Goal: Task Accomplishment & Management: Complete application form

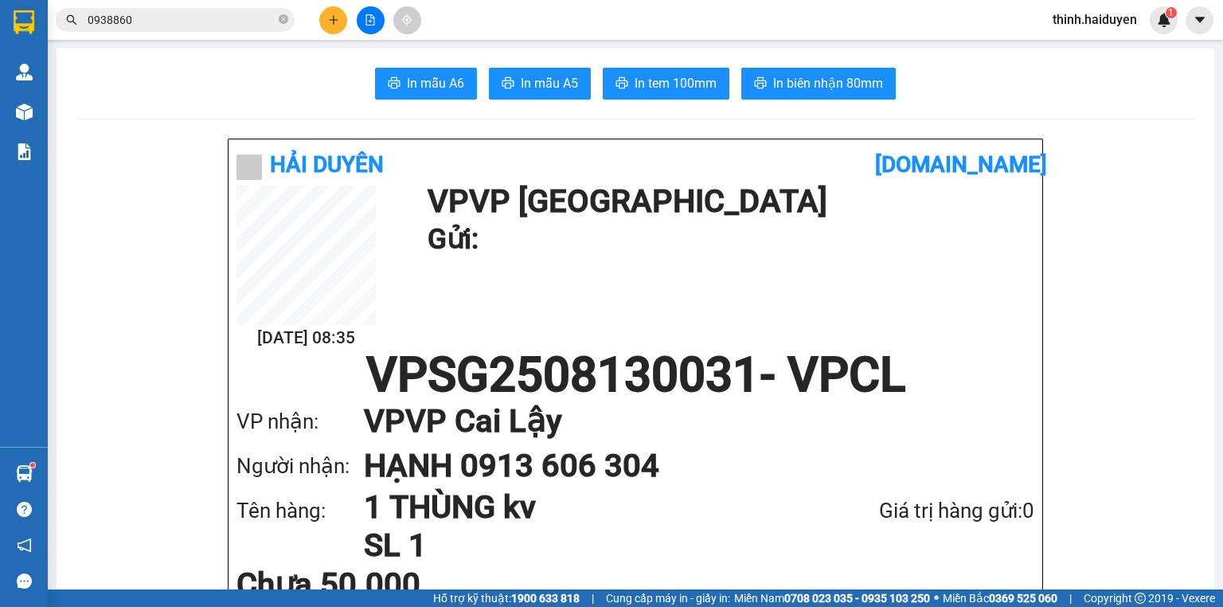
click at [360, 13] on button at bounding box center [371, 20] width 28 height 28
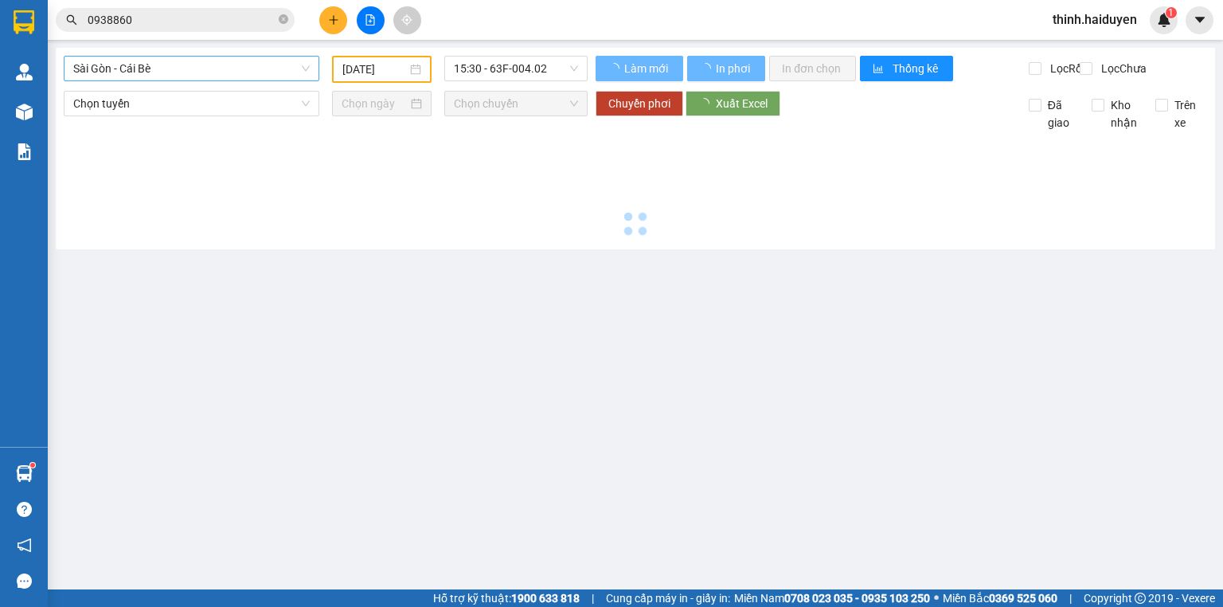
type input "[DATE]"
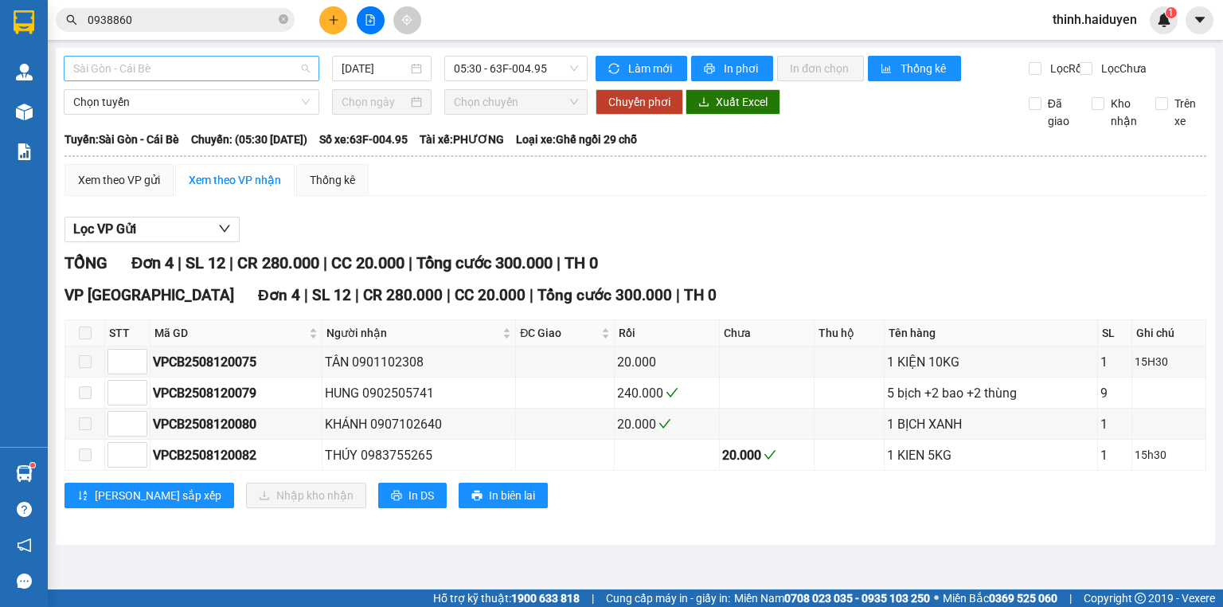
click at [201, 80] on span "Sài Gòn - Cái Bè" at bounding box center [191, 69] width 237 height 24
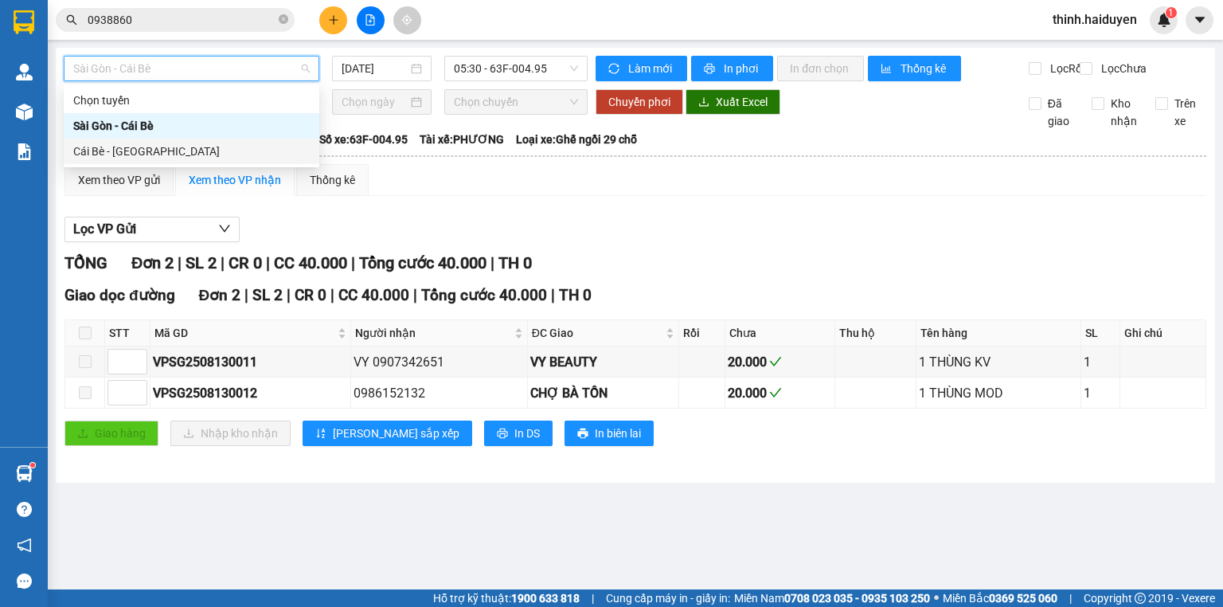
drag, startPoint x: 132, startPoint y: 147, endPoint x: 248, endPoint y: 110, distance: 121.9
click at [134, 147] on div "Cái Bè - [GEOGRAPHIC_DATA]" at bounding box center [191, 152] width 237 height 18
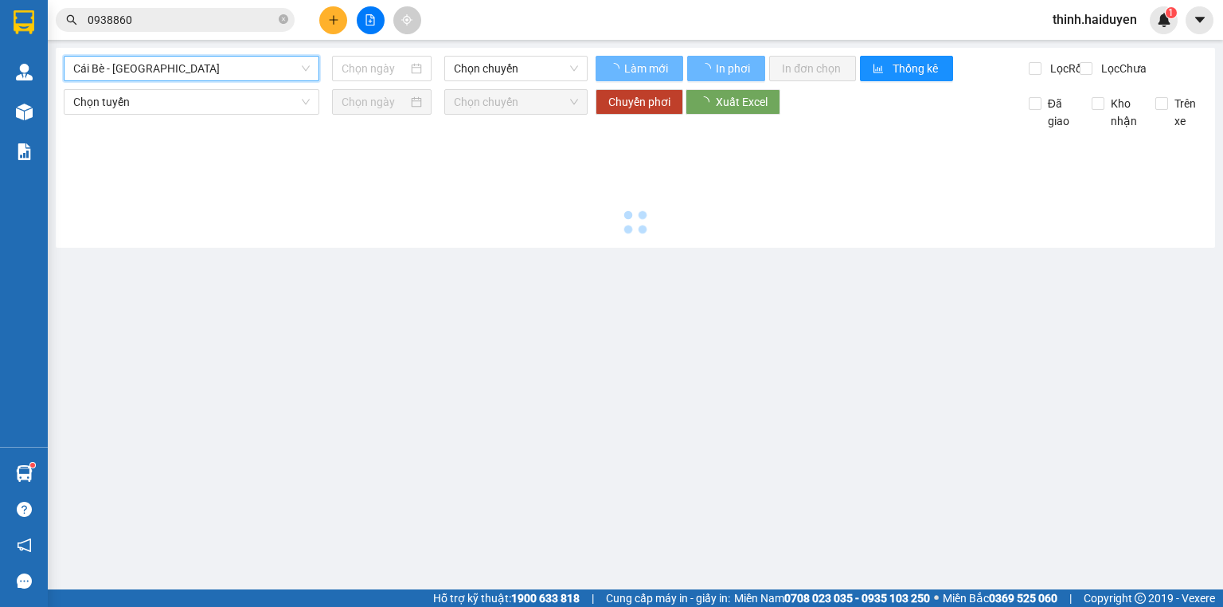
type input "[DATE]"
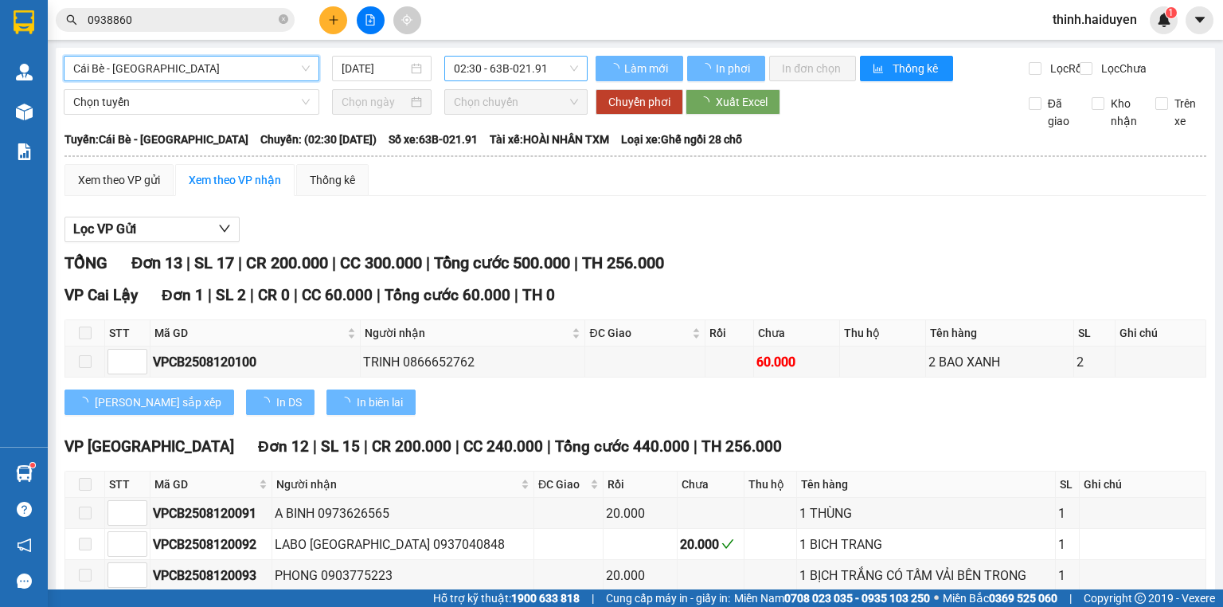
click at [475, 57] on span "02:30 - 63B-021.91" at bounding box center [516, 69] width 125 height 24
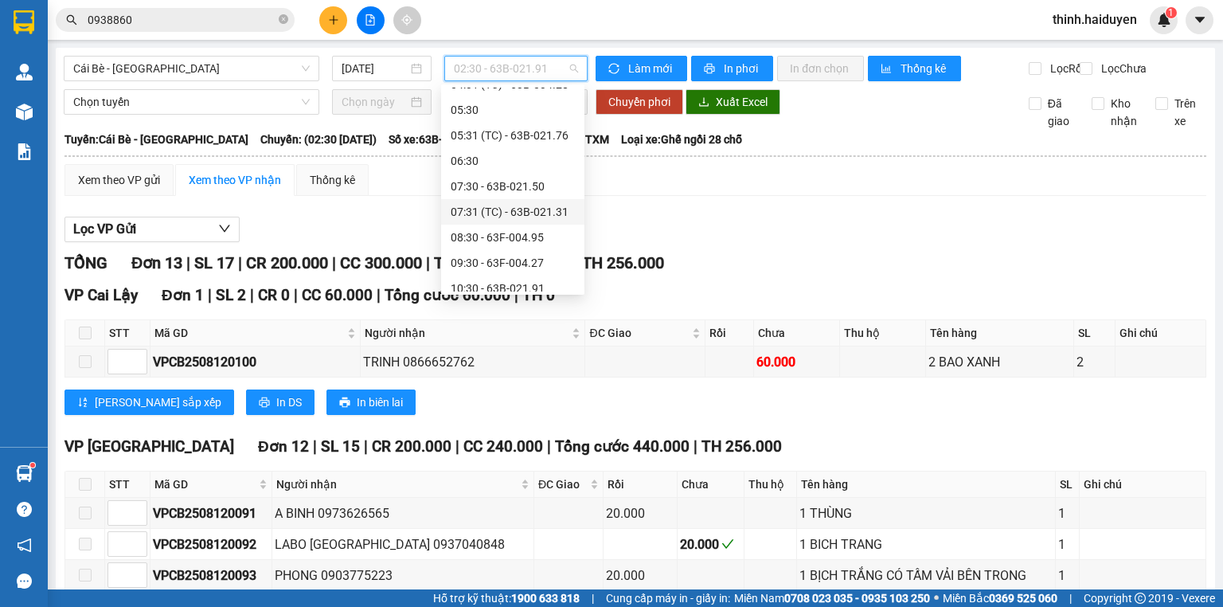
scroll to position [191, 0]
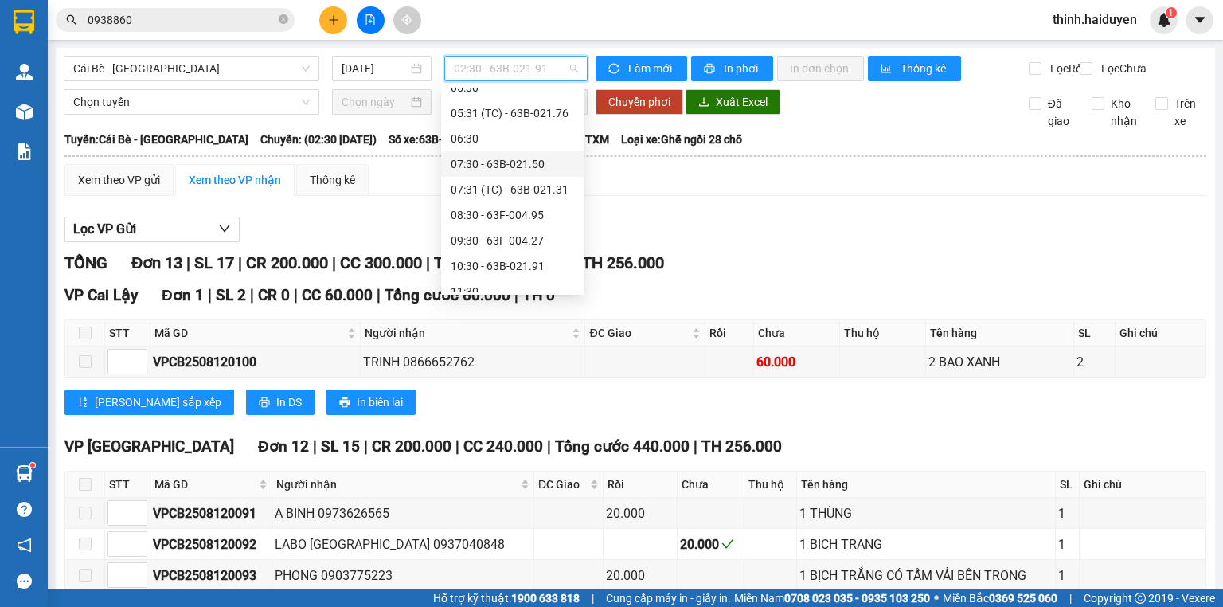
click at [484, 159] on div "07:30 - 63B-021.50" at bounding box center [513, 164] width 124 height 18
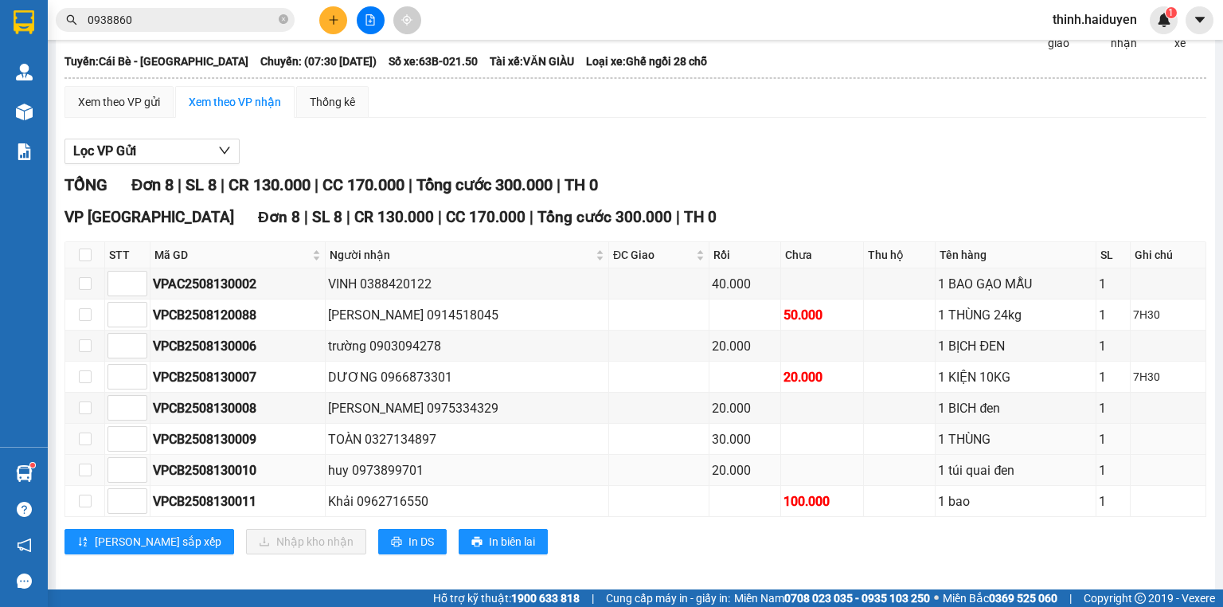
scroll to position [96, 0]
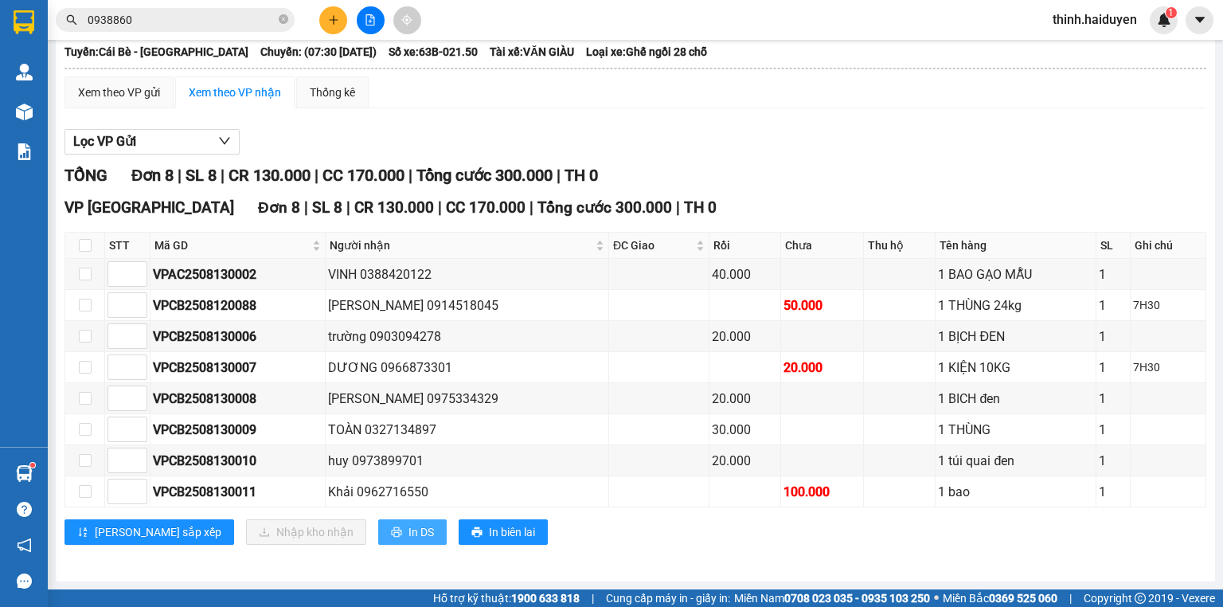
click at [409, 534] on span "In DS" at bounding box center [421, 532] width 25 height 18
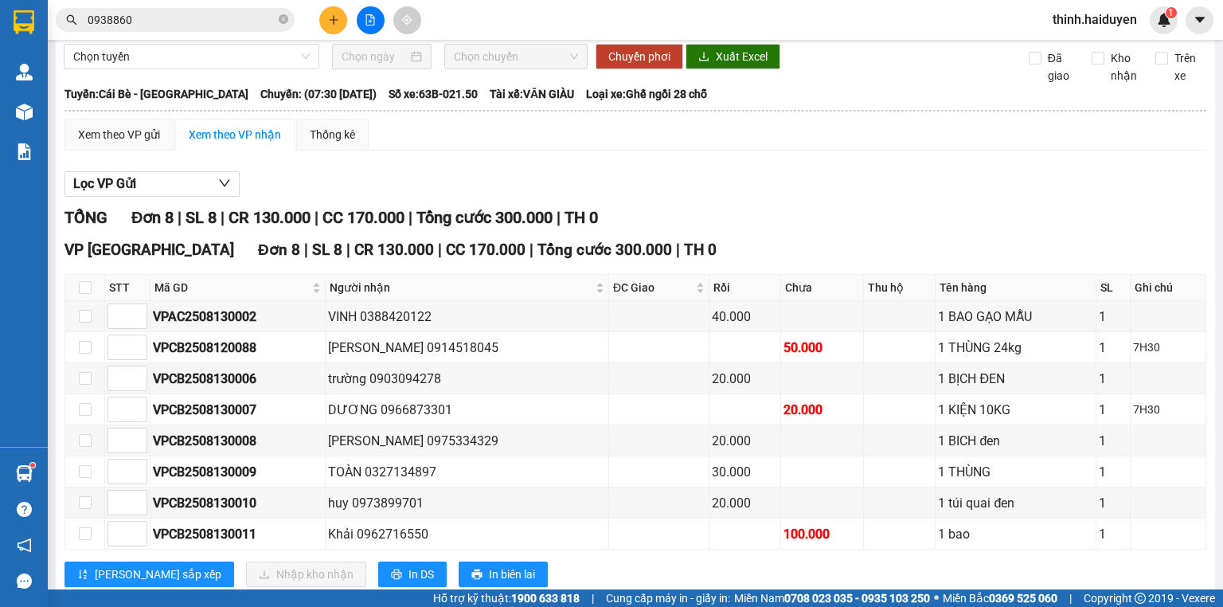
scroll to position [0, 0]
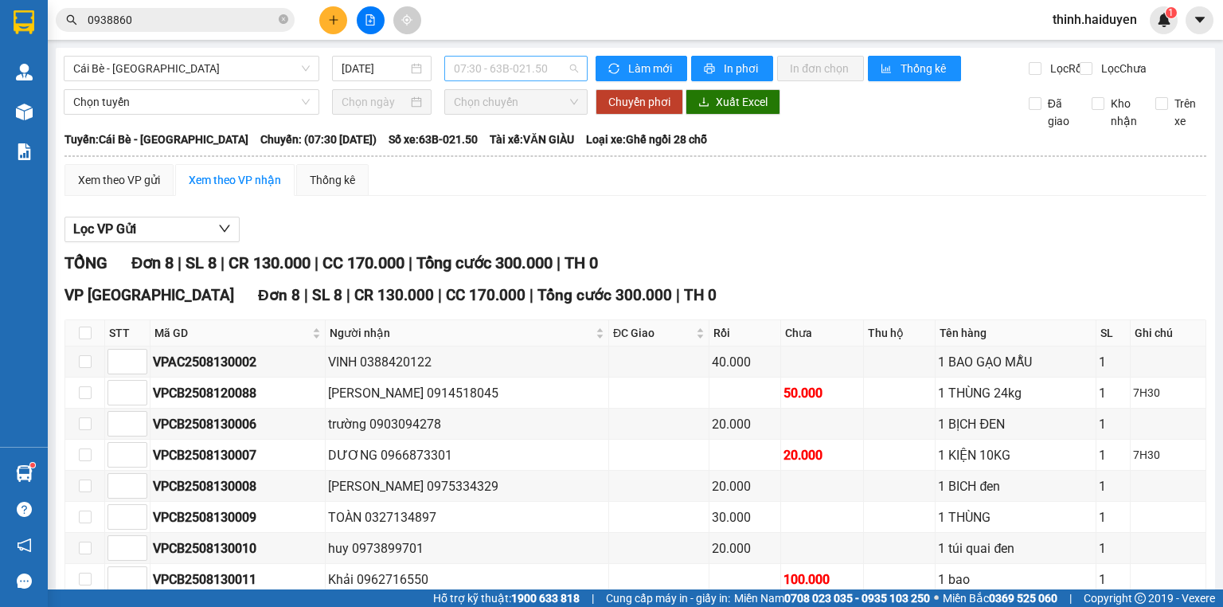
click at [467, 69] on span "07:30 - 63B-021.50" at bounding box center [516, 69] width 125 height 24
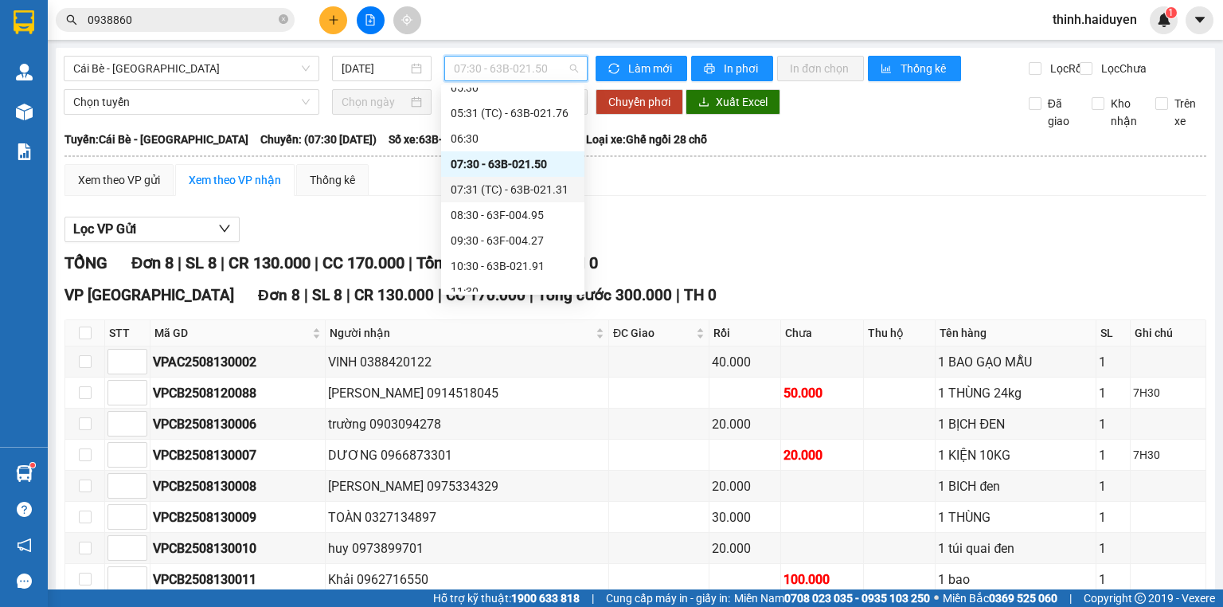
click at [491, 179] on div "07:31 (TC) - 63B-021.31" at bounding box center [512, 189] width 143 height 25
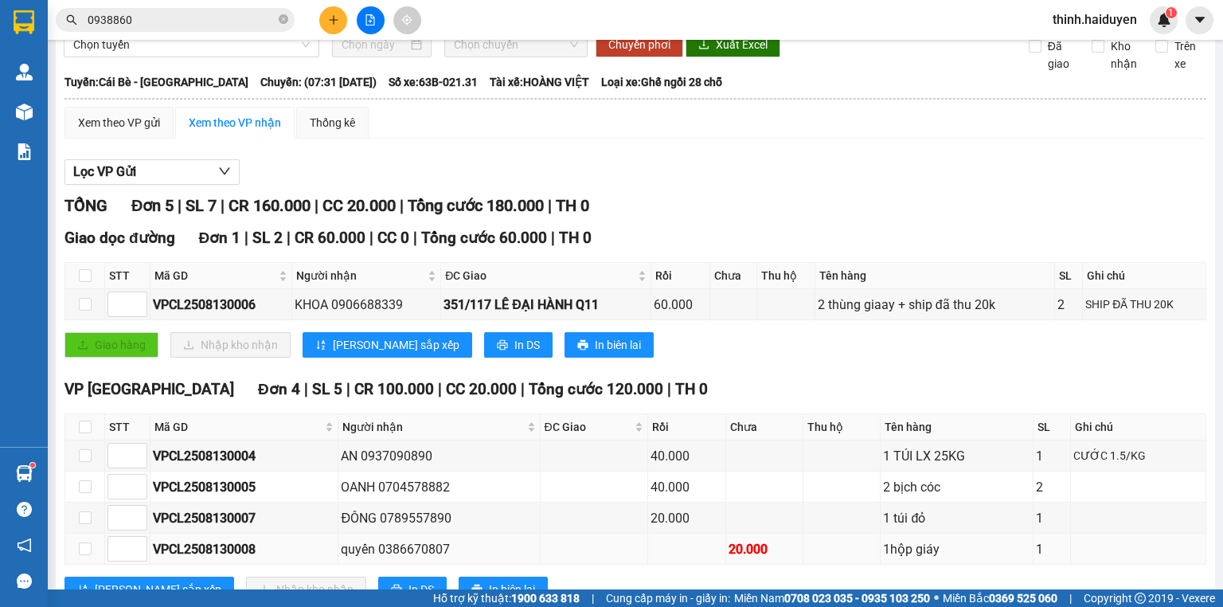
scroll to position [124, 0]
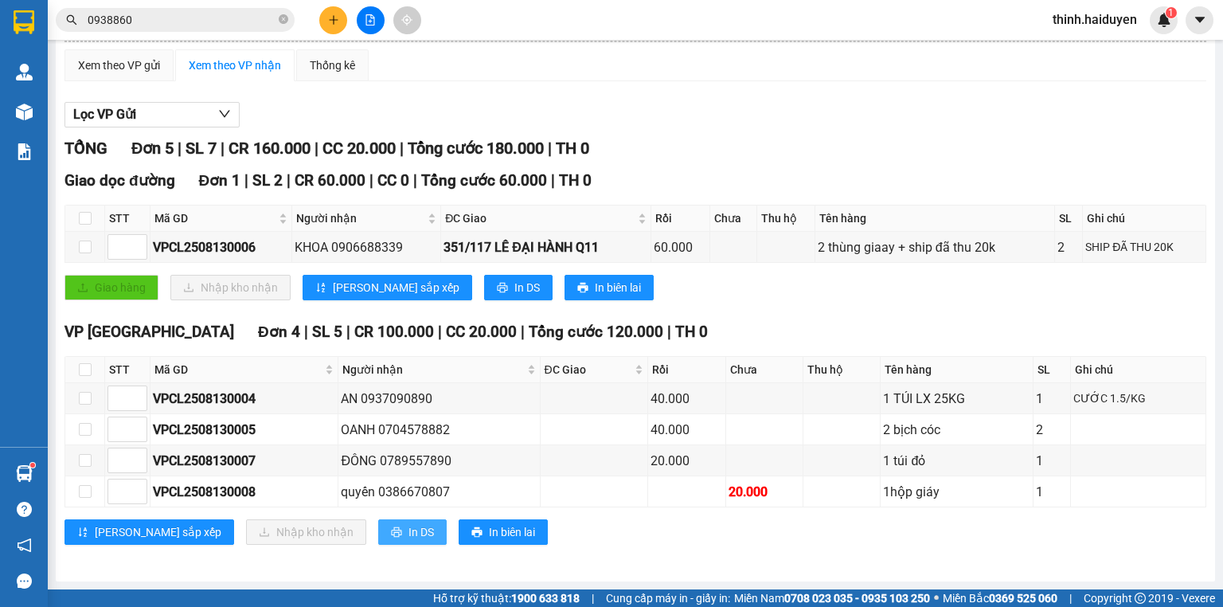
click at [409, 531] on span "In DS" at bounding box center [421, 532] width 25 height 18
click at [335, 10] on button at bounding box center [333, 20] width 28 height 28
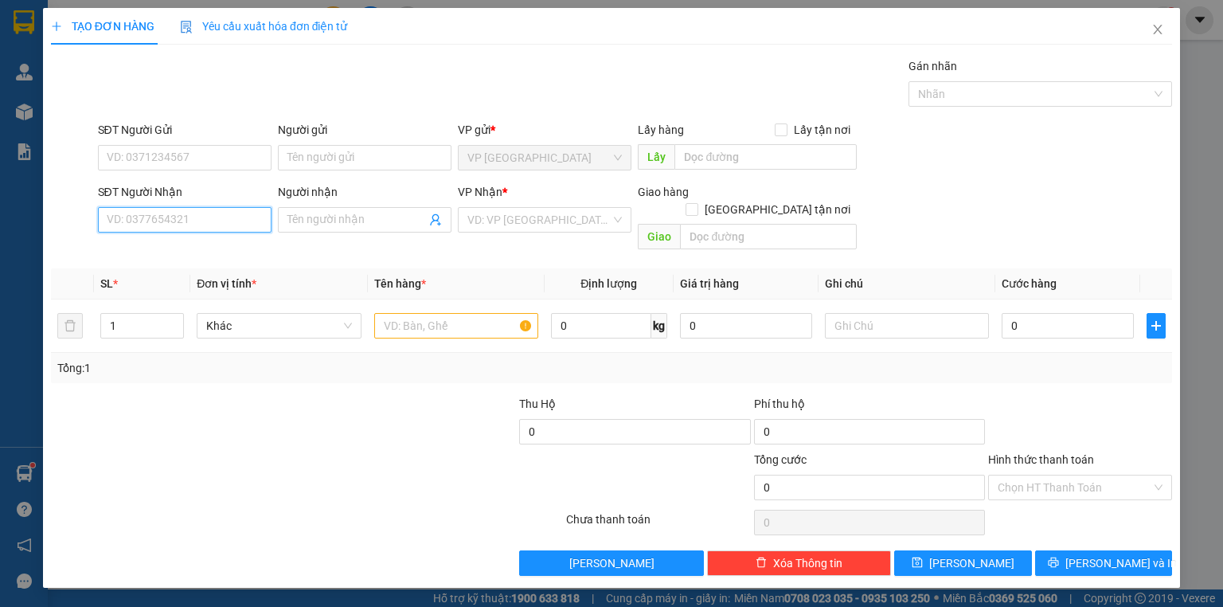
click at [213, 219] on input "SĐT Người Nhận" at bounding box center [185, 219] width 174 height 25
click at [207, 255] on div "0906824987 - HƯNG THỊNH" at bounding box center [197, 251] width 179 height 18
type input "0906824987"
type input "HƯNG THỊNH"
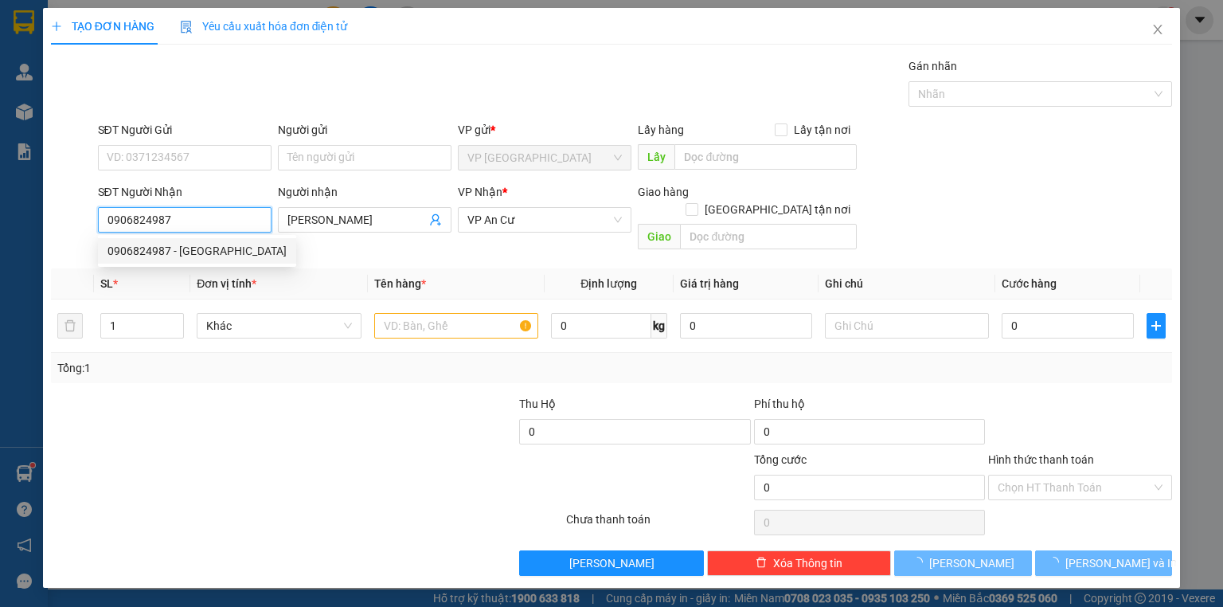
type input "90.000"
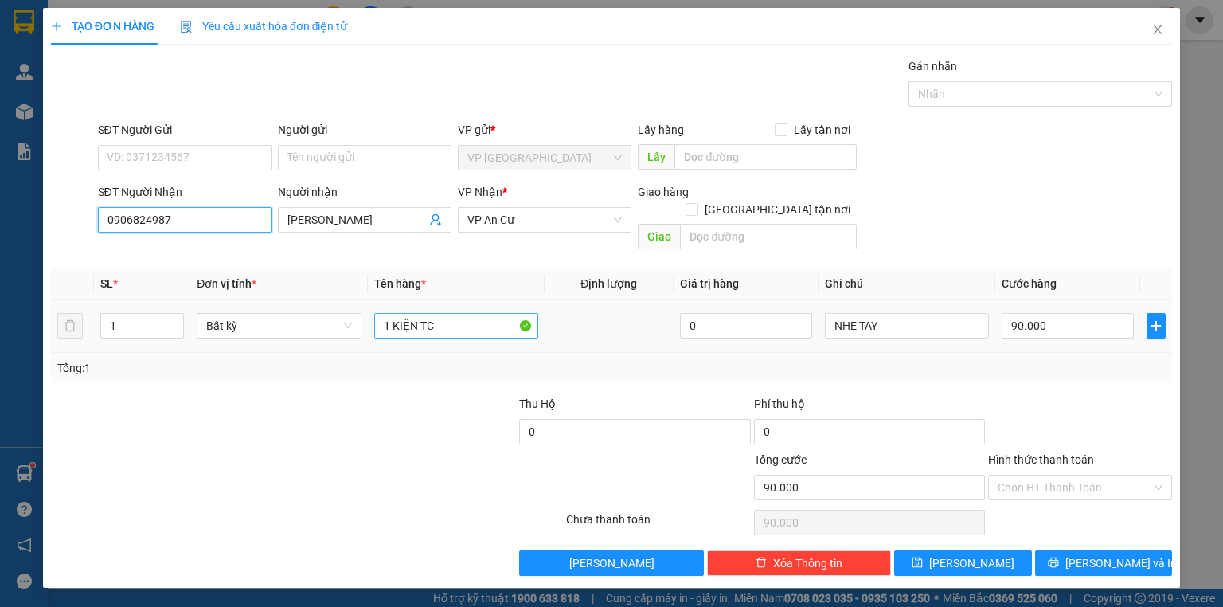
type input "0906824987"
click at [460, 313] on input "1 KIỆN TC" at bounding box center [456, 325] width 164 height 25
type input "1 KIỆN"
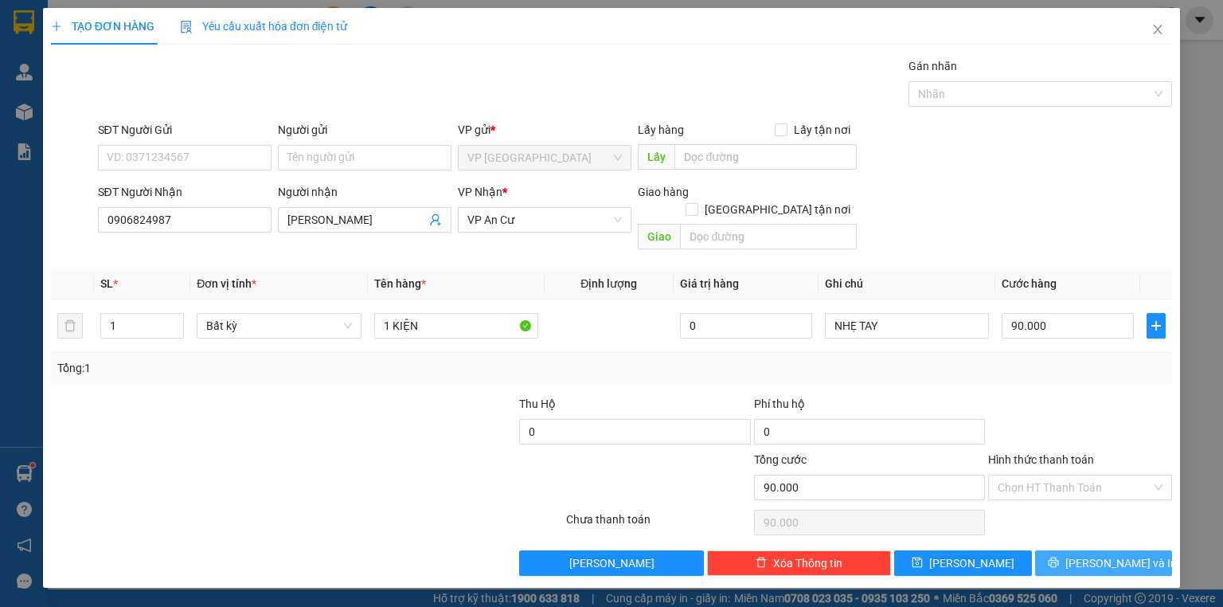
click at [1112, 554] on span "Lưu và In" at bounding box center [1120, 563] width 111 height 18
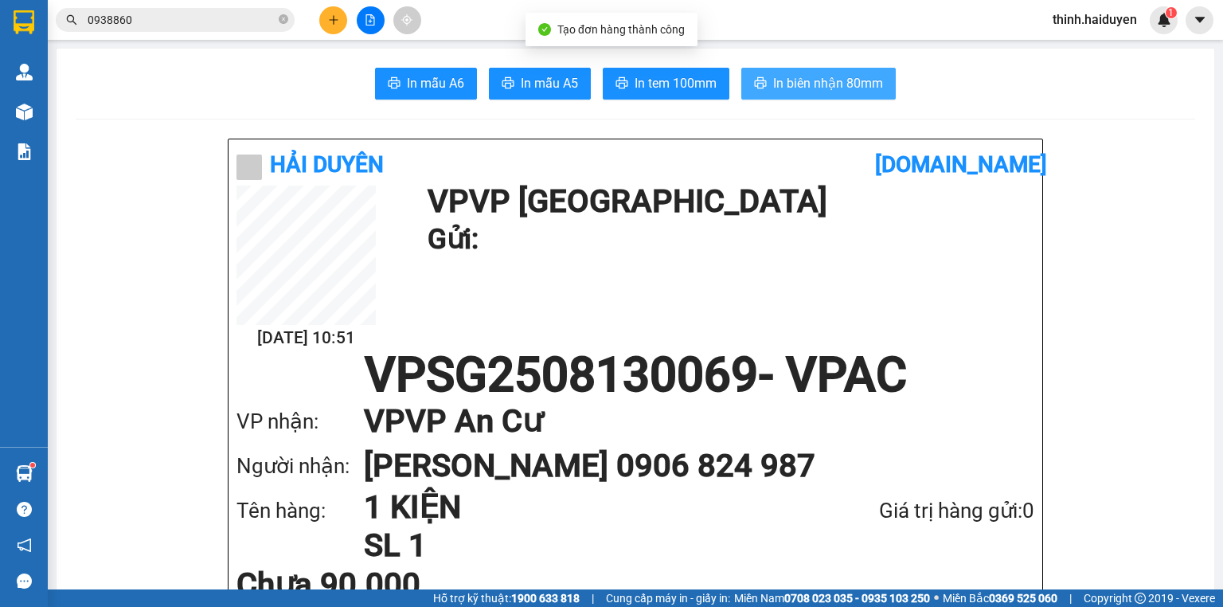
click at [780, 92] on span "In biên nhận 80mm" at bounding box center [828, 83] width 110 height 20
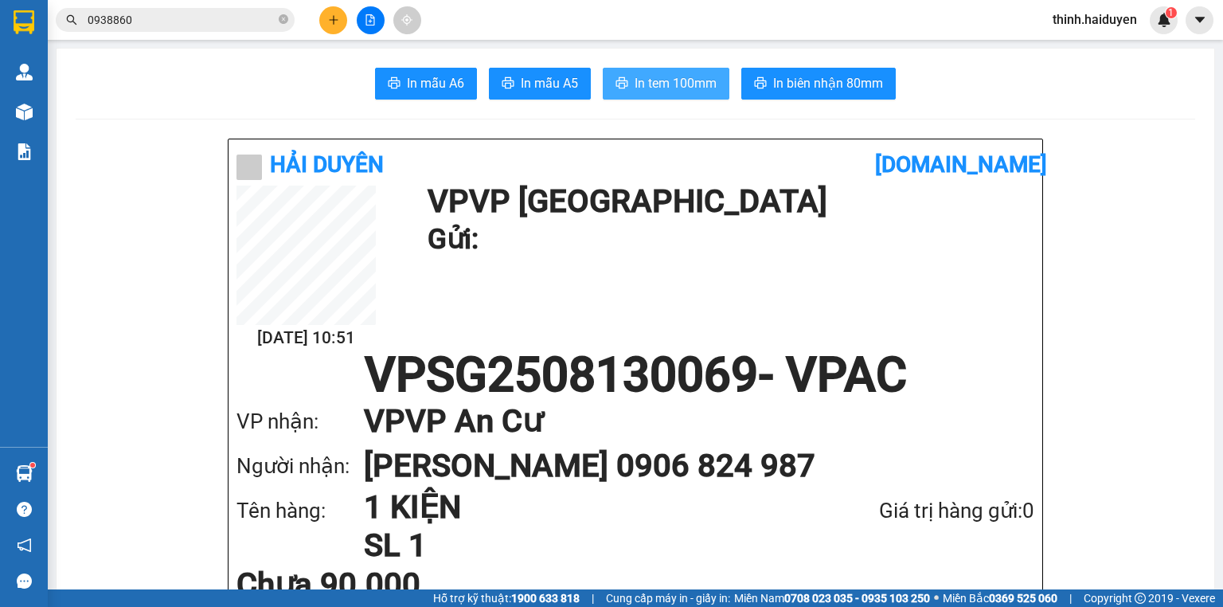
click at [651, 72] on button "In tem 100mm" at bounding box center [666, 84] width 127 height 32
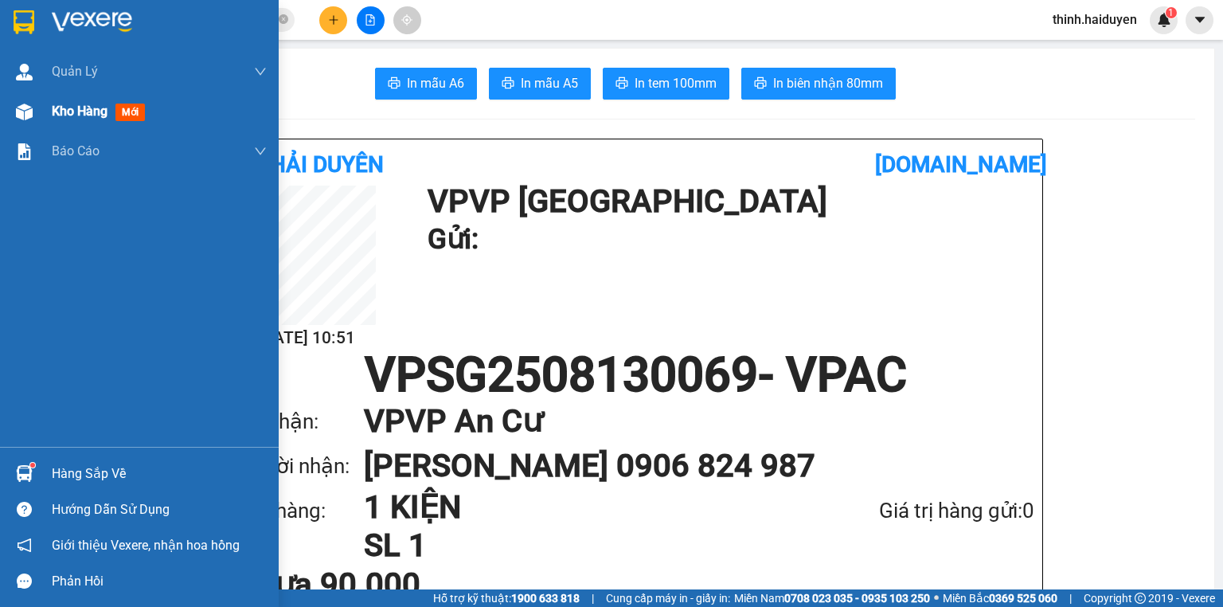
click at [82, 107] on span "Kho hàng" at bounding box center [80, 111] width 56 height 15
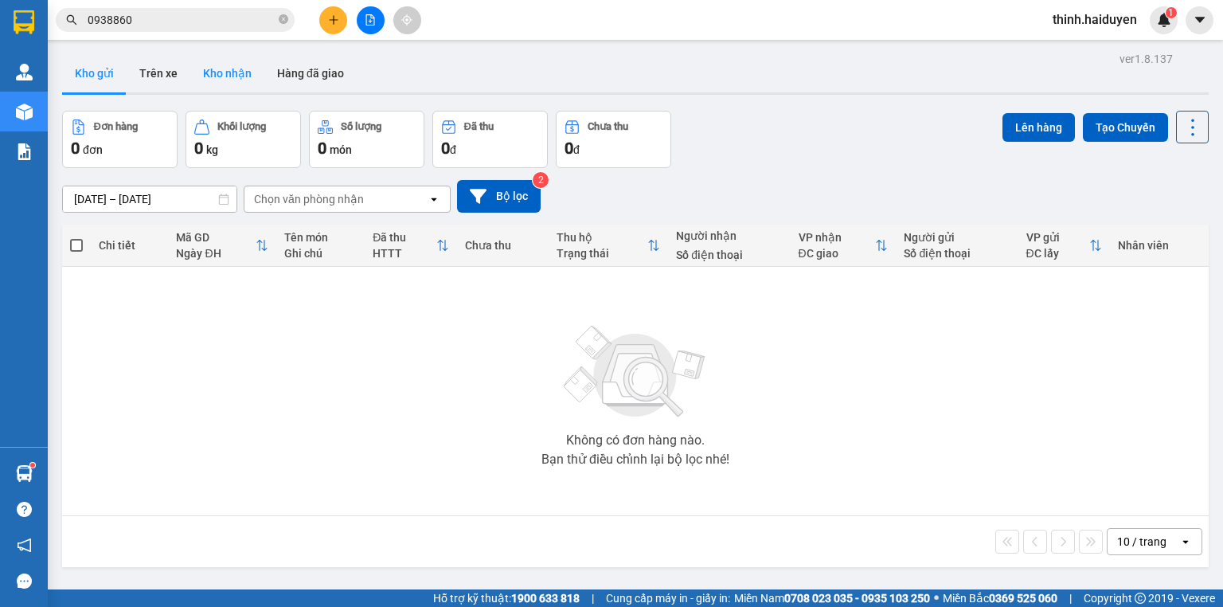
click at [204, 76] on button "Kho nhận" at bounding box center [227, 73] width 74 height 38
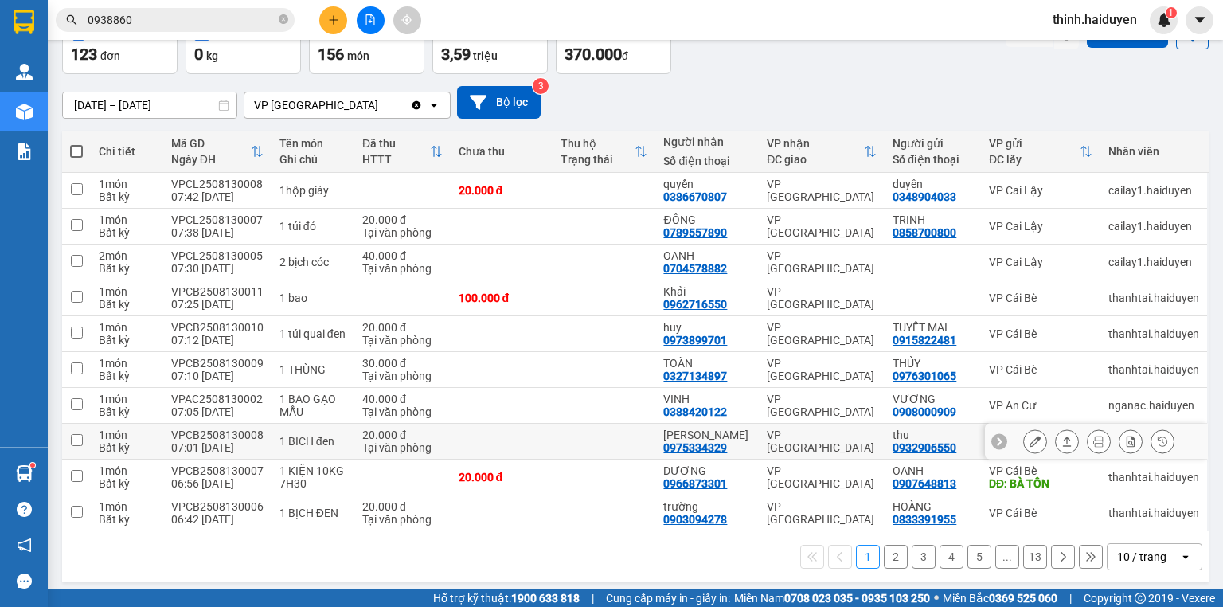
scroll to position [98, 0]
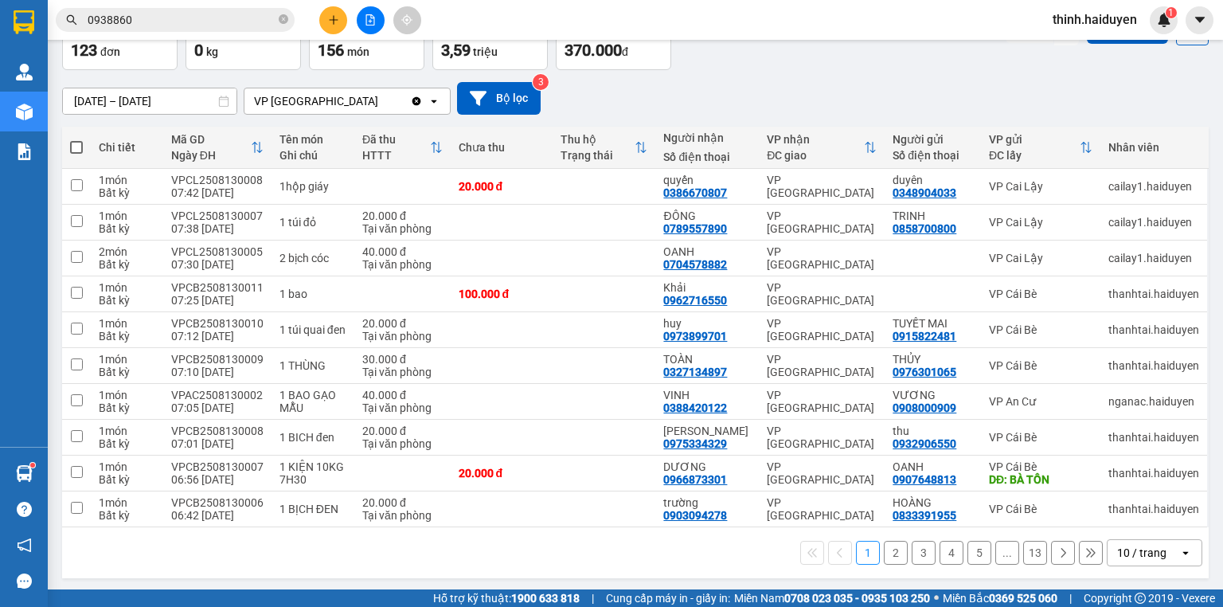
click at [894, 556] on button "2" at bounding box center [896, 553] width 24 height 24
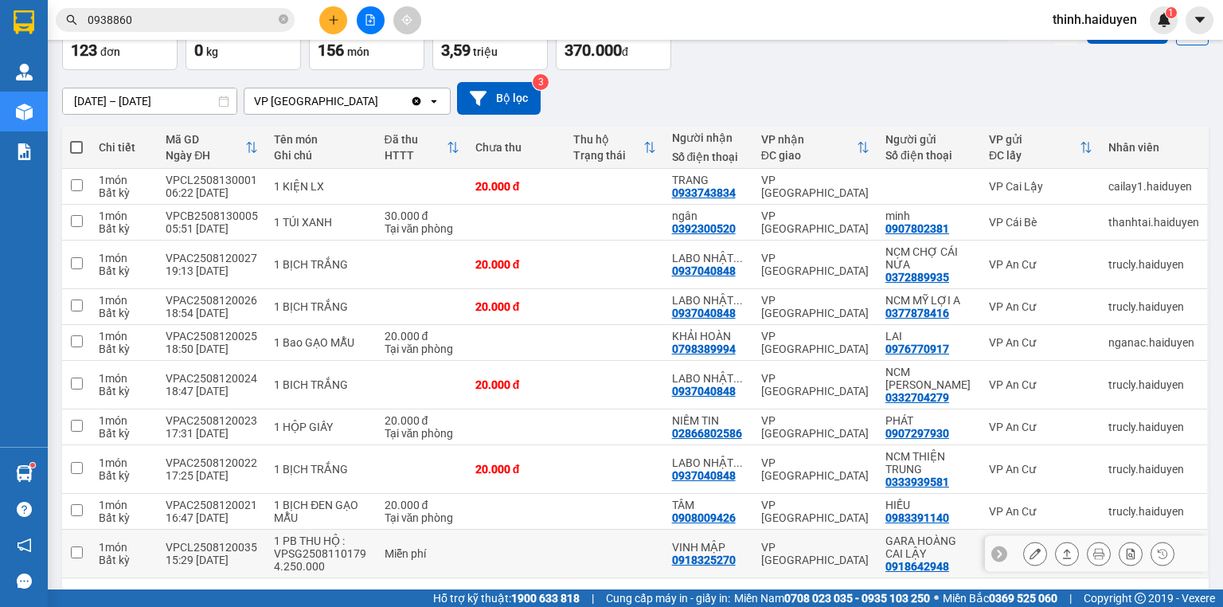
scroll to position [149, 0]
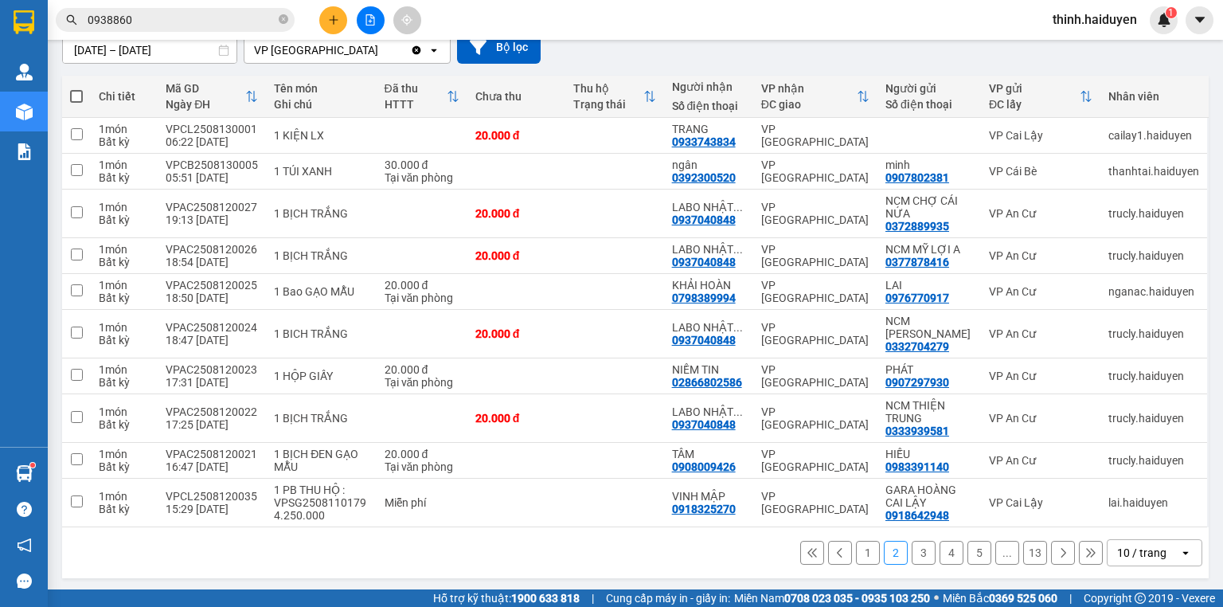
click at [917, 556] on button "3" at bounding box center [924, 553] width 24 height 24
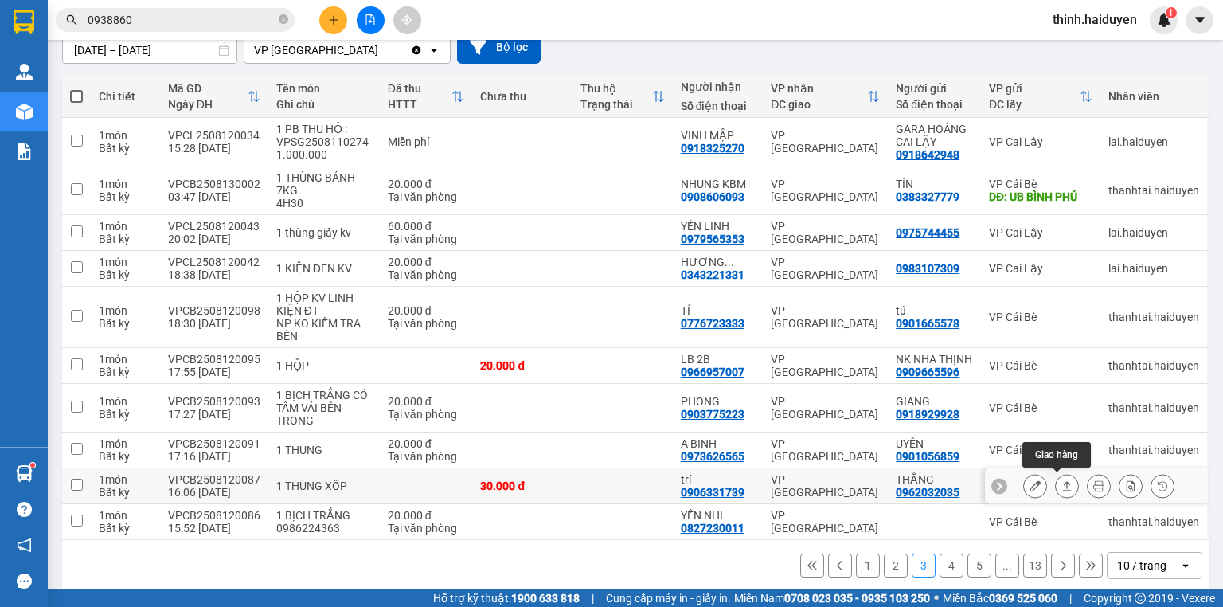
click at [1030, 488] on icon at bounding box center [1035, 485] width 11 height 11
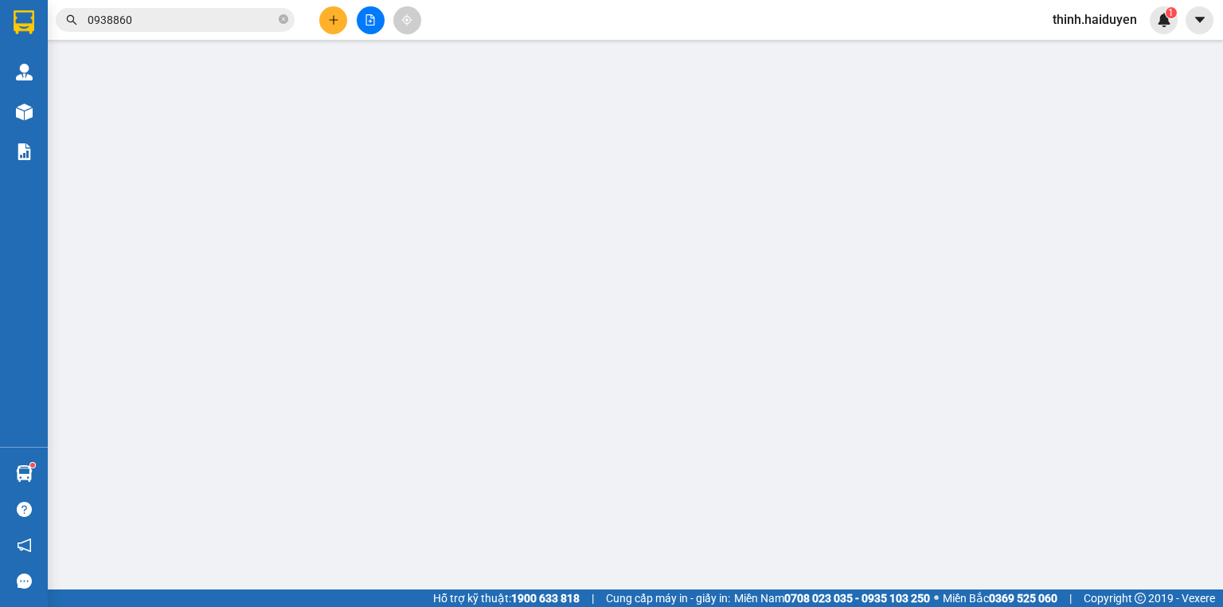
type input "0962032035"
type input "THẮNG"
type input "0906331739"
type input "trí"
type input "30.000"
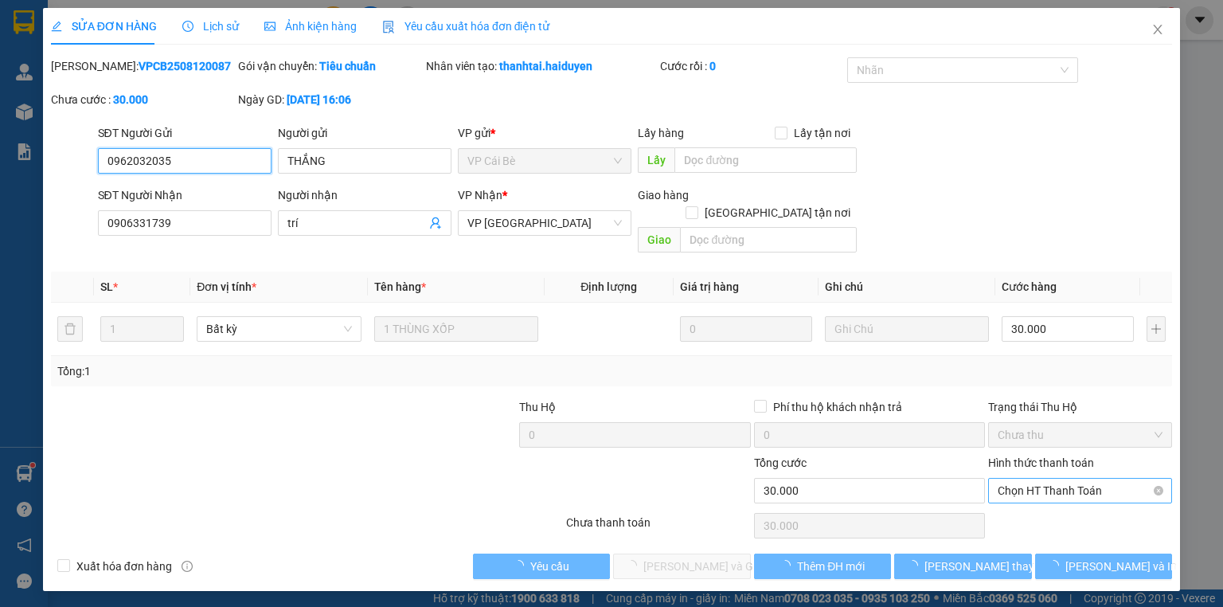
click at [1033, 483] on span "Chọn HT Thanh Toán" at bounding box center [1080, 491] width 165 height 24
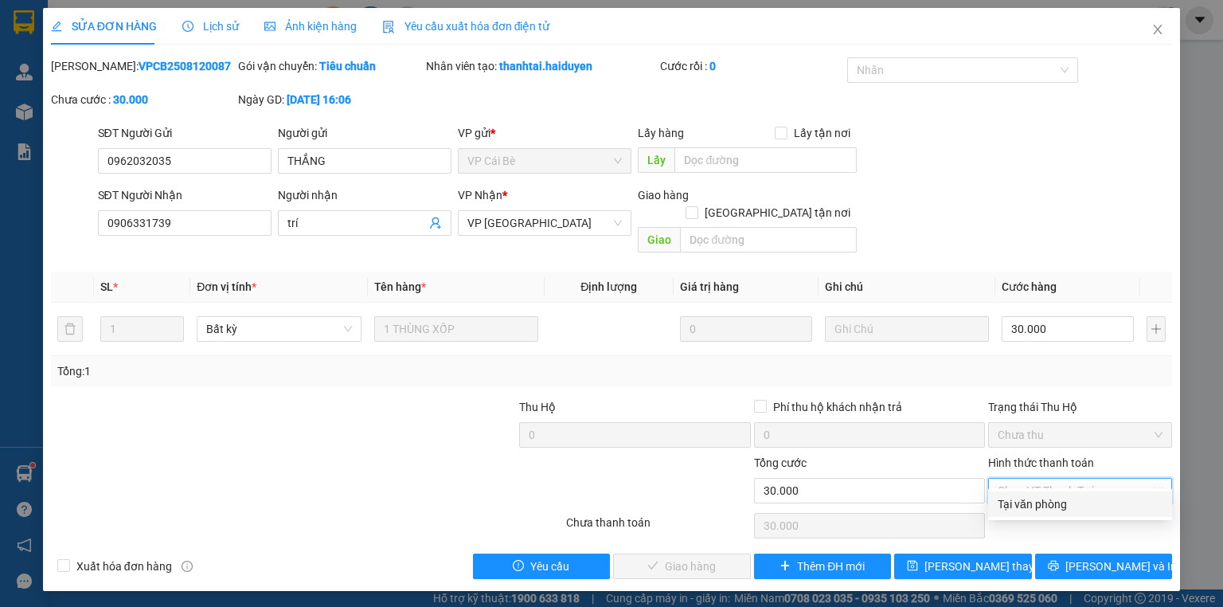
click at [1025, 497] on div "Tại văn phòng" at bounding box center [1080, 504] width 165 height 18
type input "0"
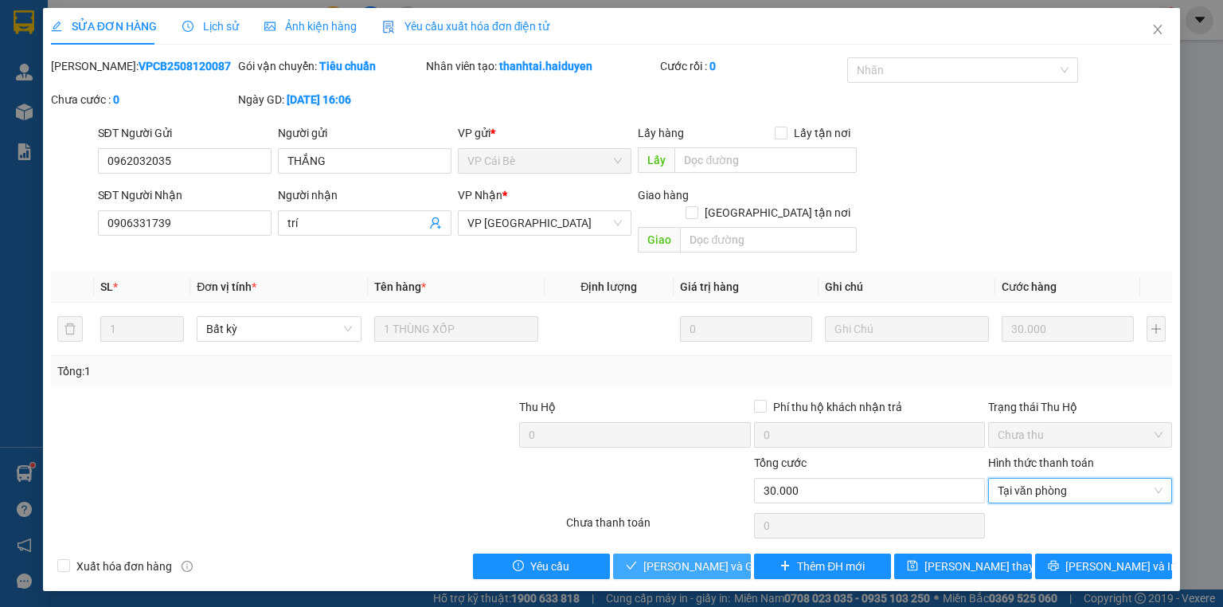
click at [662, 557] on span "Lưu và Giao hàng" at bounding box center [719, 566] width 153 height 18
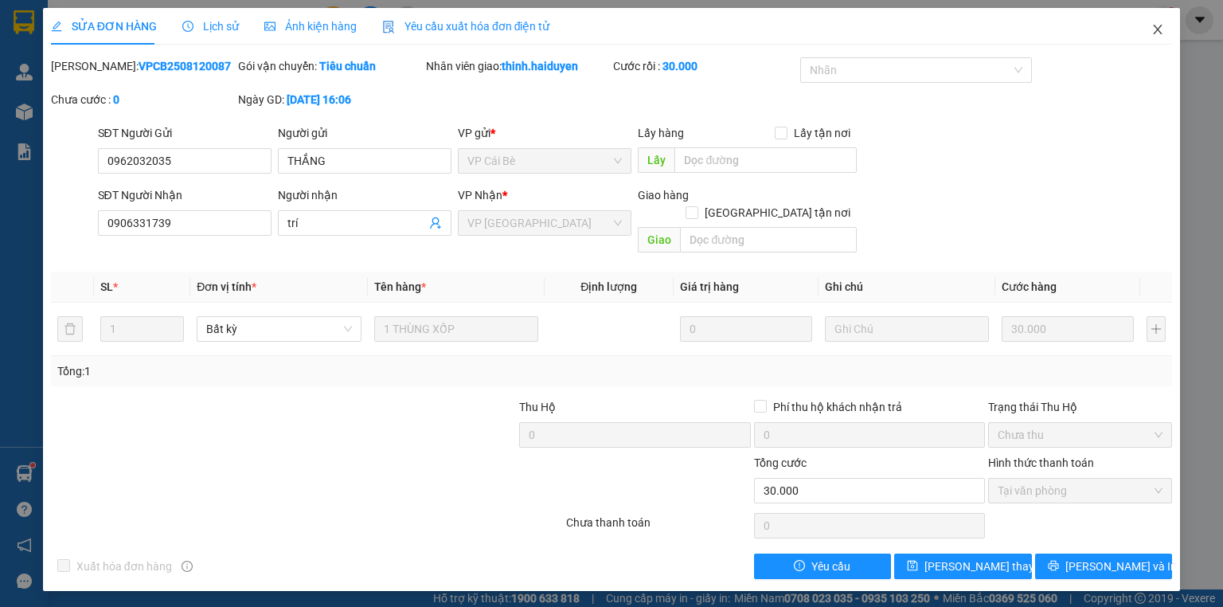
click at [1171, 35] on span "Close" at bounding box center [1158, 30] width 45 height 45
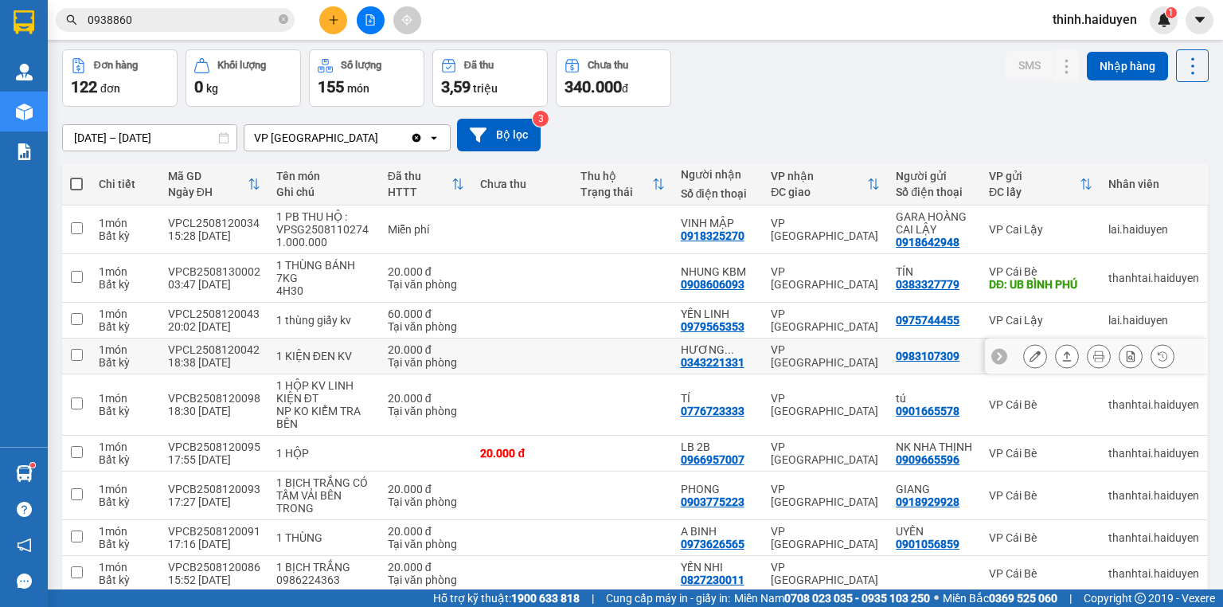
scroll to position [162, 0]
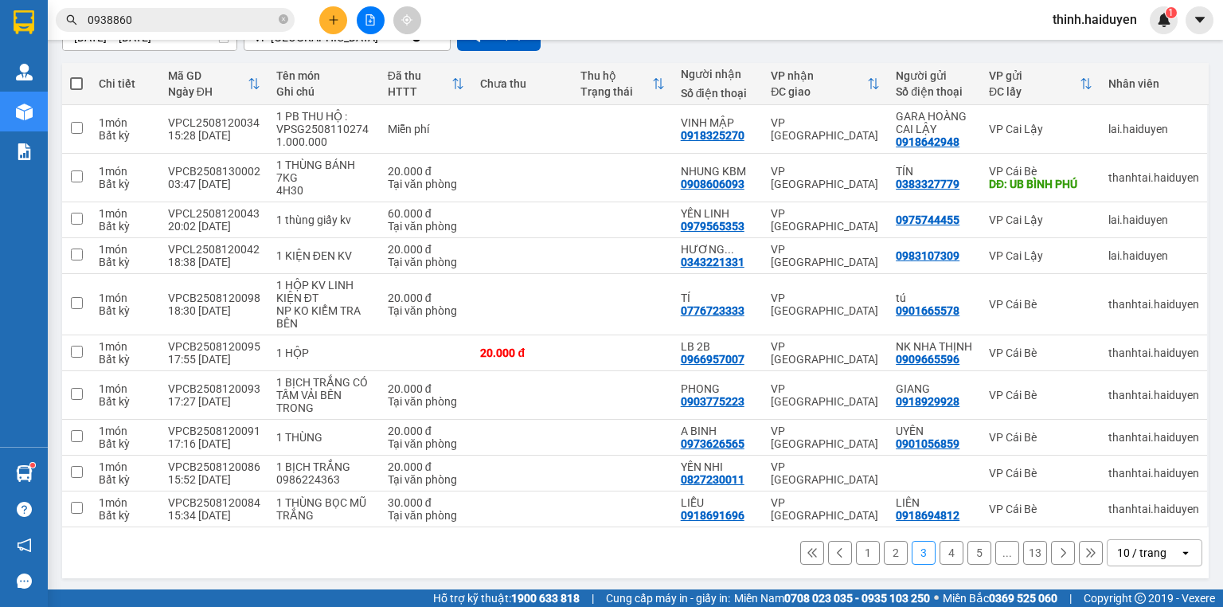
click at [885, 541] on button "2" at bounding box center [896, 553] width 24 height 24
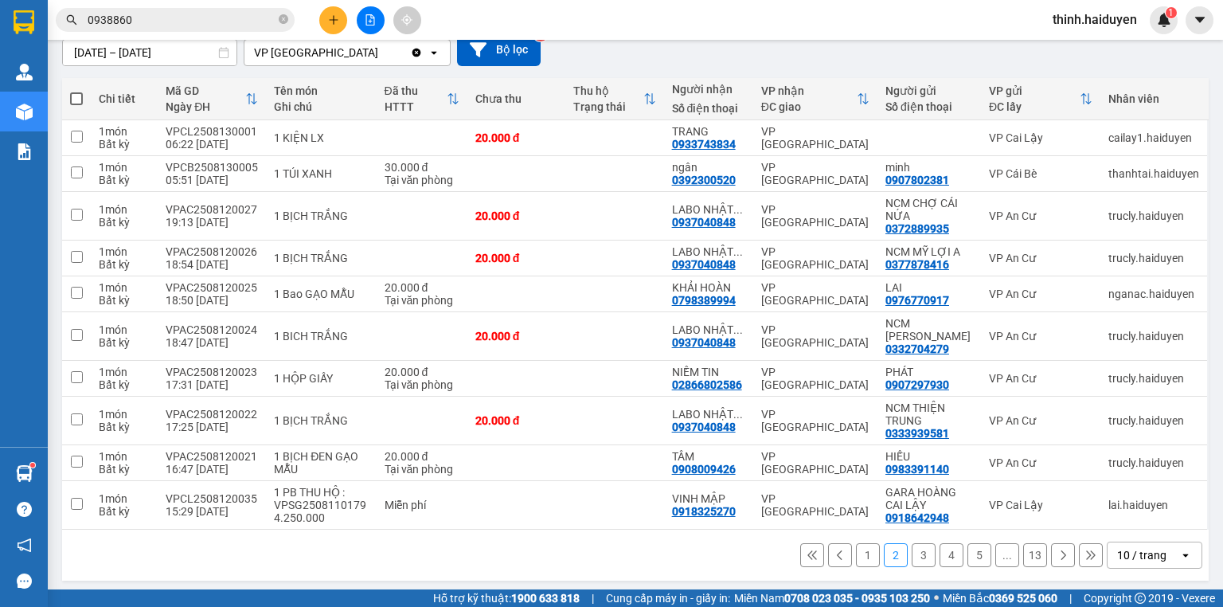
scroll to position [149, 0]
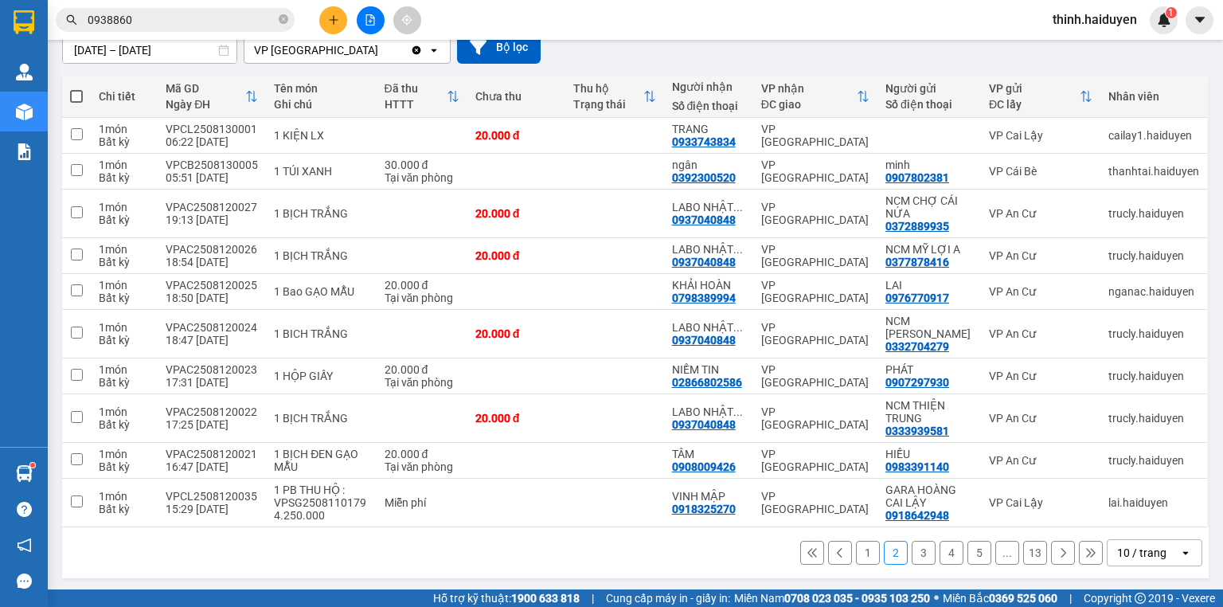
click at [194, 13] on input "0938860" at bounding box center [182, 20] width 188 height 18
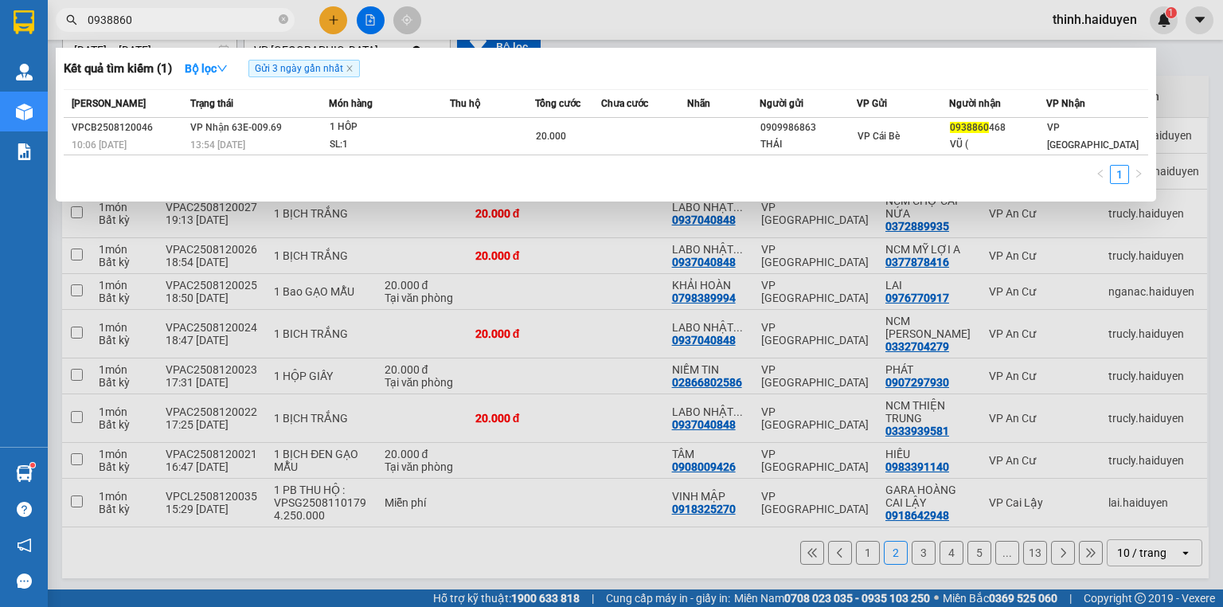
click at [194, 13] on input "0938860" at bounding box center [182, 20] width 188 height 18
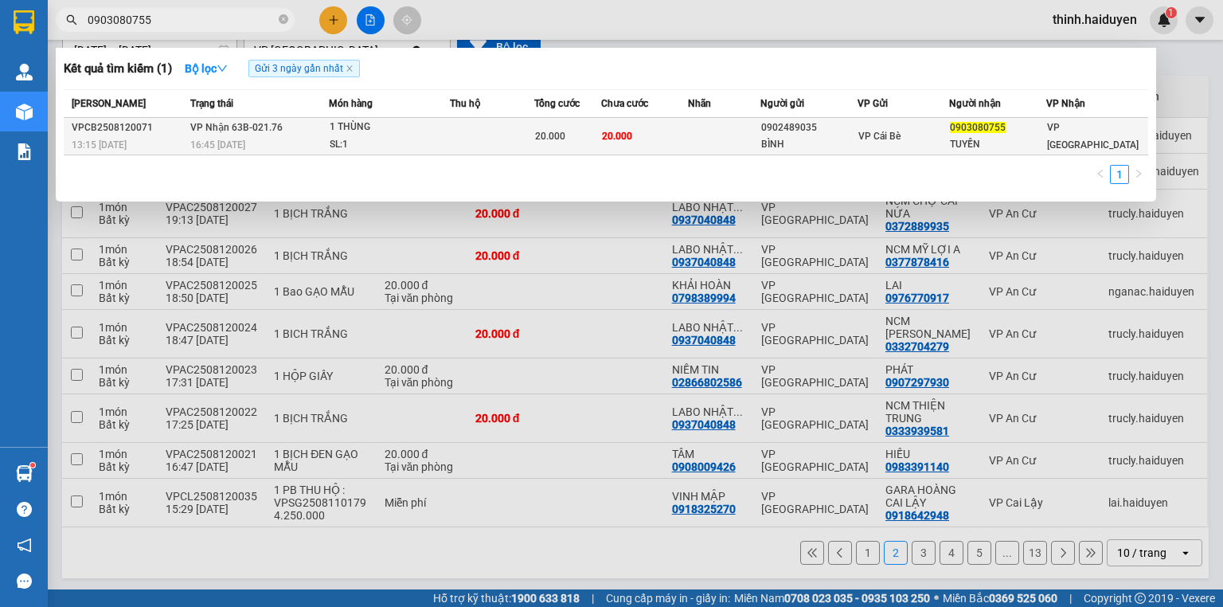
type input "0903080755"
click at [485, 128] on td at bounding box center [492, 136] width 85 height 37
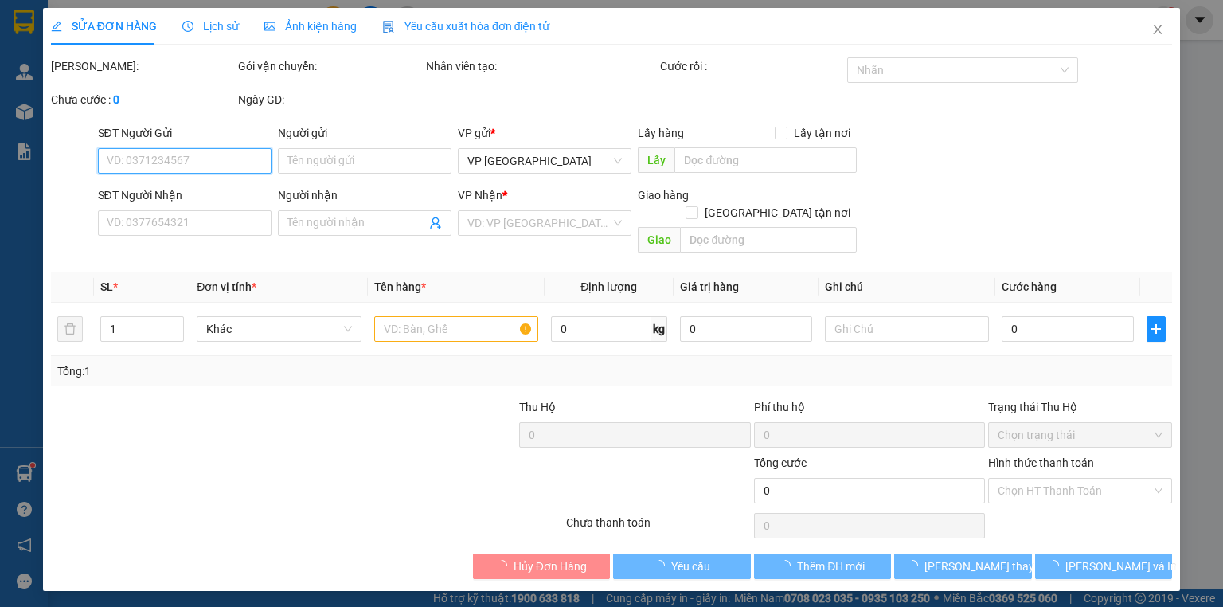
type input "0902489035"
type input "BÌNH"
type input "0903080755"
type input "TUYỀN"
type input "20.000"
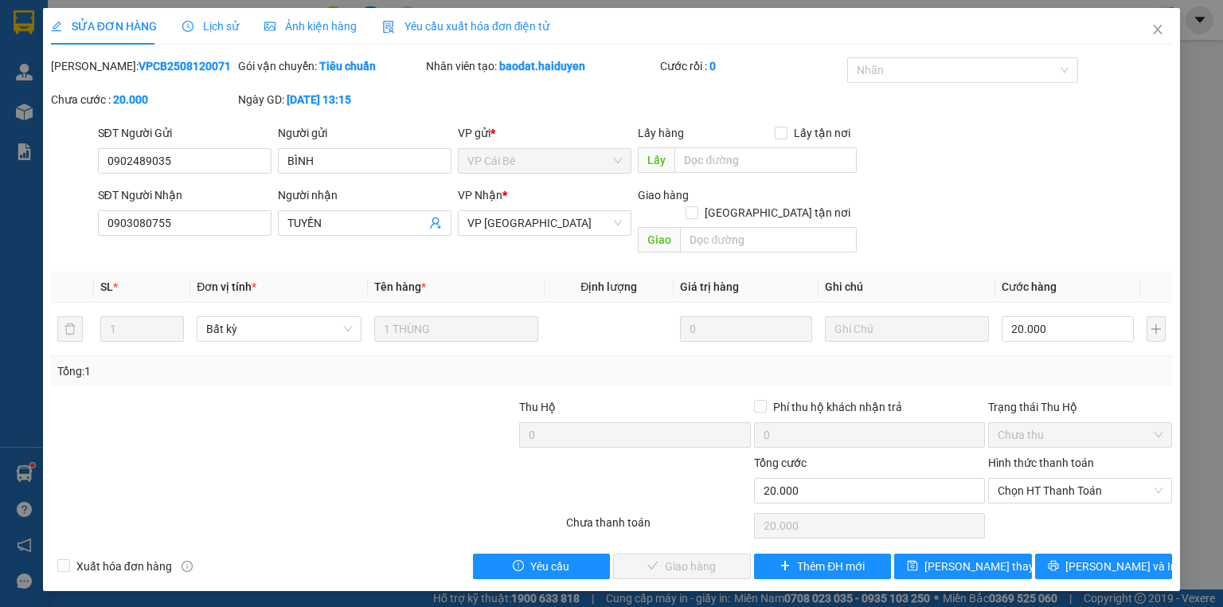
click at [1070, 485] on div "Hình thức thanh toán Chọn HT Thanh Toán" at bounding box center [1080, 482] width 184 height 56
click at [1068, 479] on span "Chọn HT Thanh Toán" at bounding box center [1080, 491] width 165 height 24
click at [1057, 498] on div "Tại văn phòng" at bounding box center [1080, 504] width 165 height 18
type input "0"
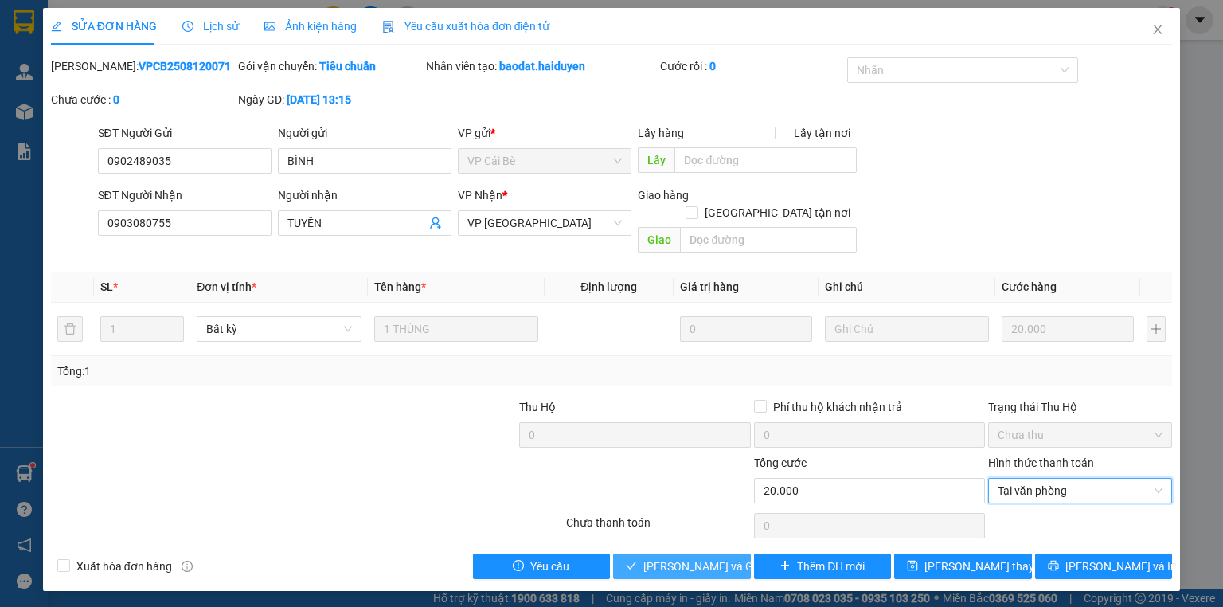
click at [673, 557] on span "Lưu và Giao hàng" at bounding box center [719, 566] width 153 height 18
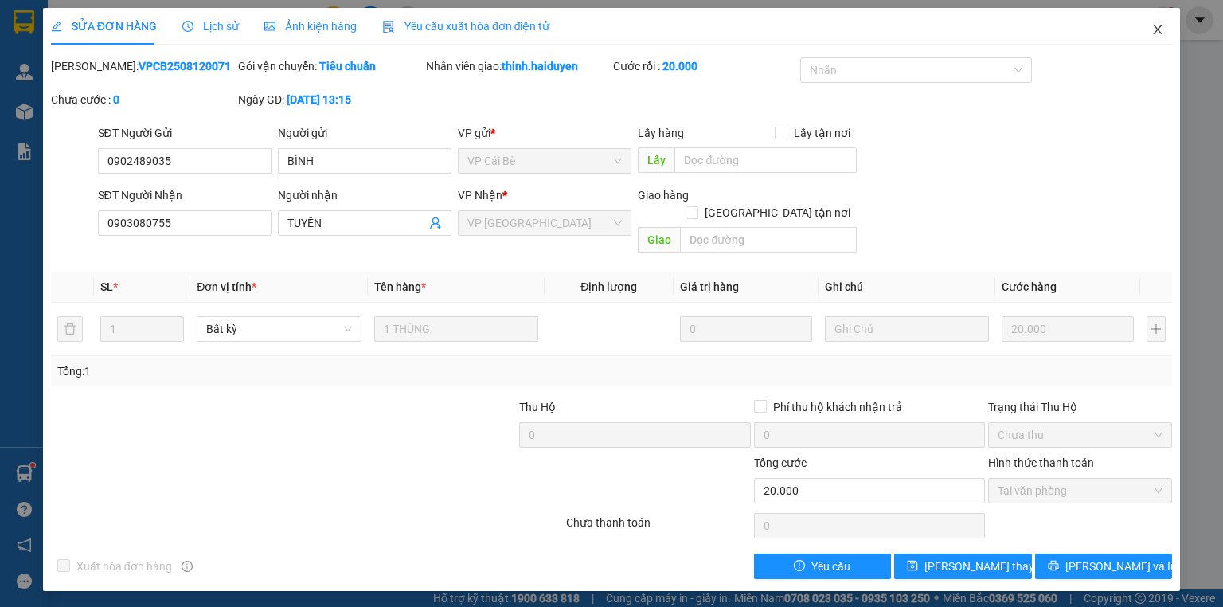
click at [1147, 30] on span "Close" at bounding box center [1158, 30] width 45 height 45
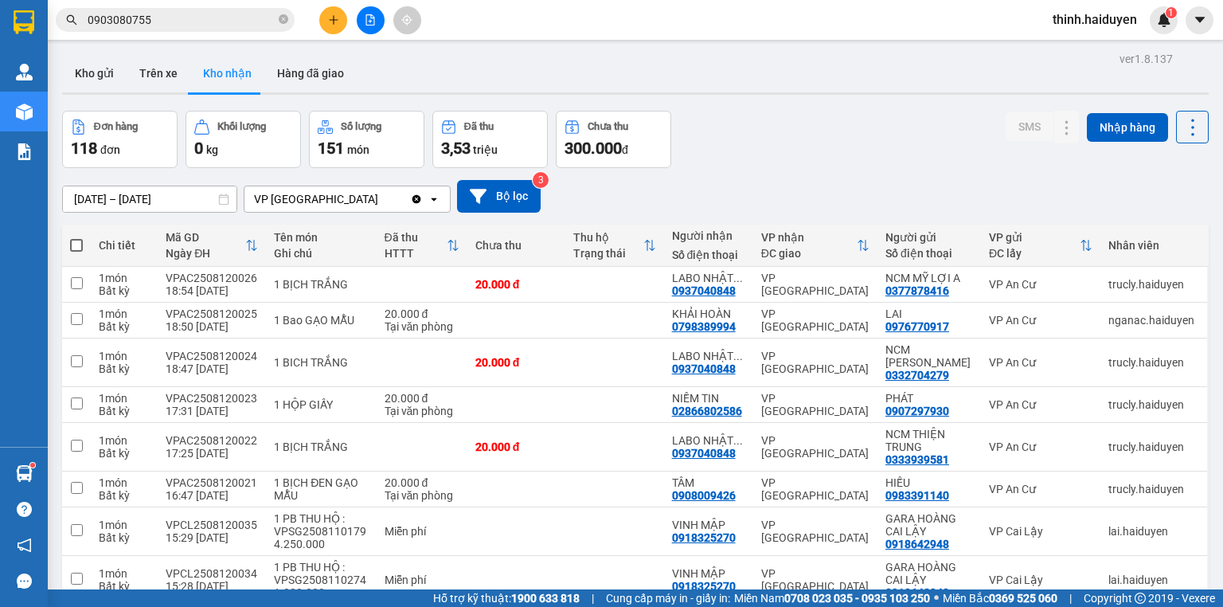
click at [210, 21] on input "0903080755" at bounding box center [182, 20] width 188 height 18
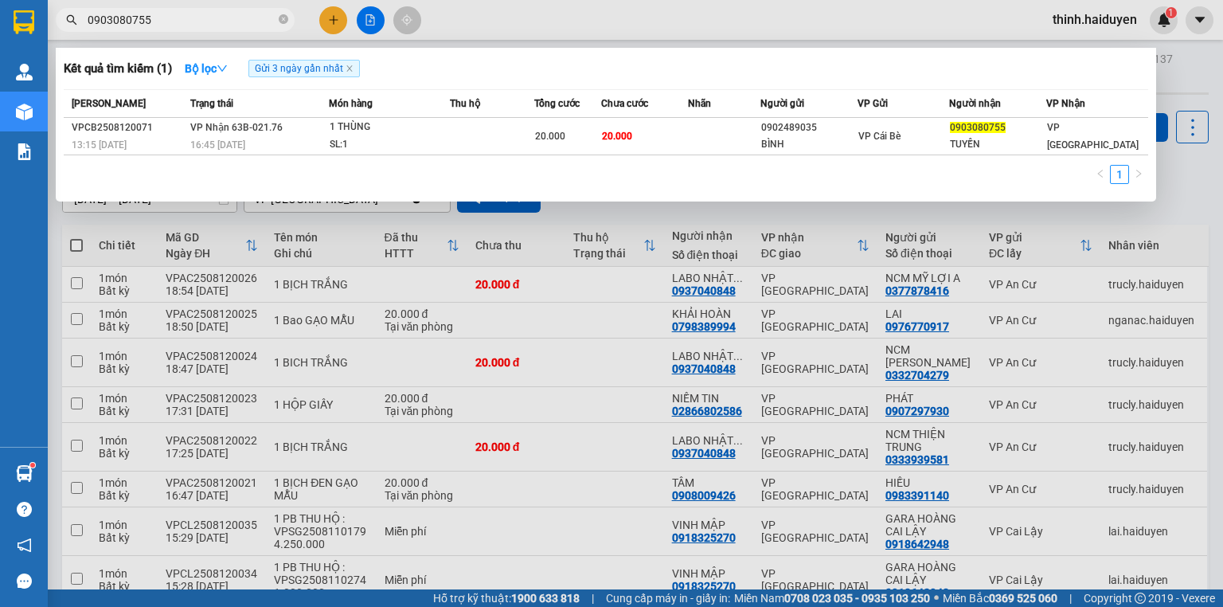
click at [210, 21] on input "0903080755" at bounding box center [182, 20] width 188 height 18
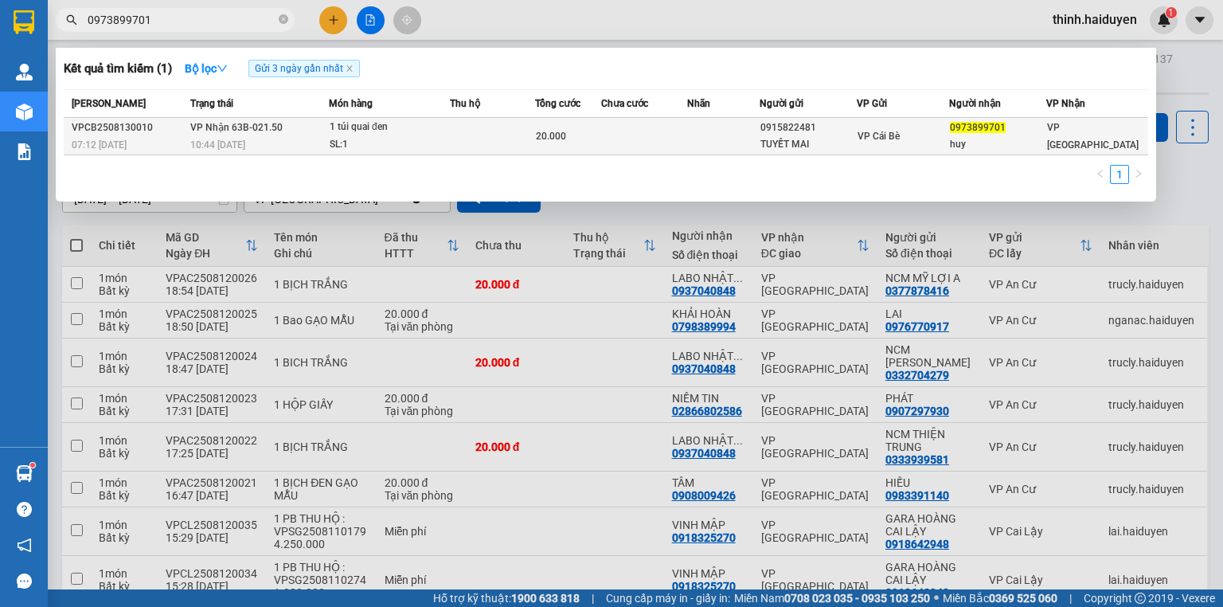
type input "0973899701"
click at [794, 137] on div "TUYẾT MAI" at bounding box center [808, 144] width 96 height 17
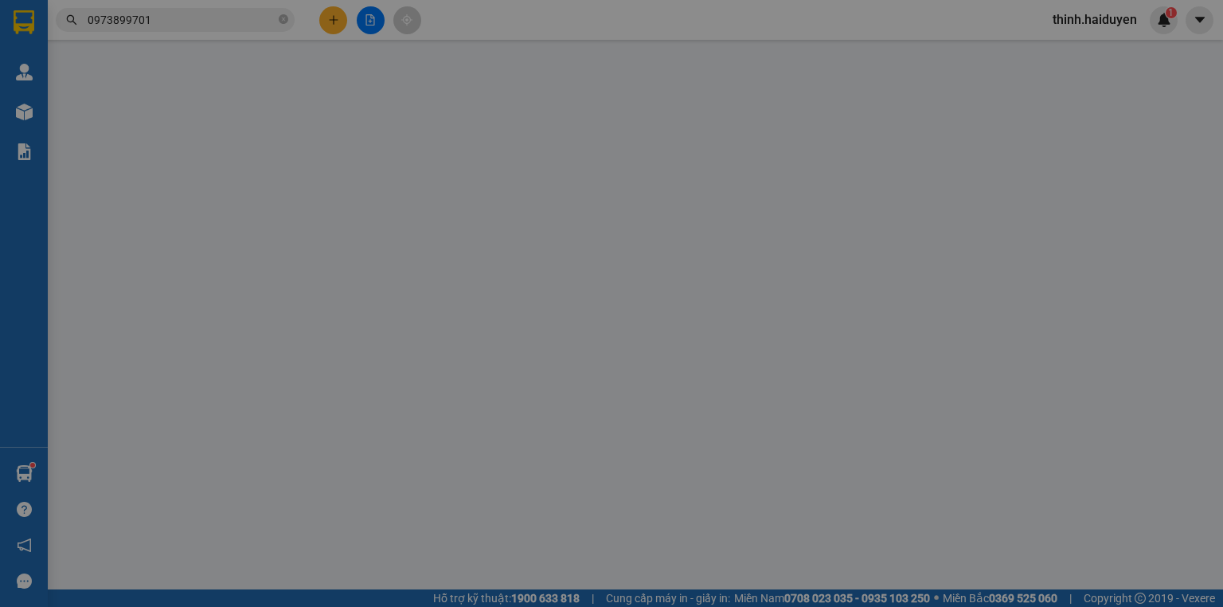
type input "0915822481"
type input "TUYẾT MAI"
type input "0973899701"
type input "huy"
type input "20.000"
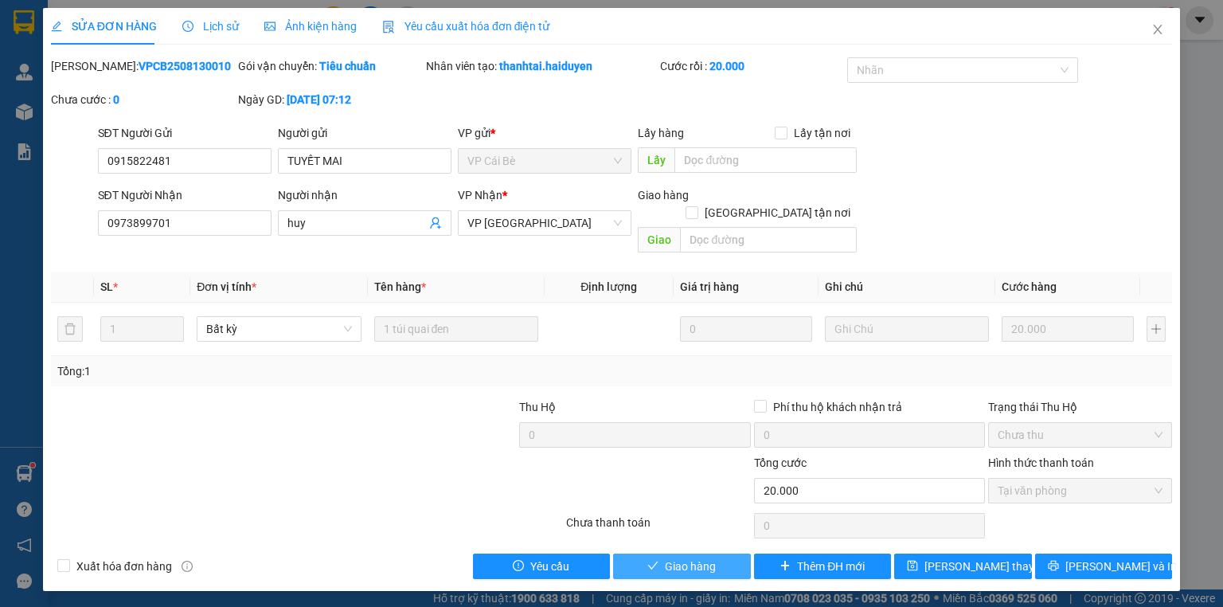
click at [691, 557] on span "Giao hàng" at bounding box center [690, 566] width 51 height 18
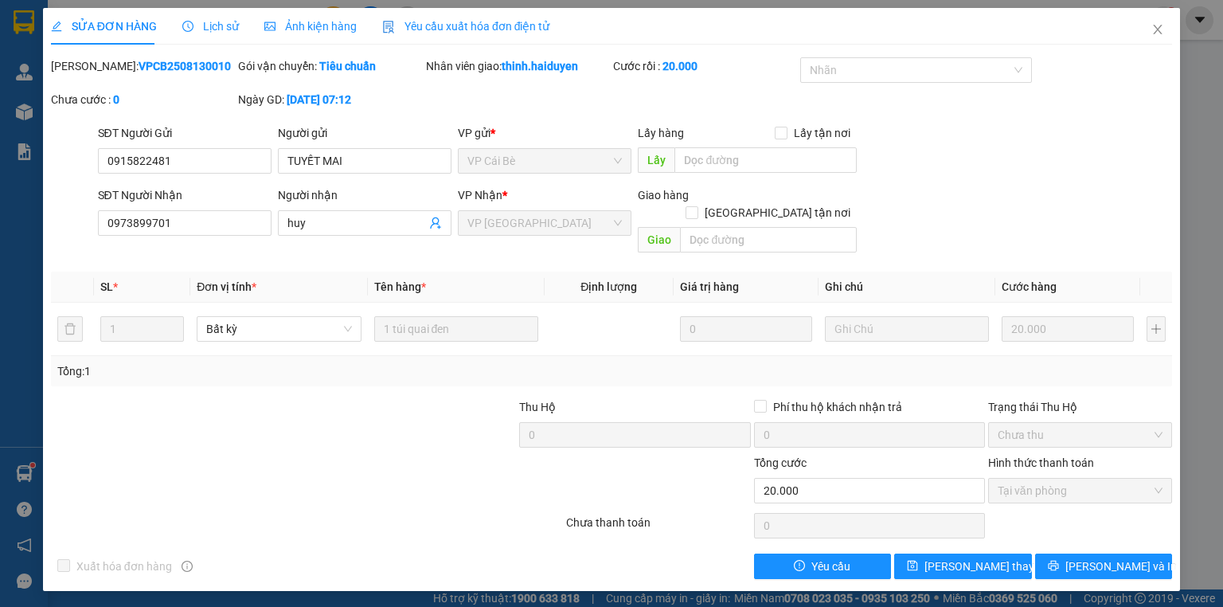
click at [1156, 66] on div "Mã ĐH: VPCB2508130010 Gói vận chuyển: Tiêu chuẩn Nhân viên giao: thinh.haiduyen…" at bounding box center [611, 90] width 1124 height 67
click at [1155, 45] on span "Close" at bounding box center [1158, 30] width 45 height 45
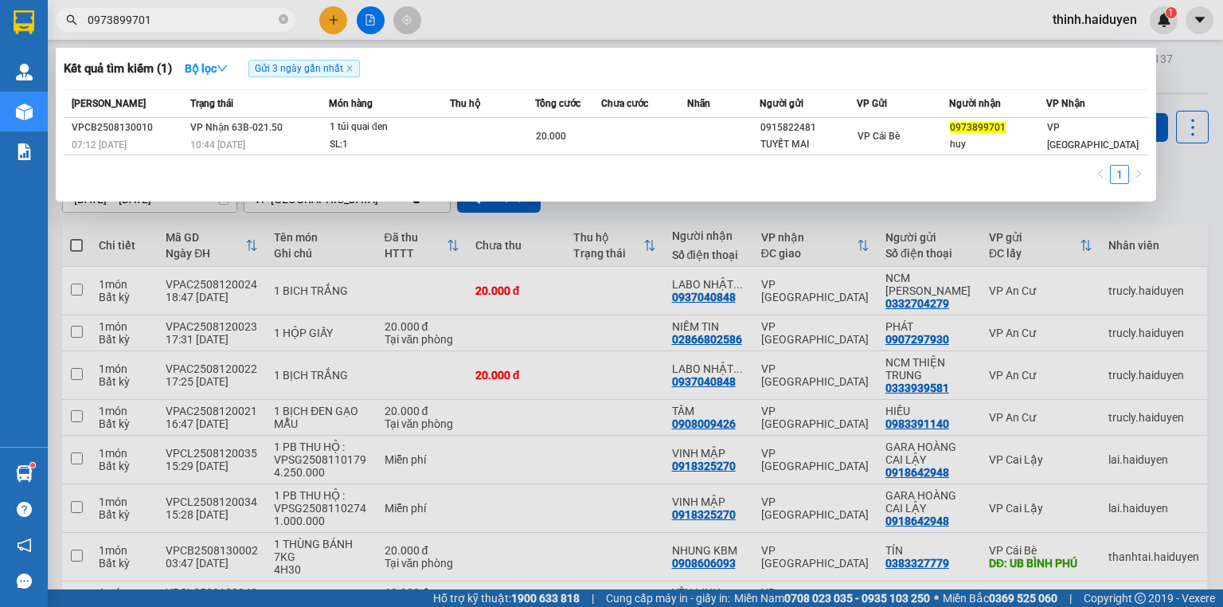
click at [183, 22] on input "0973899701" at bounding box center [182, 20] width 188 height 18
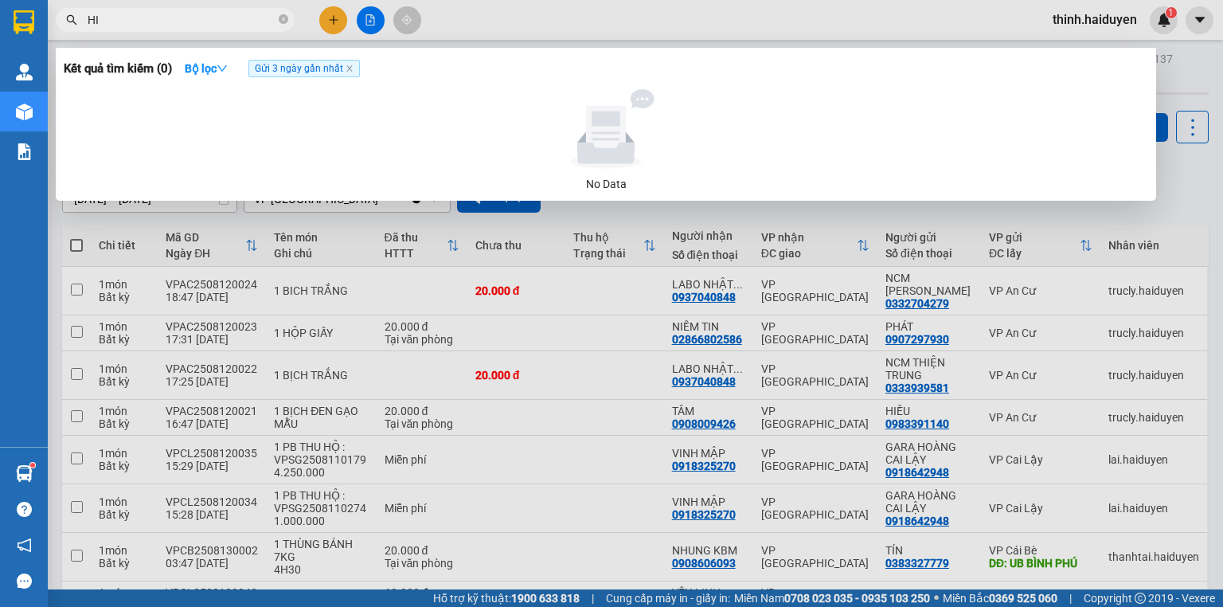
type input "H"
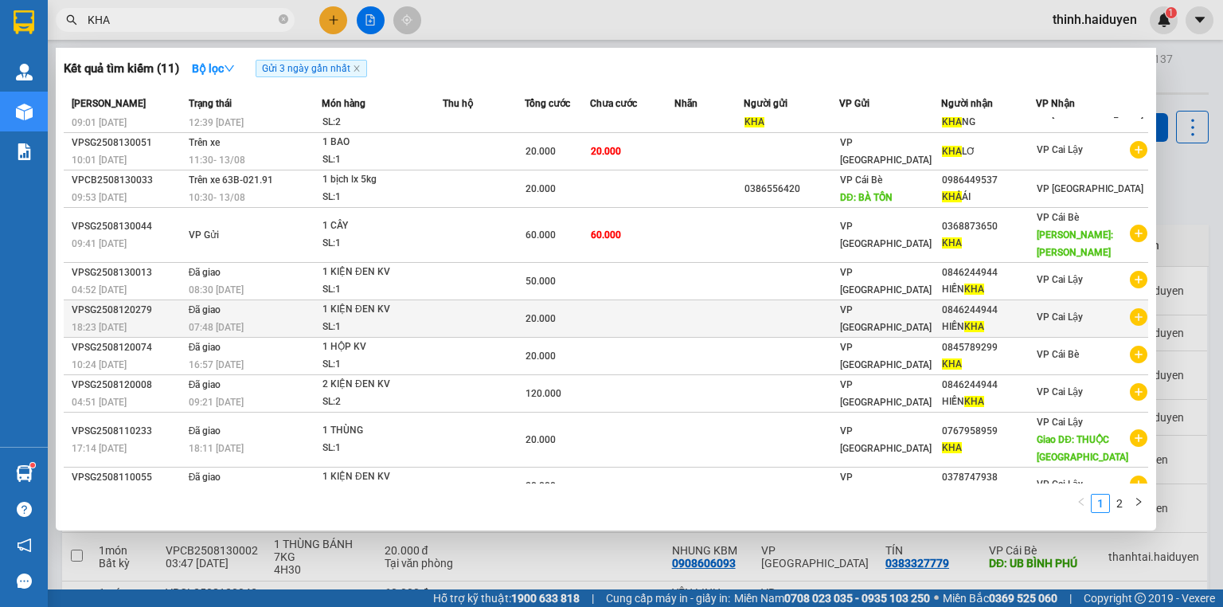
scroll to position [38, 0]
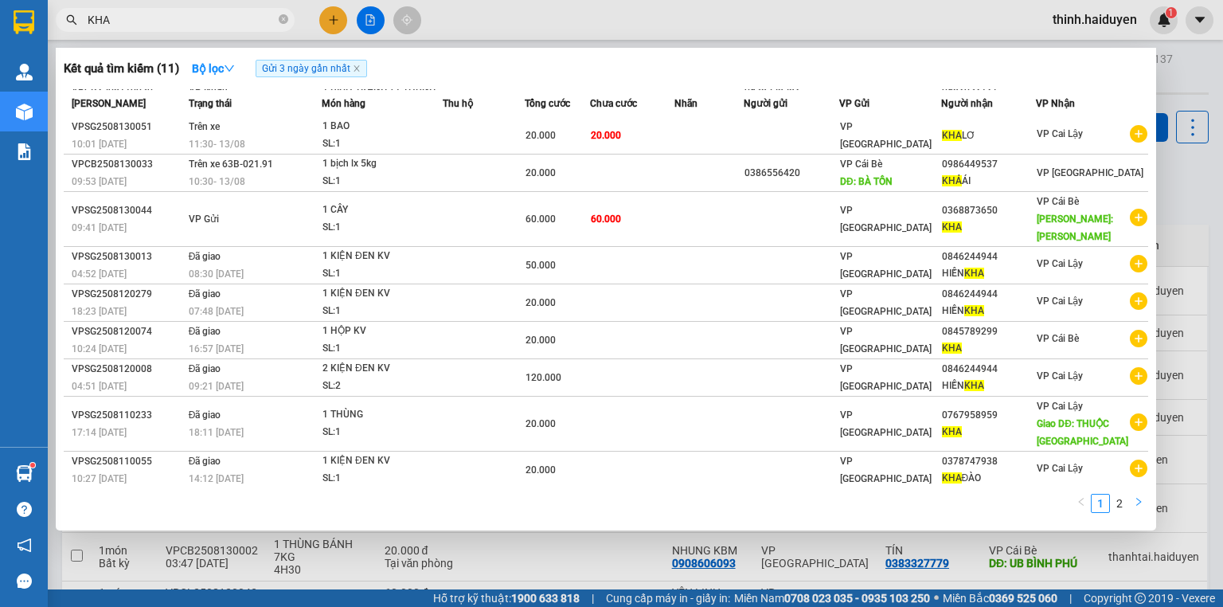
click at [1129, 503] on button "button" at bounding box center [1138, 503] width 19 height 19
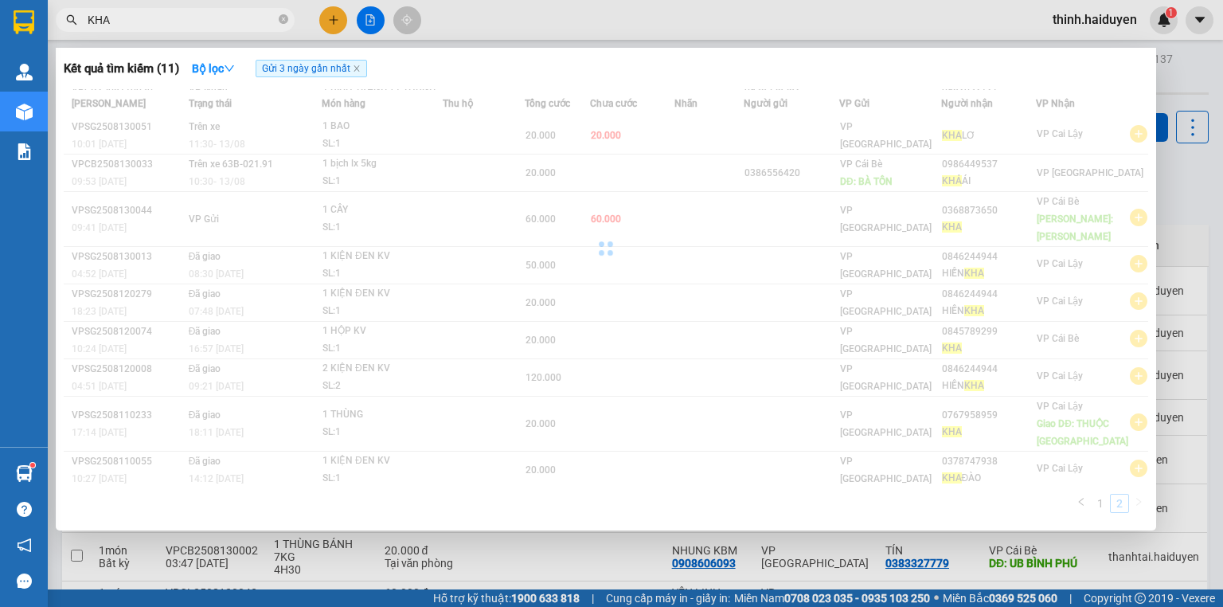
scroll to position [0, 0]
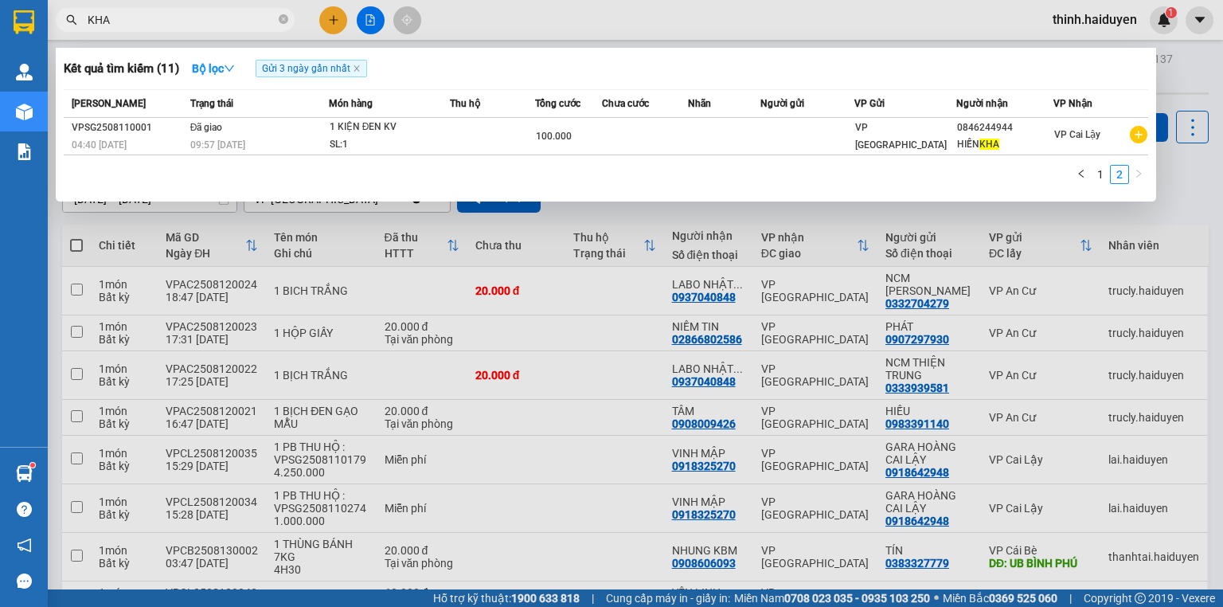
click at [357, 72] on icon "close" at bounding box center [357, 69] width 8 height 8
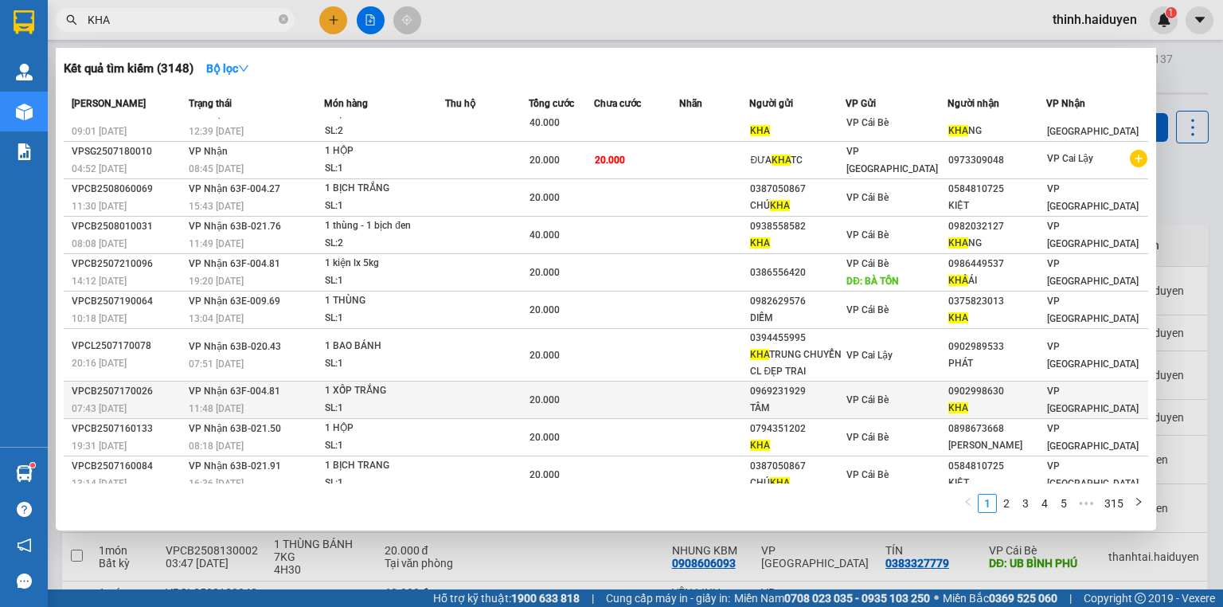
scroll to position [19, 0]
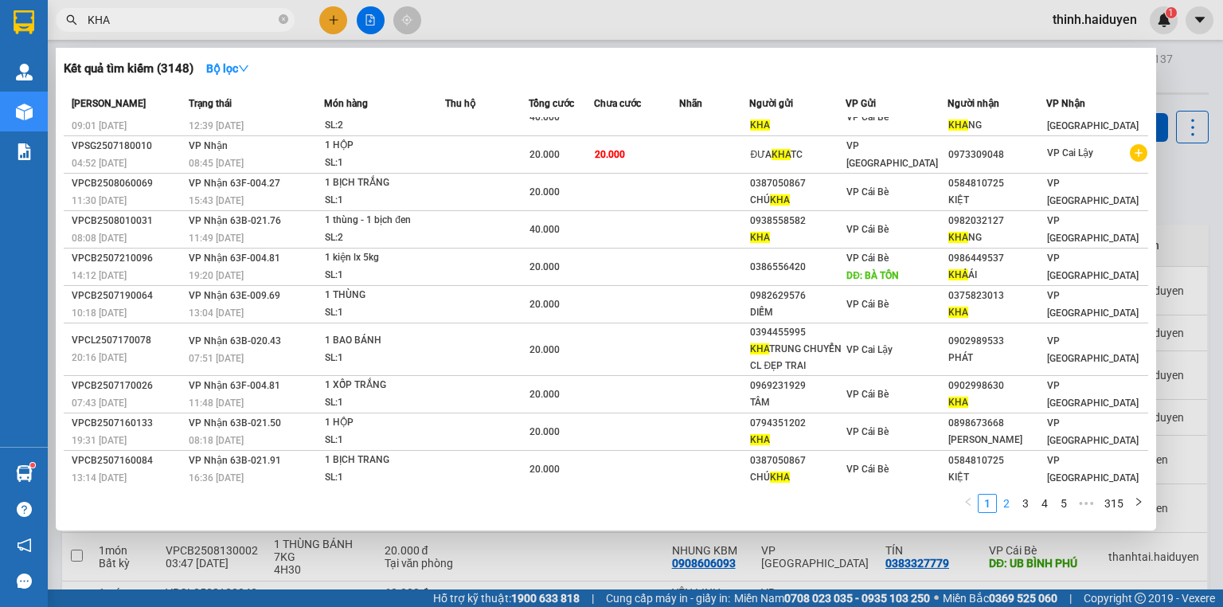
click at [1015, 509] on link "2" at bounding box center [1007, 504] width 18 height 18
click at [1005, 503] on link "2" at bounding box center [1007, 504] width 18 height 18
click at [170, 25] on input "KHA" at bounding box center [182, 20] width 188 height 18
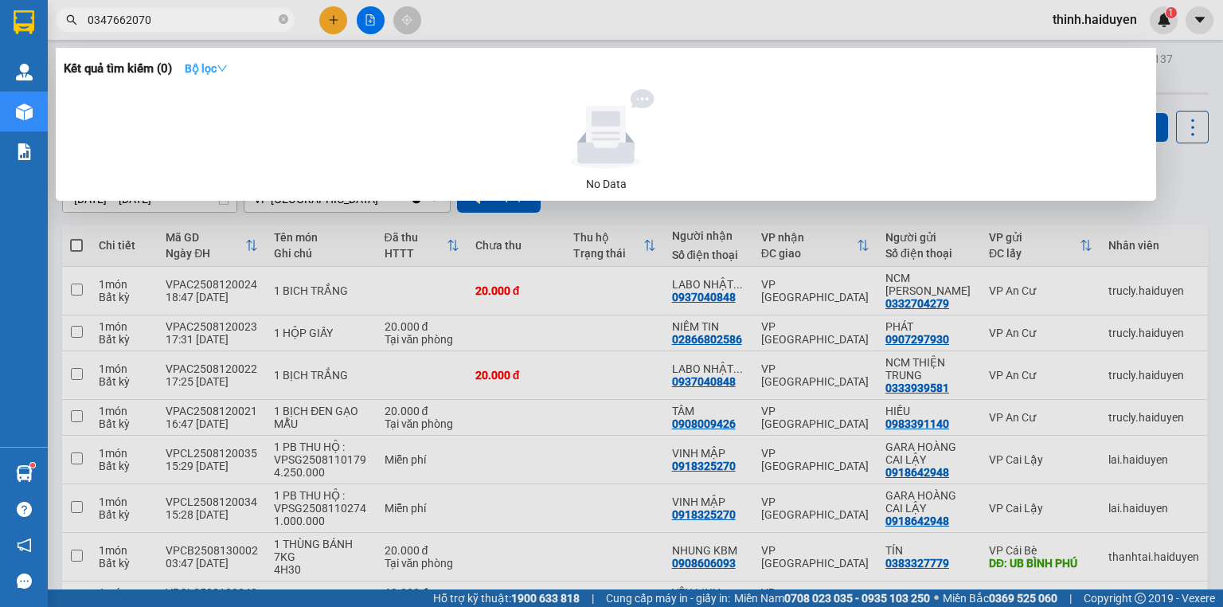
click at [213, 72] on strong "Bộ lọc" at bounding box center [206, 68] width 43 height 13
click at [600, 33] on div at bounding box center [611, 303] width 1223 height 607
click at [111, 22] on input "0347662070" at bounding box center [182, 20] width 188 height 18
click at [120, 20] on input "0347662070" at bounding box center [182, 20] width 188 height 18
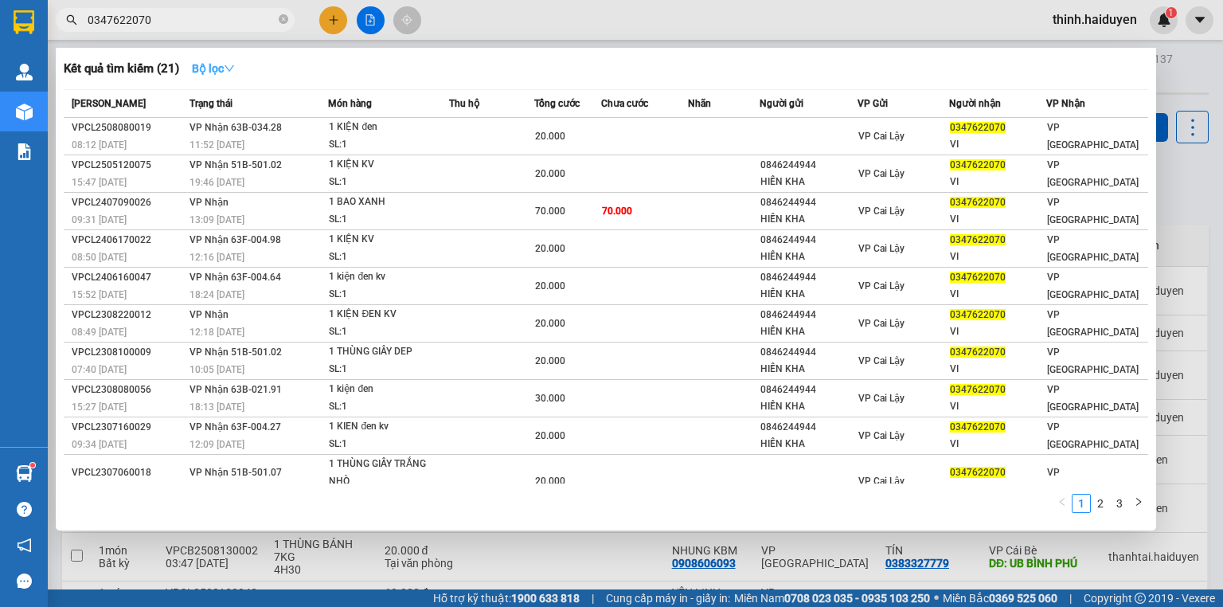
type input "0347622070"
click at [219, 70] on strong "Bộ lọc" at bounding box center [213, 68] width 43 height 13
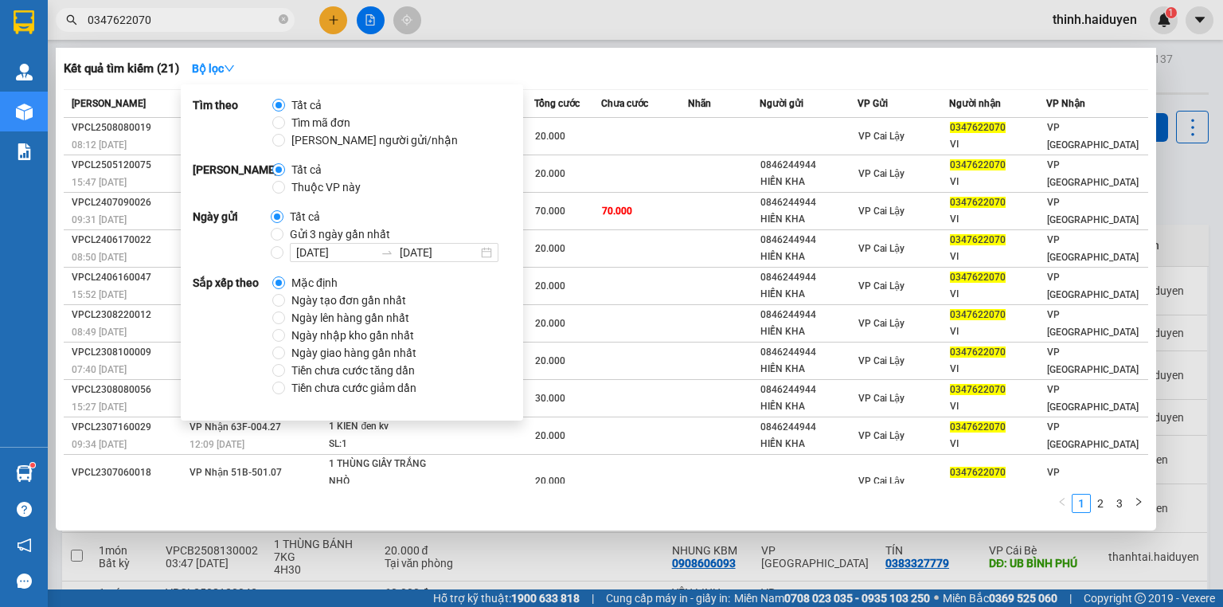
click at [295, 236] on span "Gửi 3 ngày gần nhất" at bounding box center [339, 234] width 113 height 18
click at [283, 236] on input "Gửi 3 ngày gần nhất" at bounding box center [277, 234] width 13 height 13
radio input "true"
radio input "false"
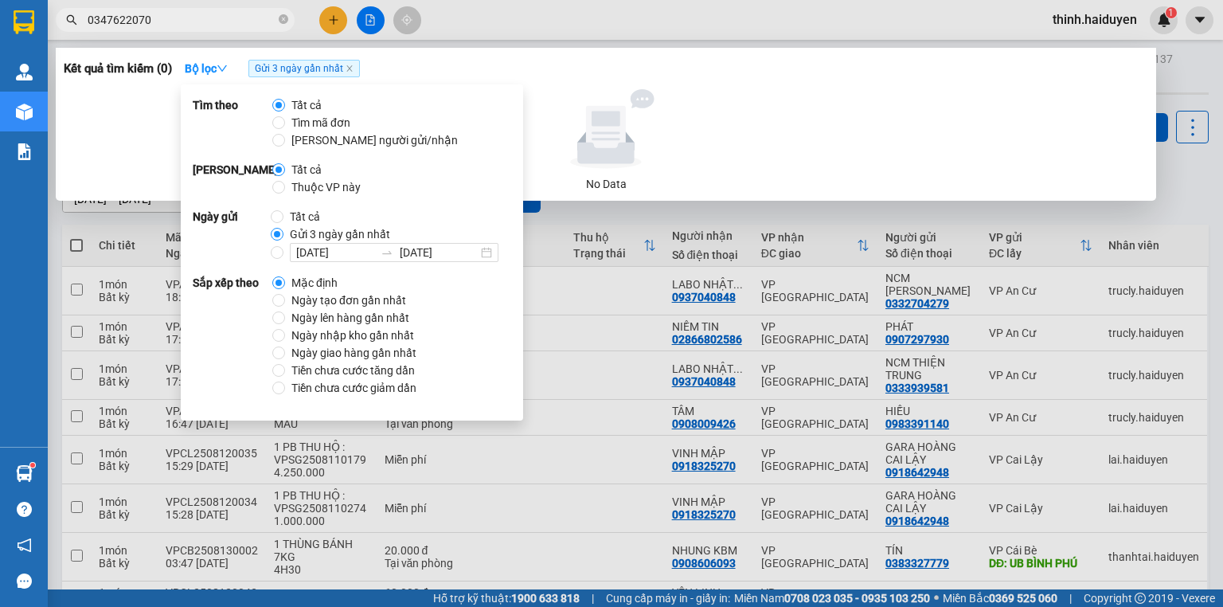
click at [651, 45] on div at bounding box center [611, 303] width 1223 height 607
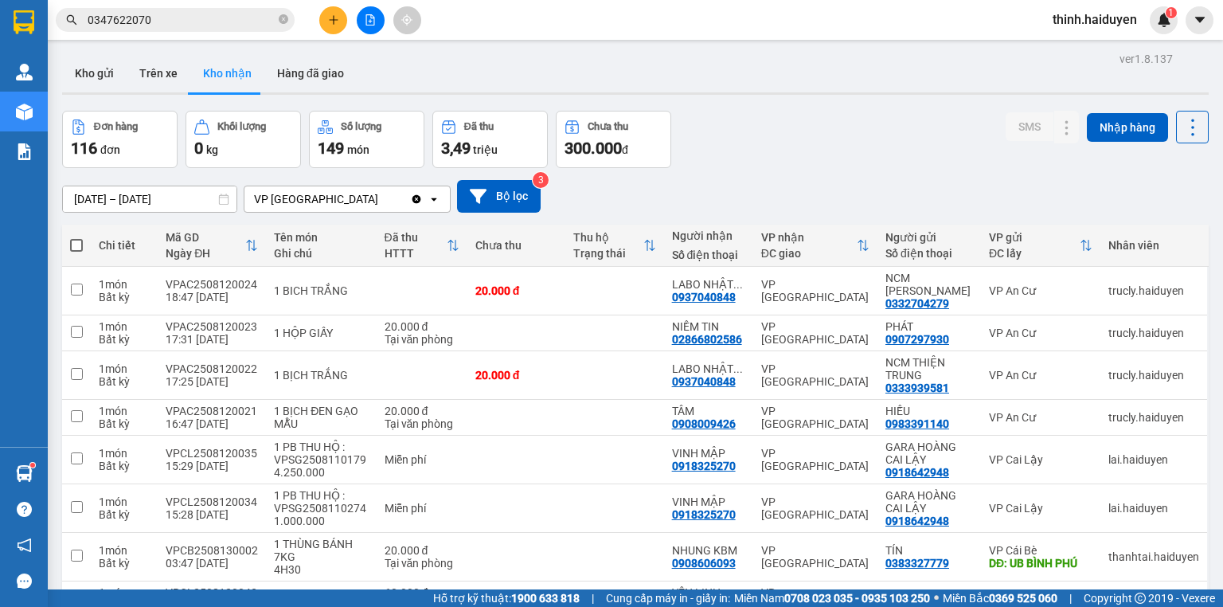
drag, startPoint x: 172, startPoint y: 4, endPoint x: 176, endPoint y: 18, distance: 14.9
click at [173, 6] on div "Kết quả tìm kiếm ( 0 ) Bộ lọc Gửi 3 ngày gần nhất No Data 0347622070 thinh.haid…" at bounding box center [611, 20] width 1223 height 40
click at [176, 18] on input "0347622070" at bounding box center [182, 20] width 188 height 18
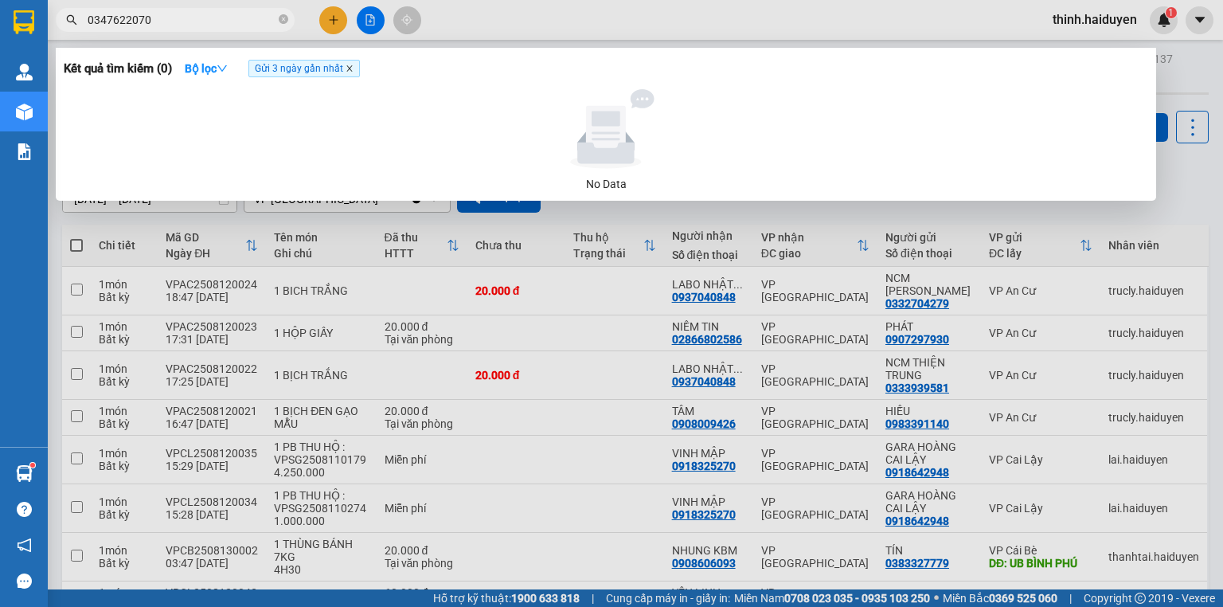
click at [354, 72] on icon "close" at bounding box center [350, 69] width 8 height 8
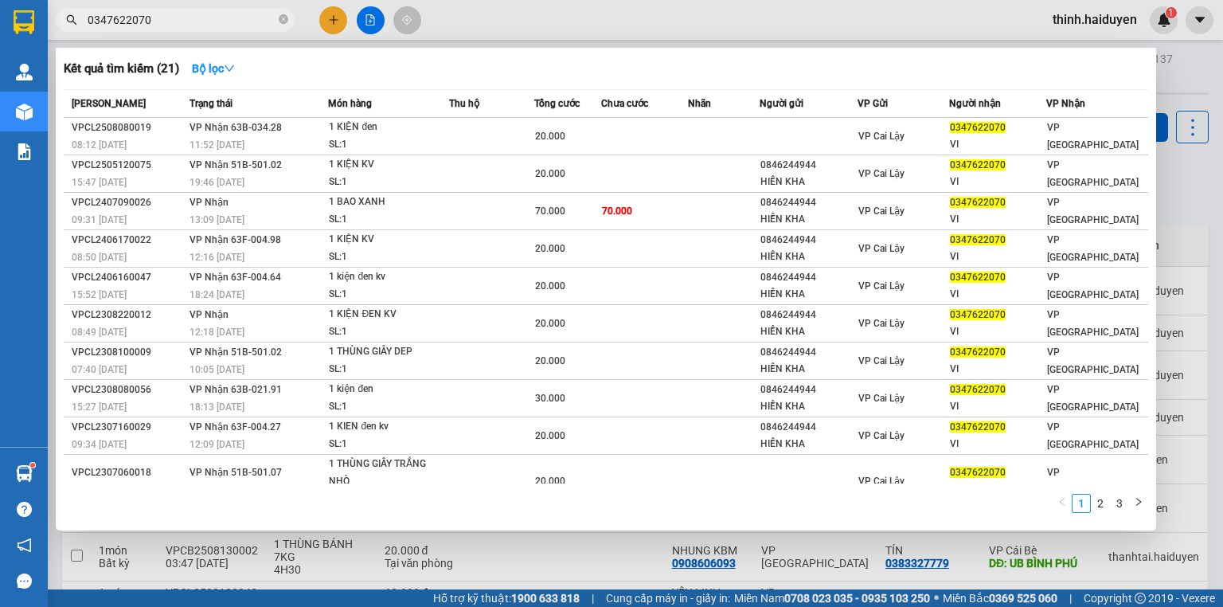
click at [143, 18] on input "0347622070" at bounding box center [182, 20] width 188 height 18
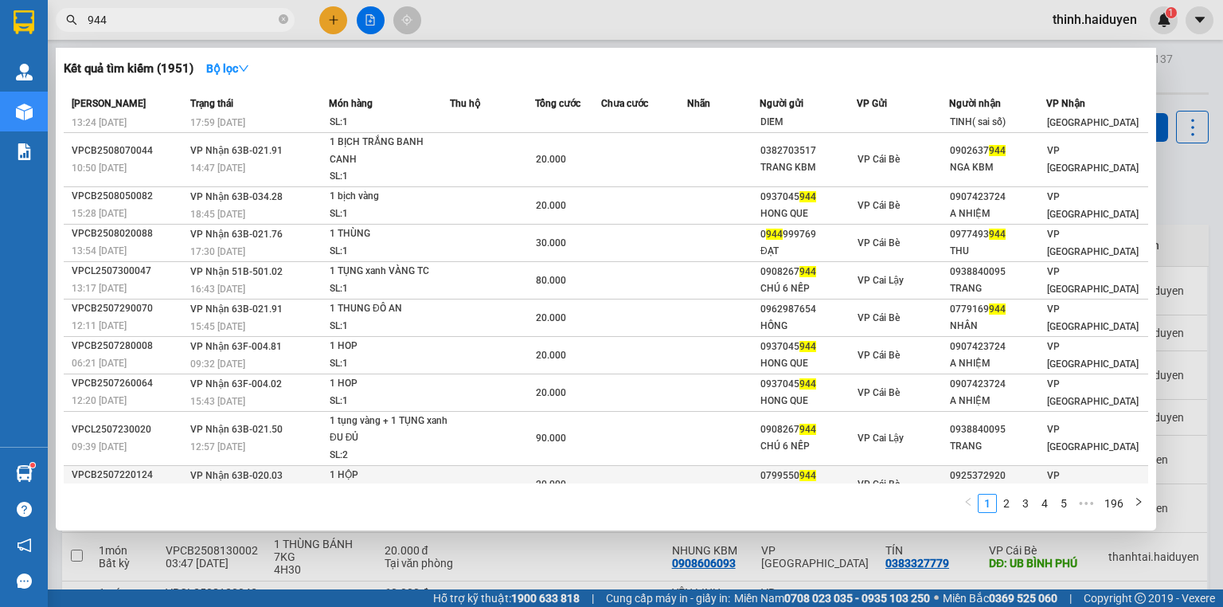
scroll to position [37, 0]
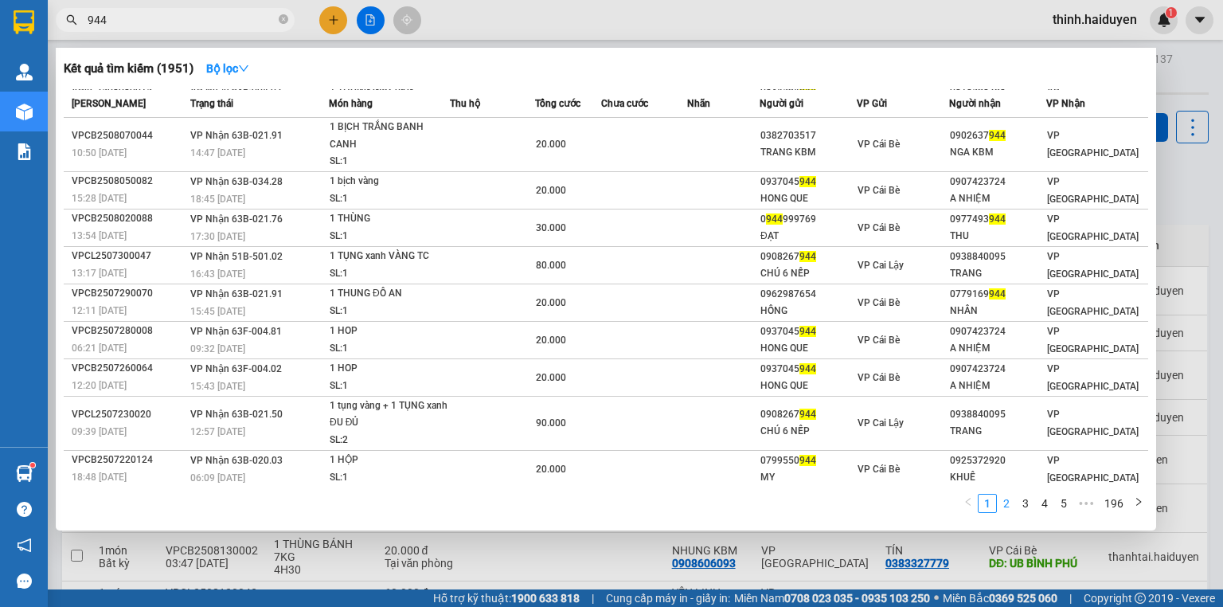
click at [1007, 506] on link "2" at bounding box center [1007, 504] width 18 height 18
click at [1021, 506] on link "3" at bounding box center [1026, 504] width 18 height 18
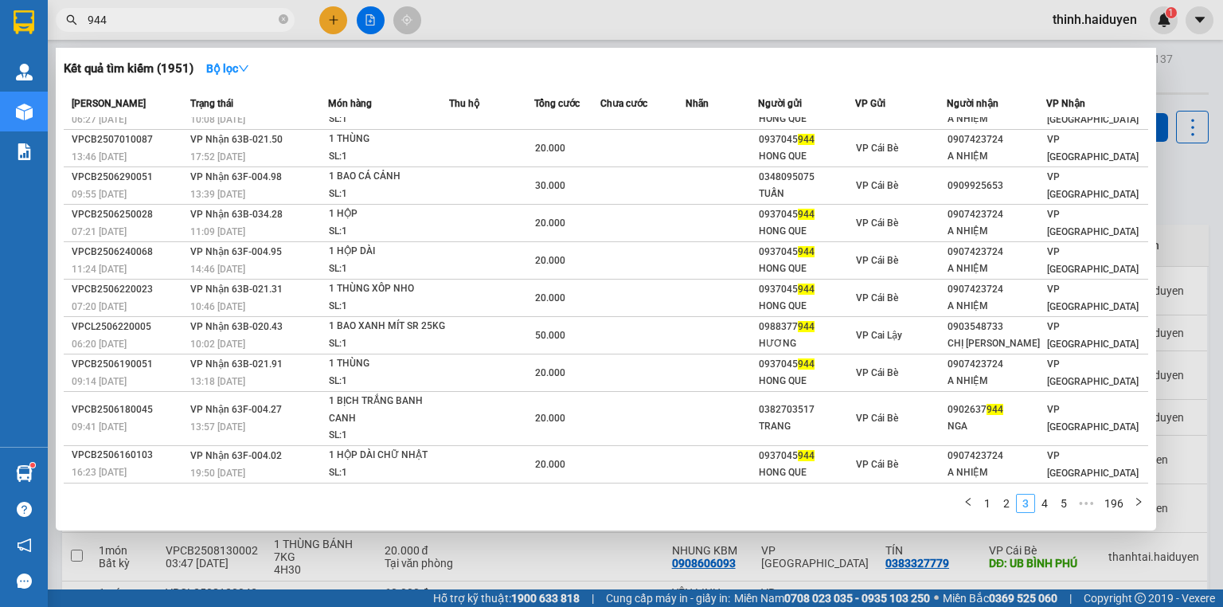
scroll to position [20, 0]
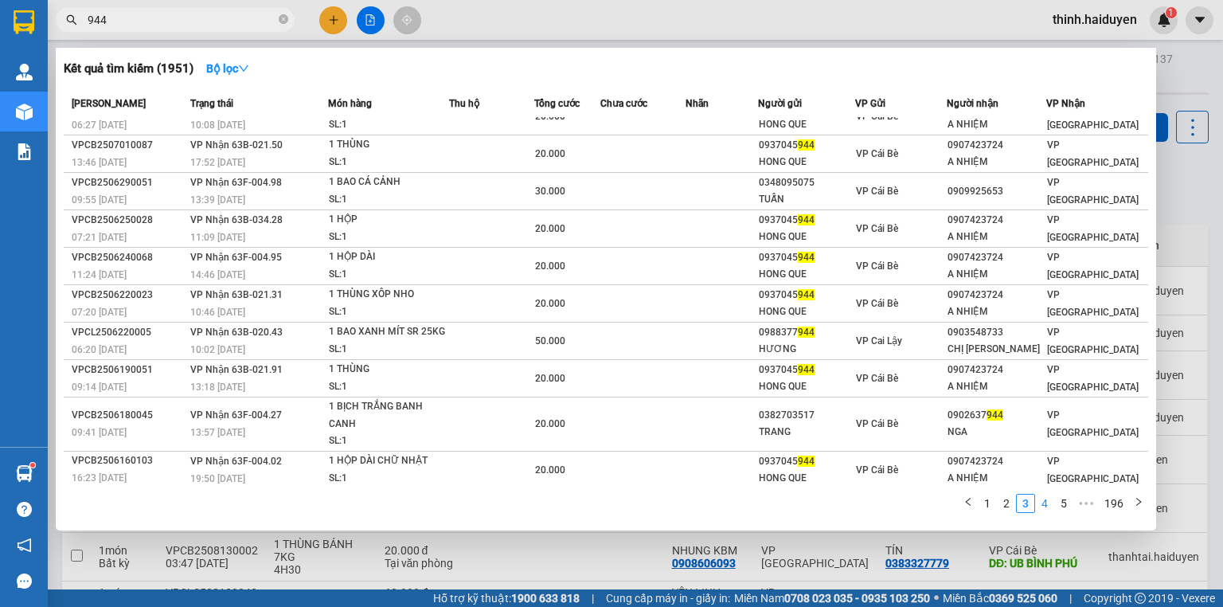
click at [1044, 501] on link "4" at bounding box center [1045, 504] width 18 height 18
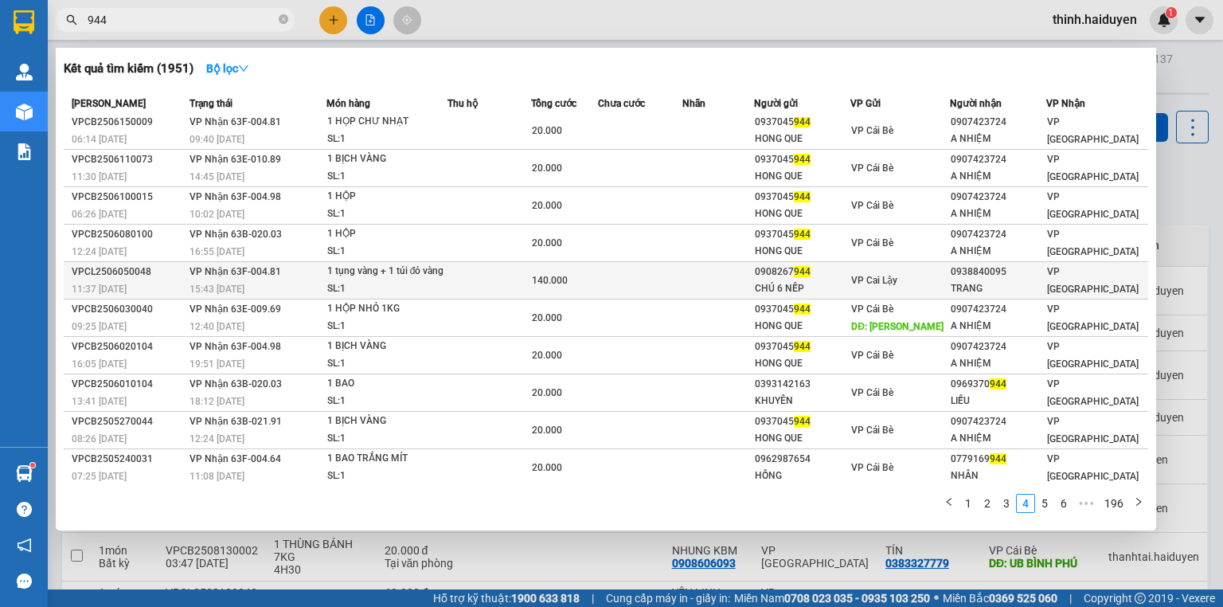
scroll to position [0, 0]
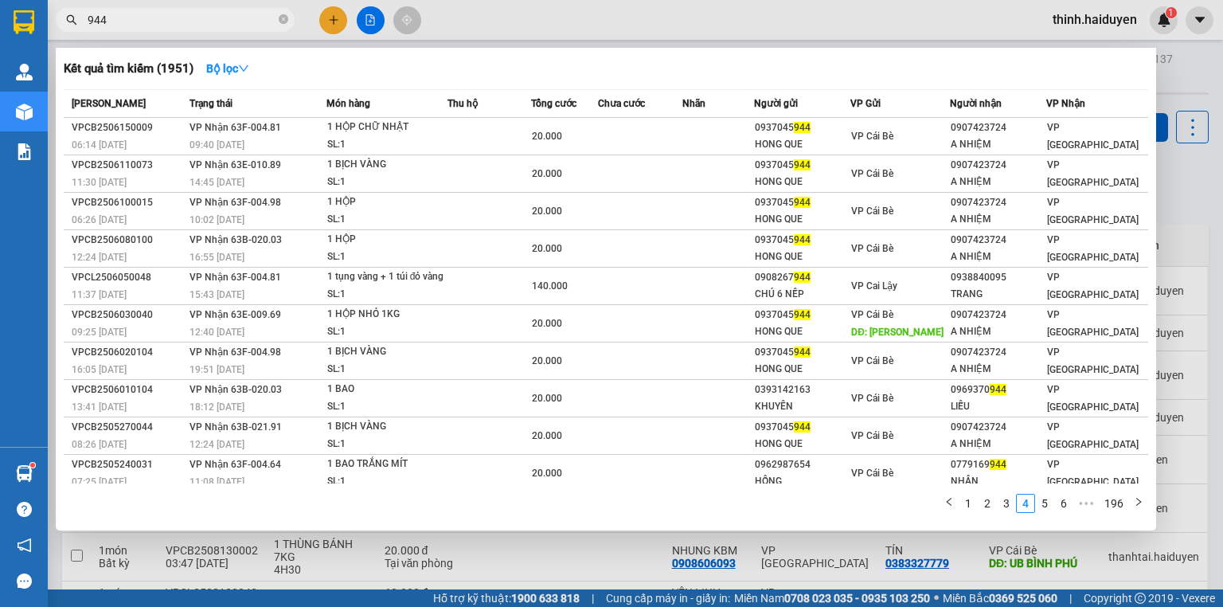
click at [972, 507] on link "1" at bounding box center [969, 504] width 18 height 18
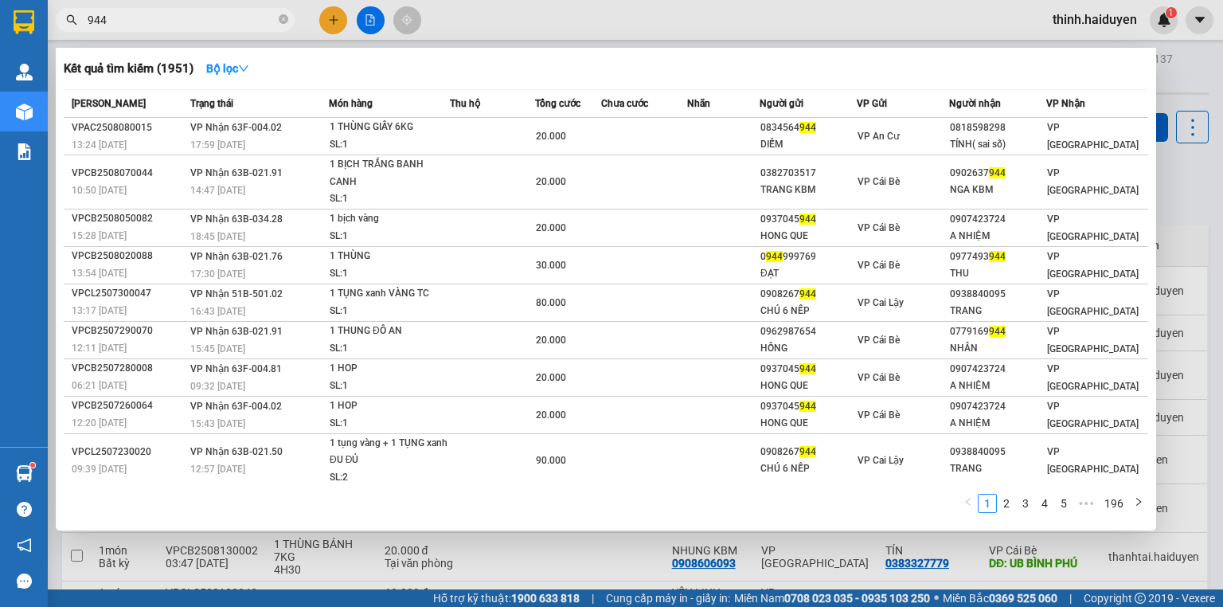
click at [663, 50] on div "Kết quả tìm kiếm ( 1951 ) Bộ lọc Mã ĐH Trạng thái Món hàng Thu hộ Tổng cước Chư…" at bounding box center [606, 289] width 1101 height 483
click at [154, 19] on input "944" at bounding box center [182, 20] width 188 height 18
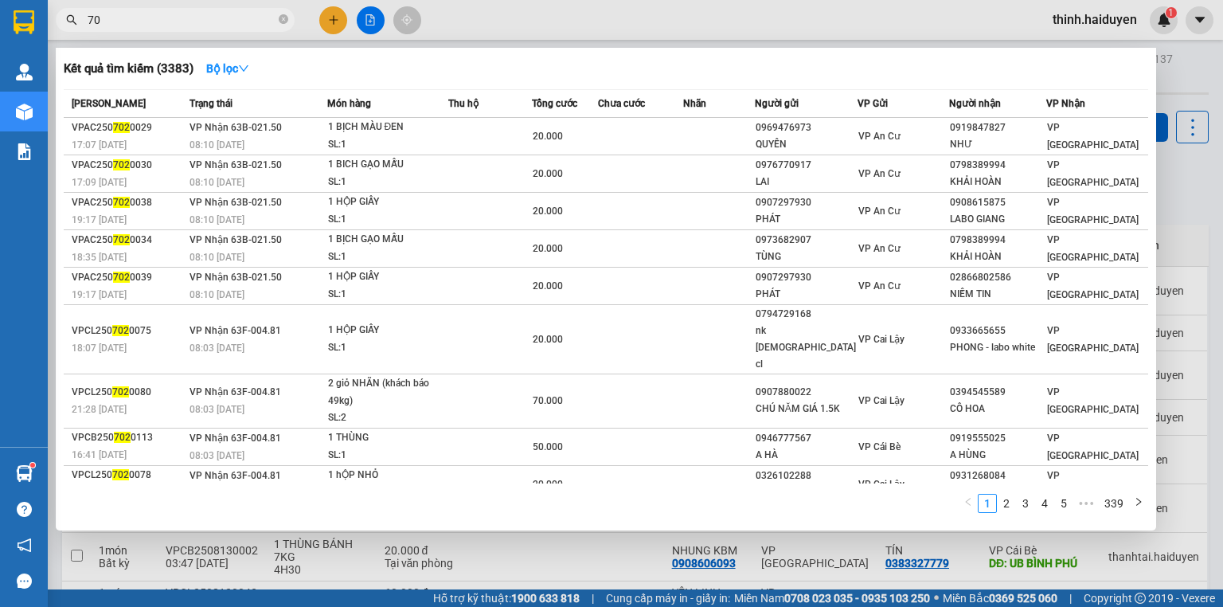
type input "7"
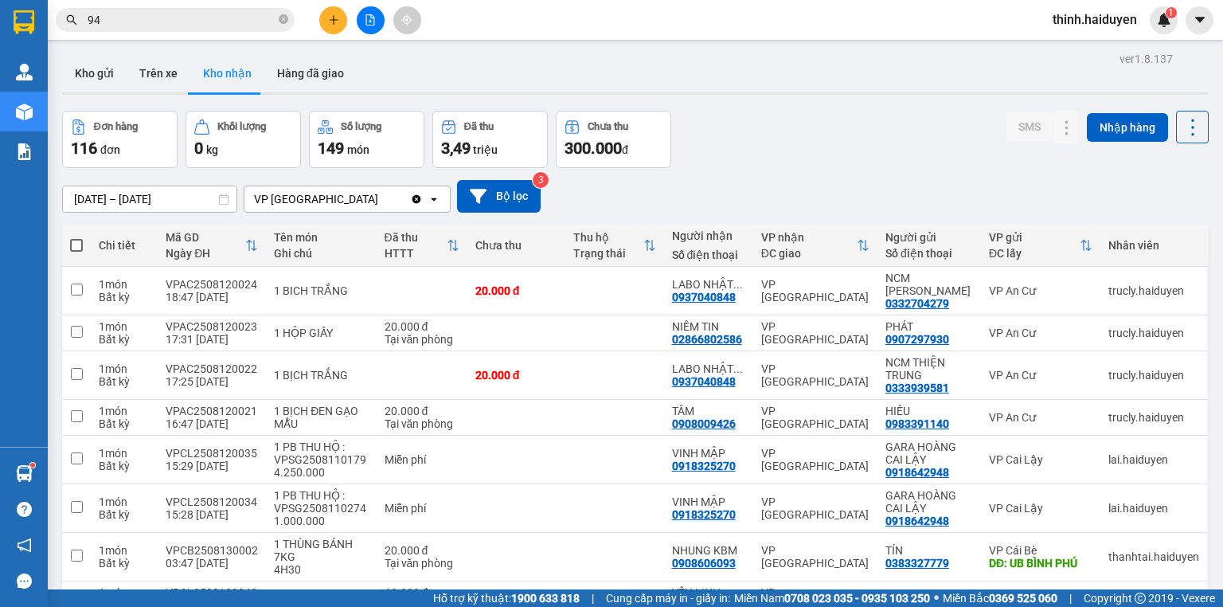
type input "944"
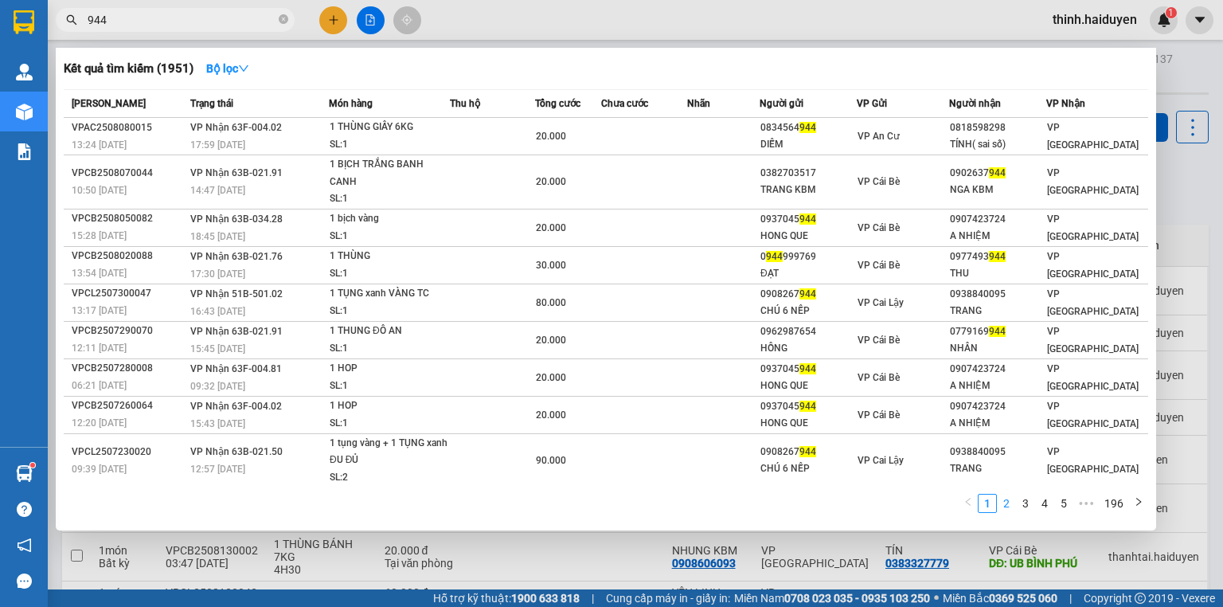
click at [1002, 506] on link "2" at bounding box center [1007, 504] width 18 height 18
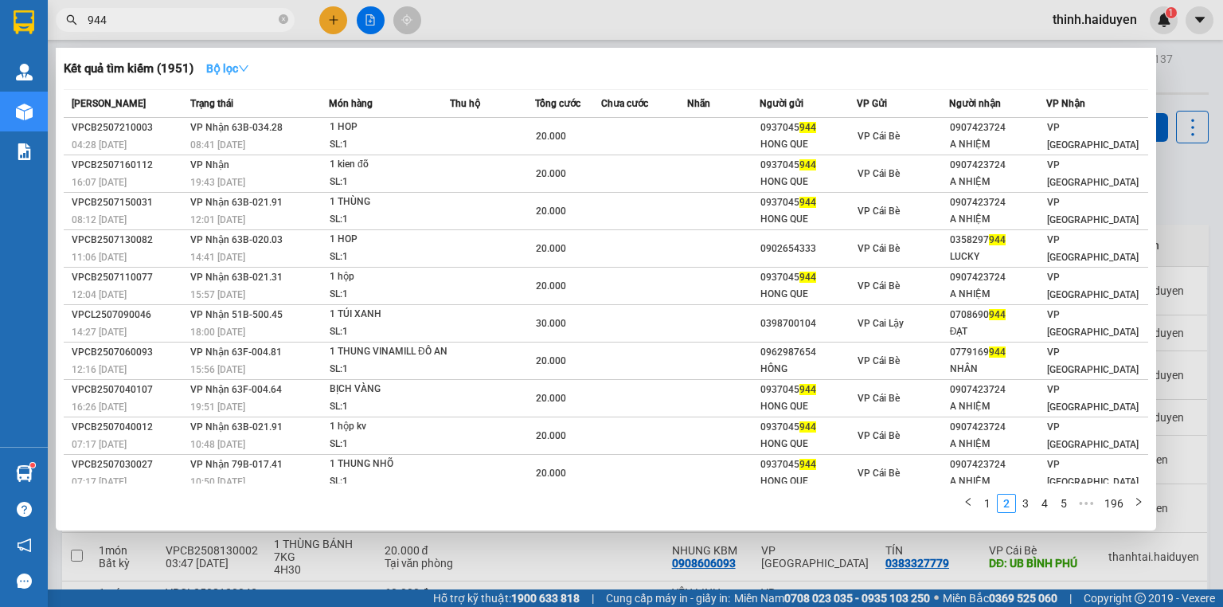
click at [240, 74] on button "Bộ lọc" at bounding box center [228, 68] width 68 height 25
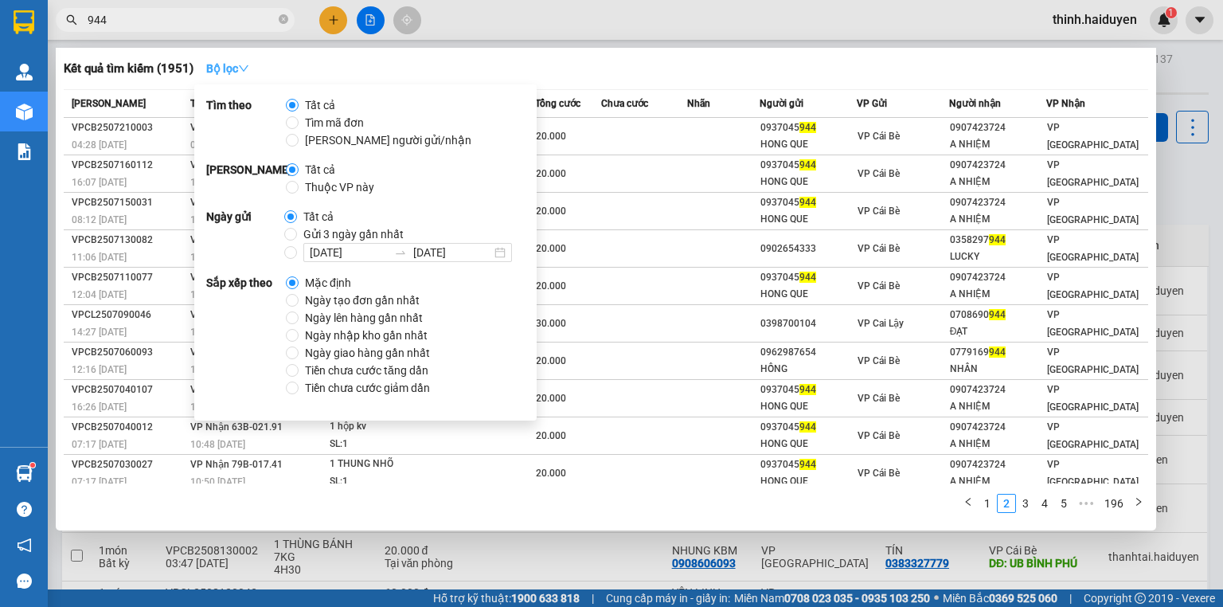
click at [242, 68] on icon "down" at bounding box center [243, 68] width 11 height 11
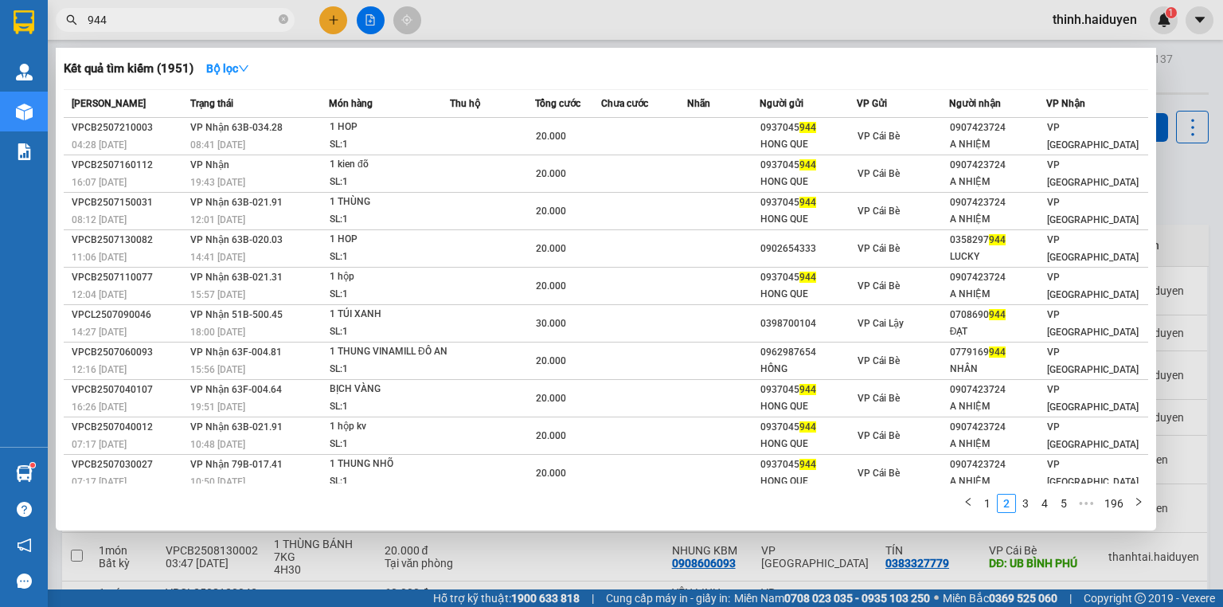
click at [242, 84] on div "Kết quả tìm kiếm ( 1951 ) Bộ lọc Mã ĐH Trạng thái Món hàng Thu hộ Tổng cước Chư…" at bounding box center [606, 289] width 1101 height 483
click at [261, 76] on button "Bộ lọc" at bounding box center [228, 68] width 68 height 25
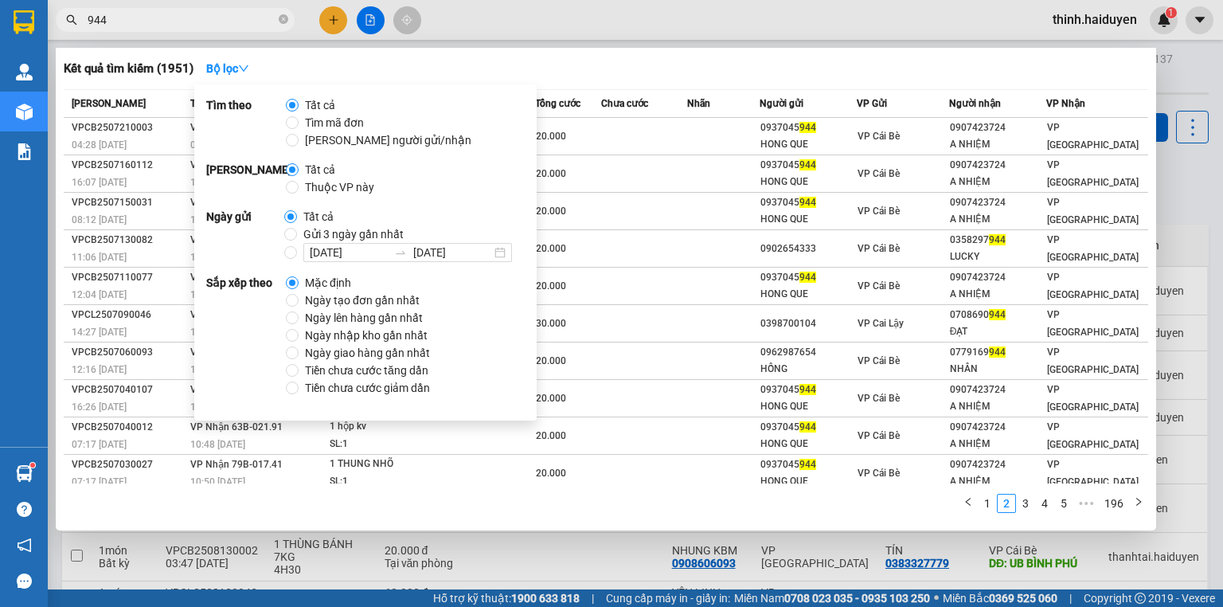
click at [333, 233] on span "Gửi 3 ngày gần nhất" at bounding box center [353, 234] width 113 height 18
click at [297, 233] on input "Gửi 3 ngày gần nhất" at bounding box center [290, 234] width 13 height 13
radio input "true"
radio input "false"
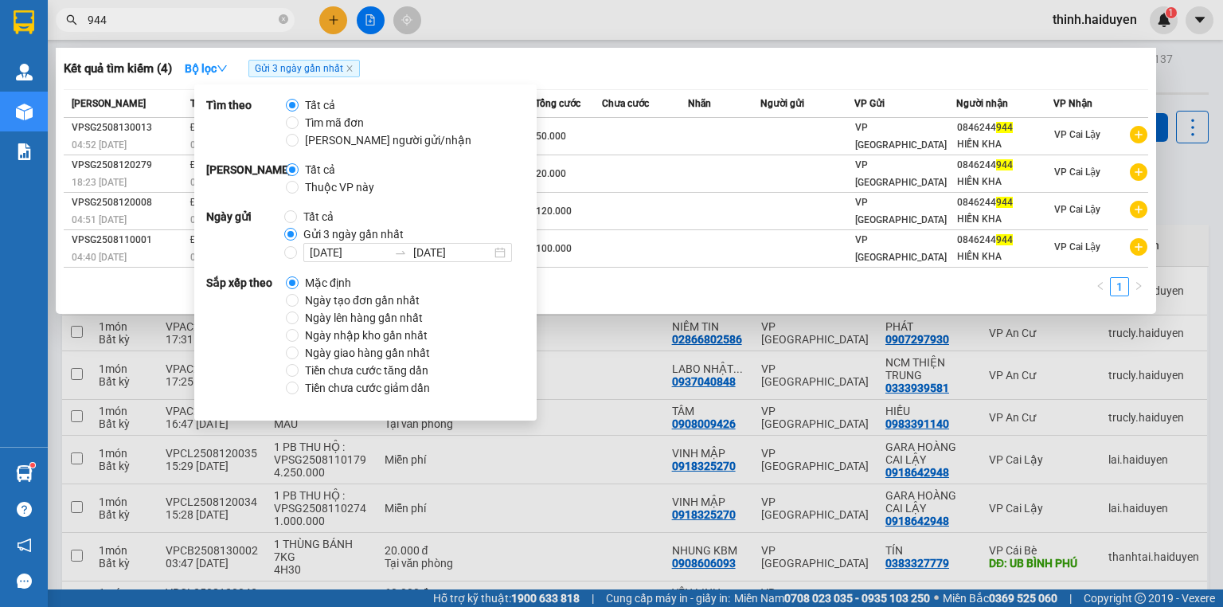
click at [725, 26] on div at bounding box center [611, 303] width 1223 height 607
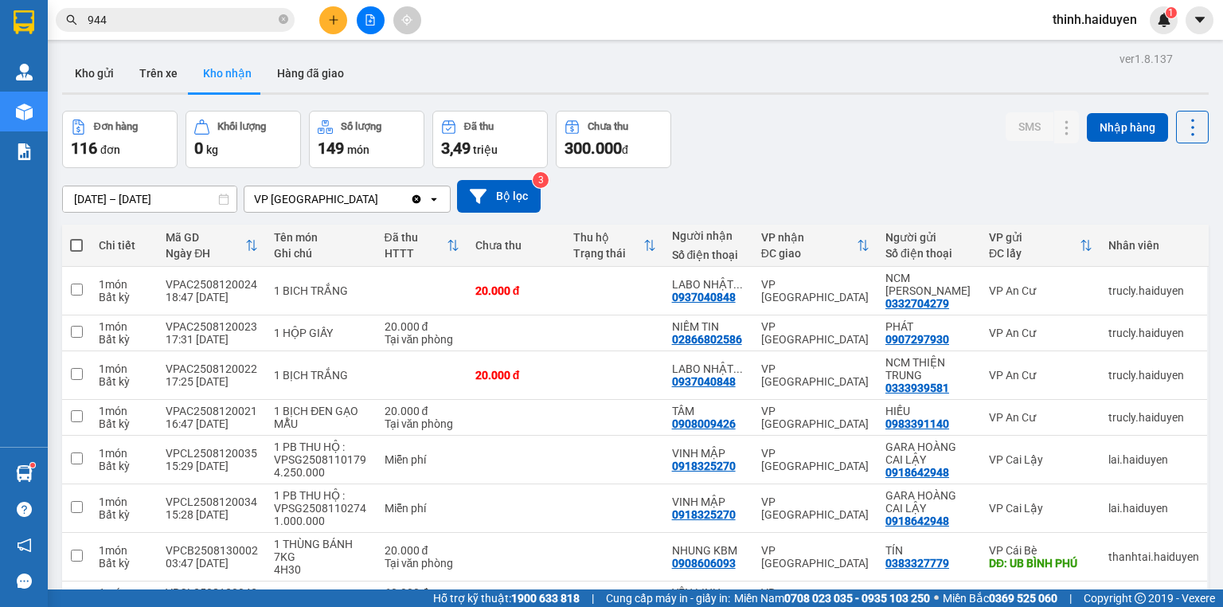
click at [125, 19] on input "944" at bounding box center [182, 20] width 188 height 18
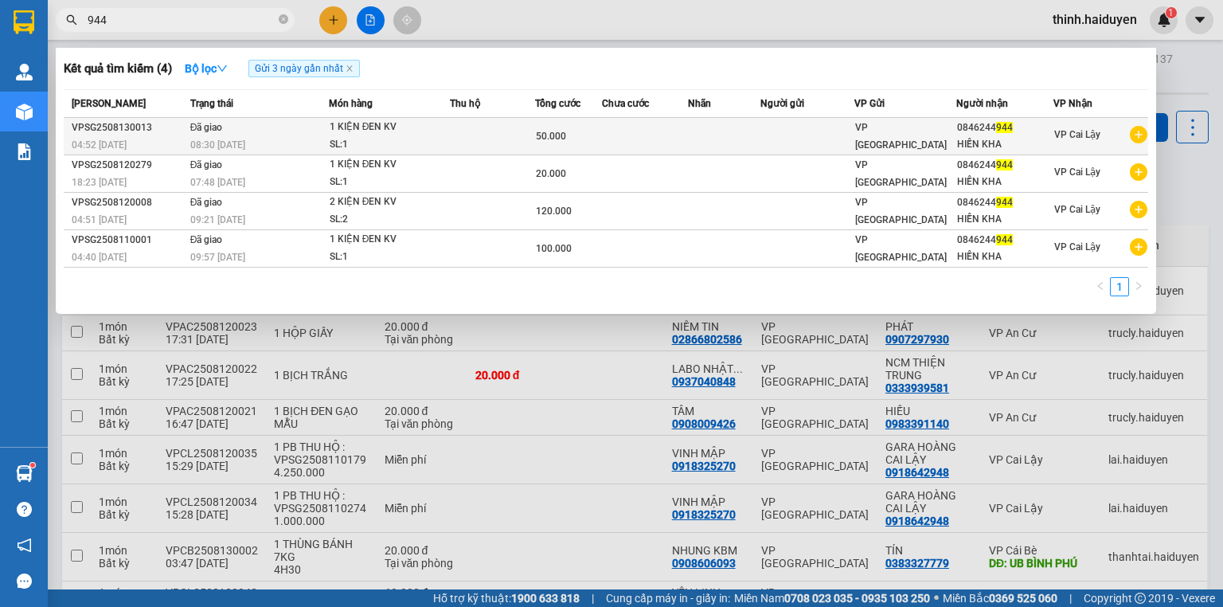
click at [584, 133] on div "50.000" at bounding box center [568, 136] width 65 height 18
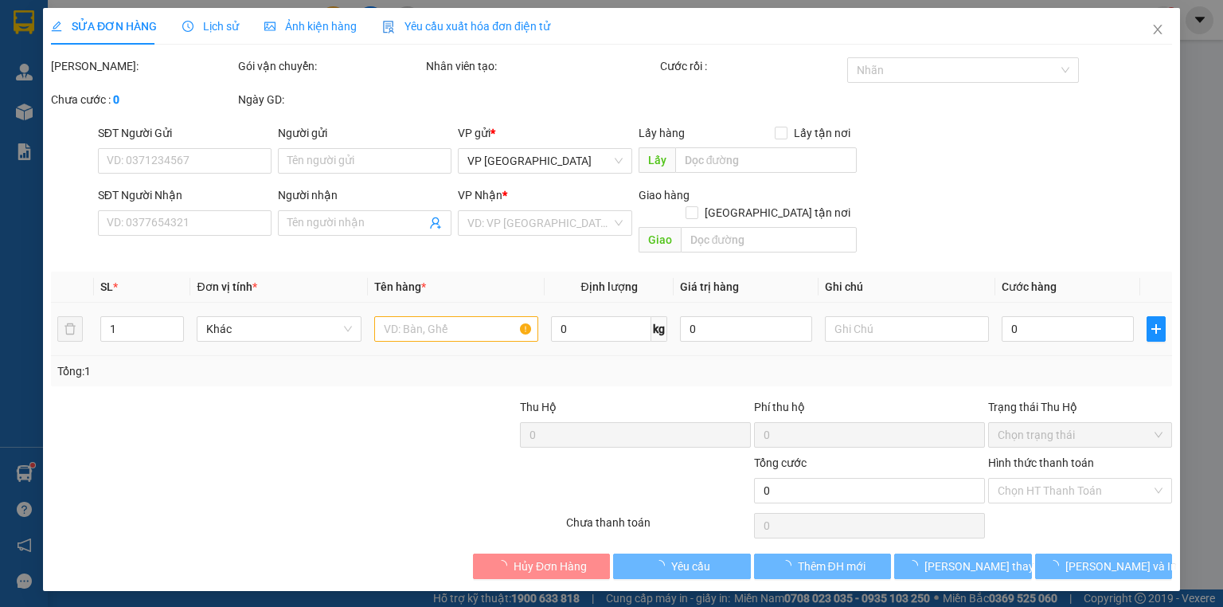
type input "0846244944"
type input "HIỀN KHA"
type input "50.000"
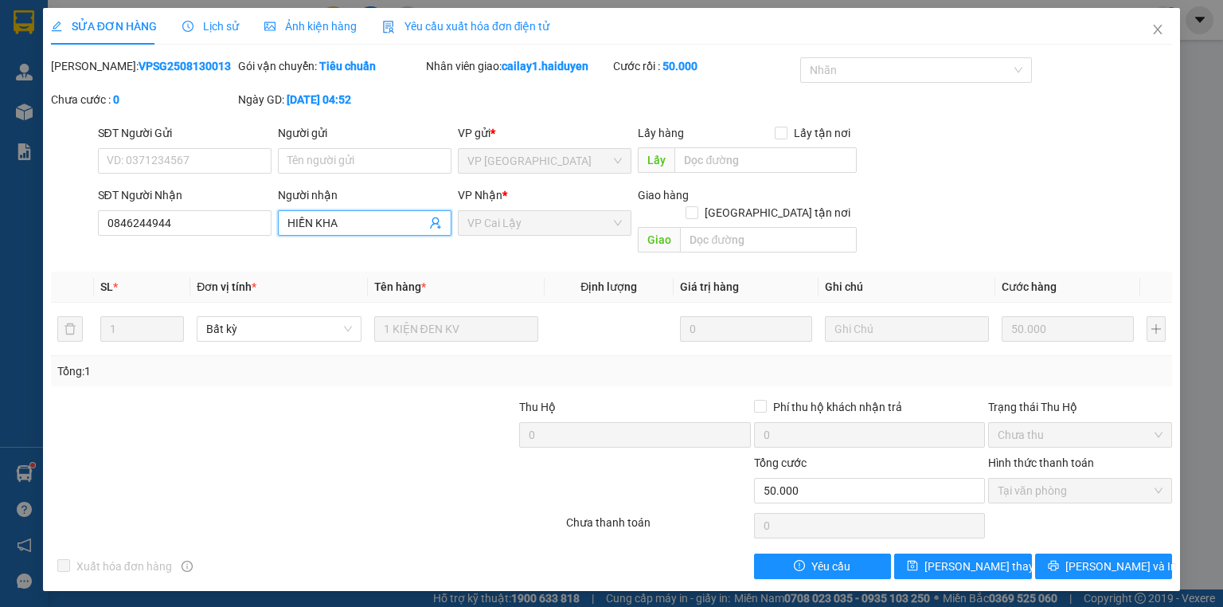
click at [302, 224] on input "HIỀN KHA" at bounding box center [356, 223] width 139 height 18
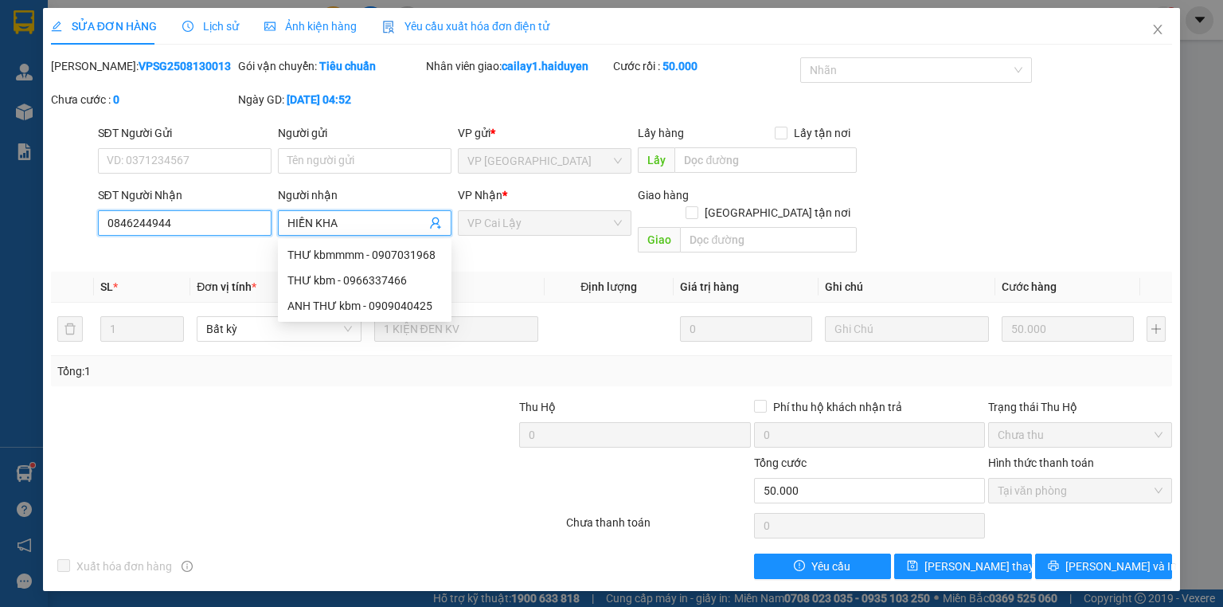
click at [149, 223] on input "0846244944" at bounding box center [185, 222] width 174 height 25
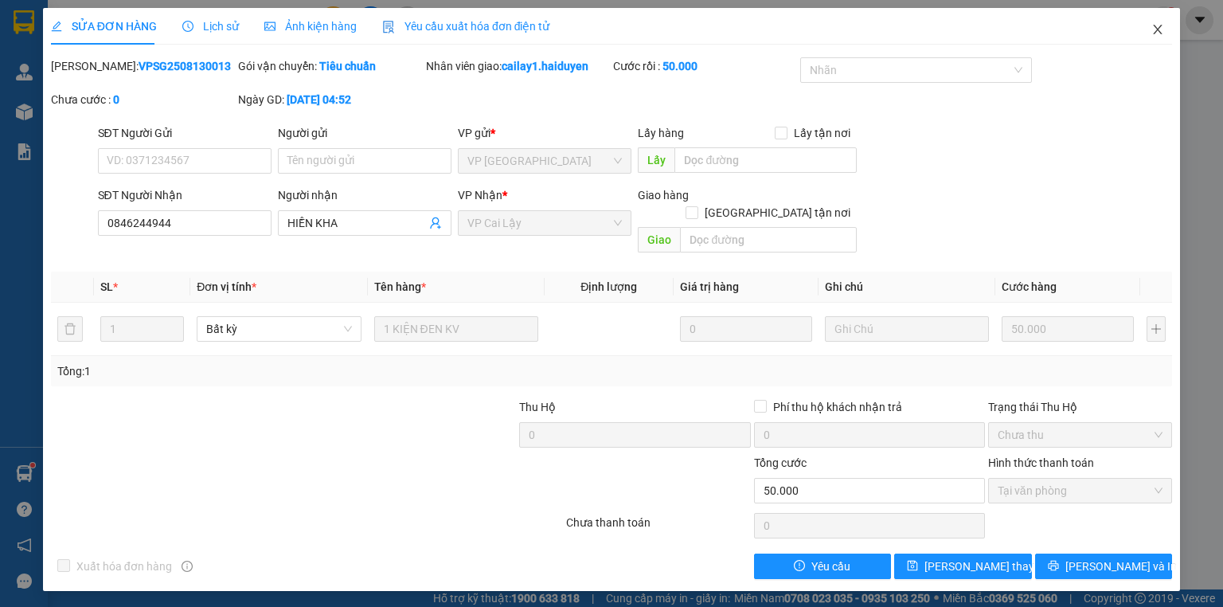
drag, startPoint x: 1159, startPoint y: 32, endPoint x: 77, endPoint y: 0, distance: 1082.7
click at [1158, 31] on icon "close" at bounding box center [1157, 29] width 13 height 13
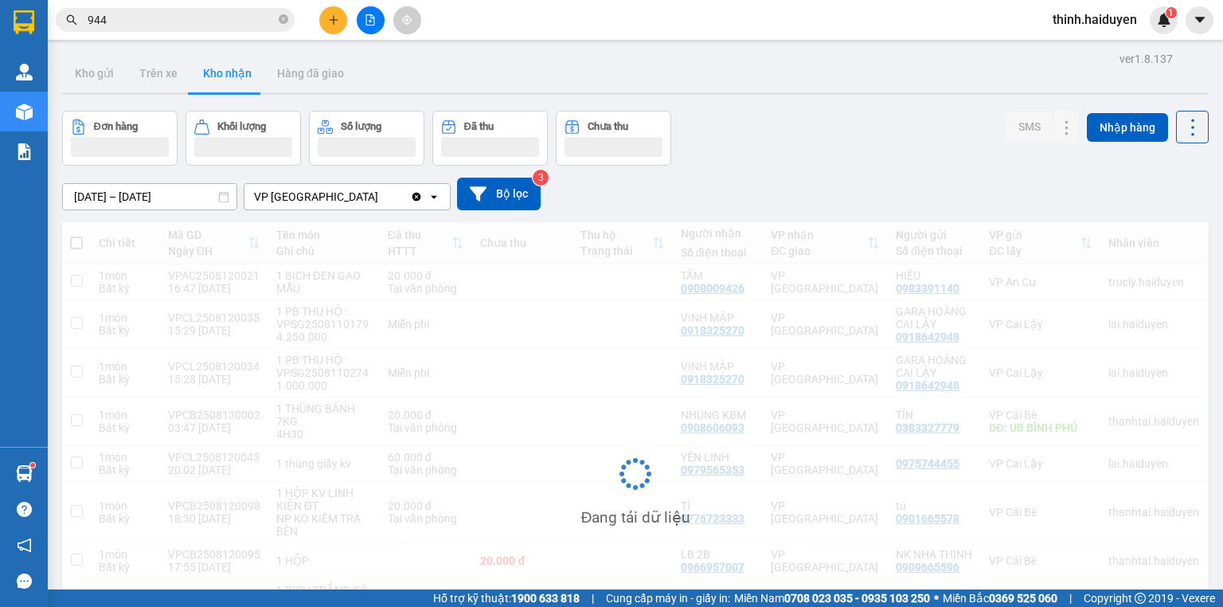
click at [137, 18] on input "944" at bounding box center [182, 20] width 188 height 18
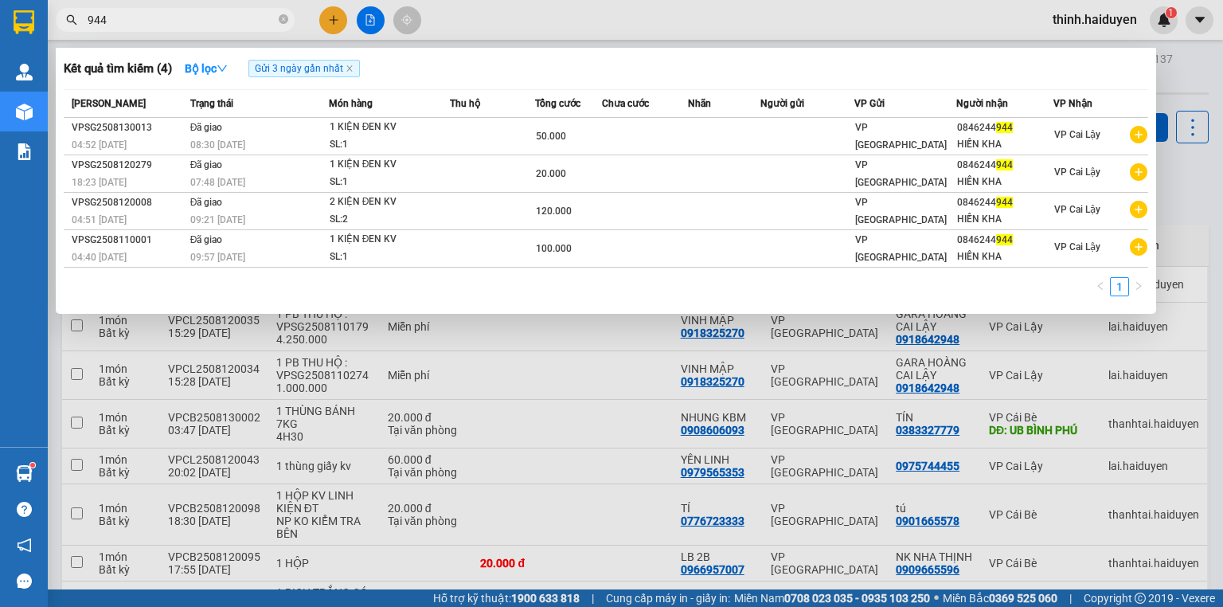
click at [137, 18] on input "944" at bounding box center [182, 20] width 188 height 18
paste input "0846244"
click at [350, 70] on icon "close" at bounding box center [350, 69] width 8 height 8
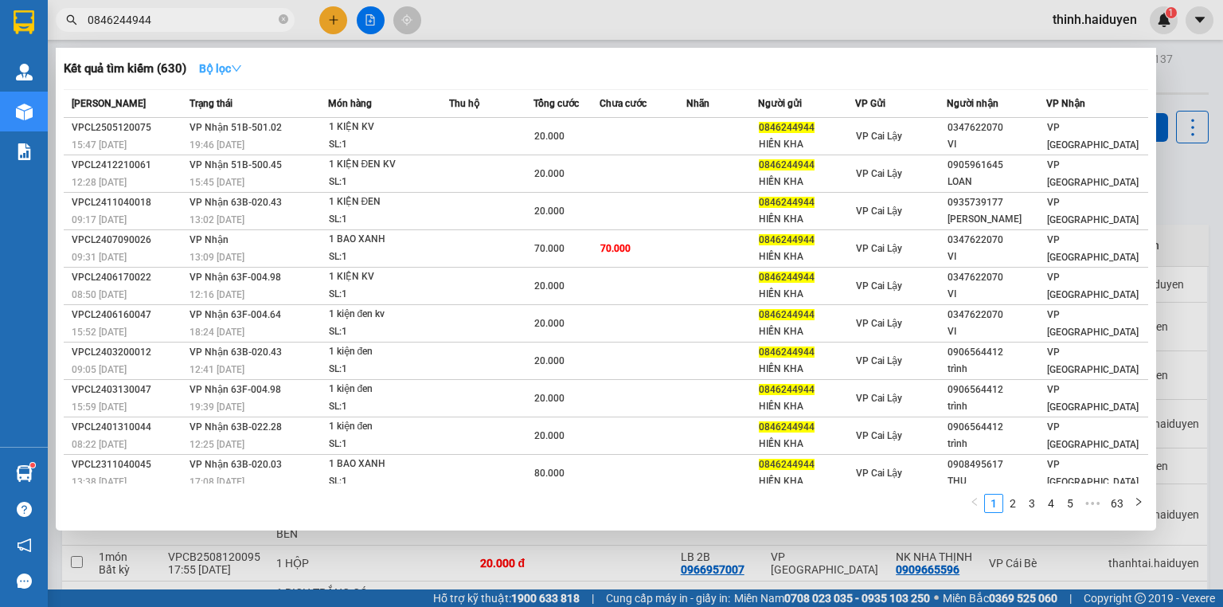
click at [216, 68] on strong "Bộ lọc" at bounding box center [220, 68] width 43 height 13
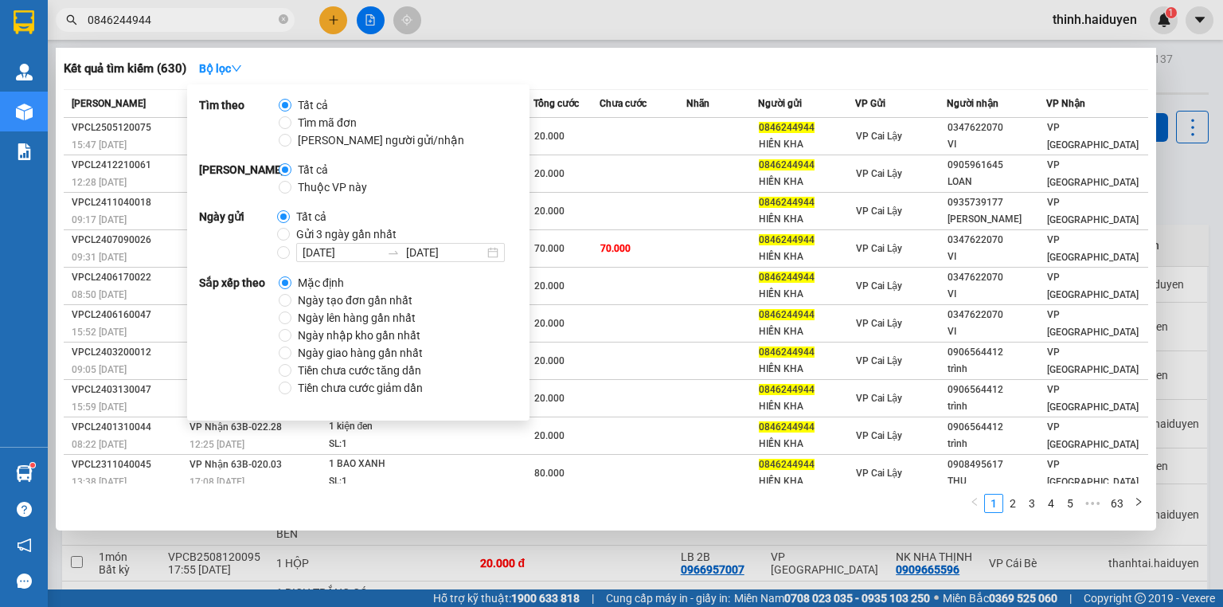
click at [723, 51] on div "Kết quả tìm kiếm ( 630 ) Bộ lọc Mã ĐH Trạng thái Món hàng Thu hộ Tổng cước Chưa…" at bounding box center [606, 289] width 1101 height 483
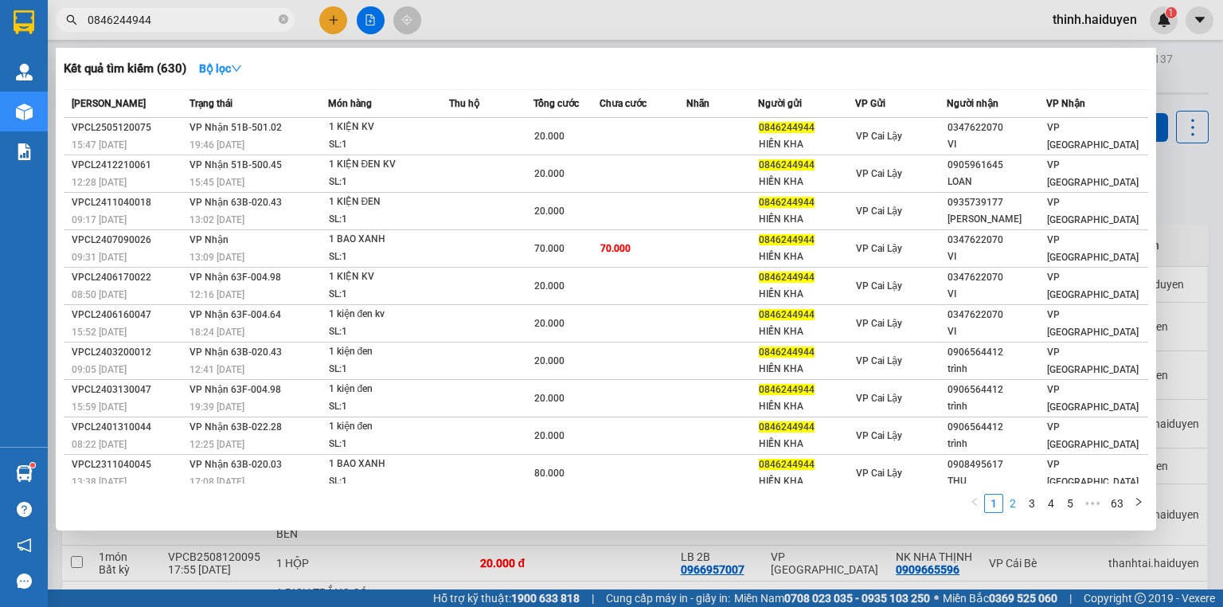
click at [1018, 500] on link "2" at bounding box center [1013, 504] width 18 height 18
click at [218, 12] on input "0846244944" at bounding box center [182, 20] width 188 height 18
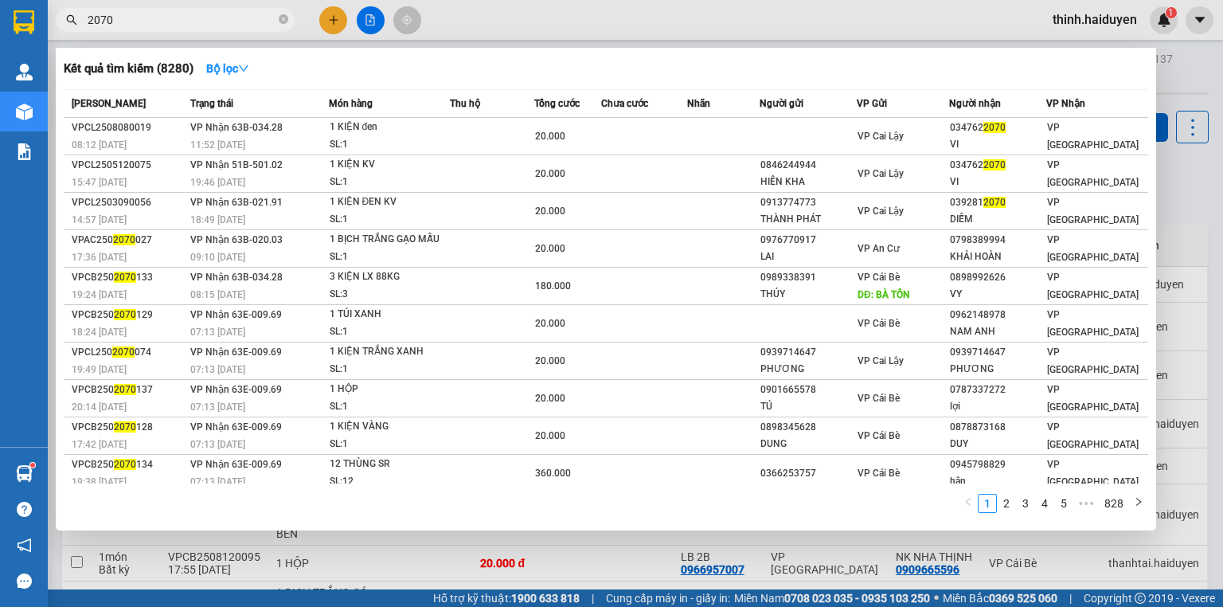
type input "2070"
click at [601, 19] on div at bounding box center [611, 303] width 1223 height 607
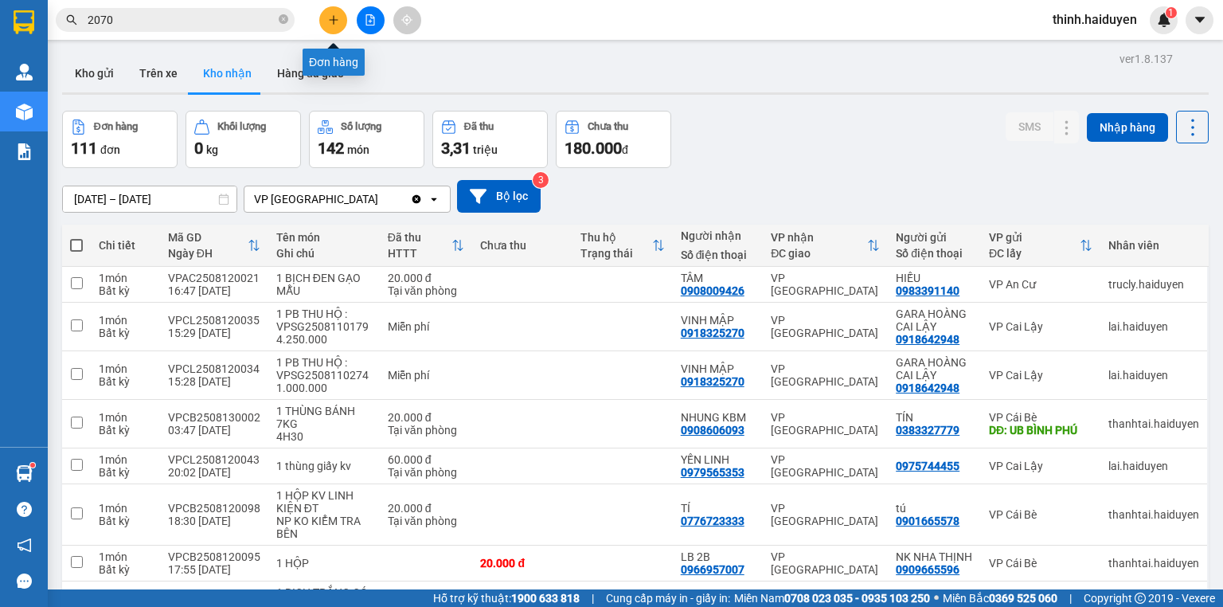
click at [343, 29] on button at bounding box center [333, 20] width 28 height 28
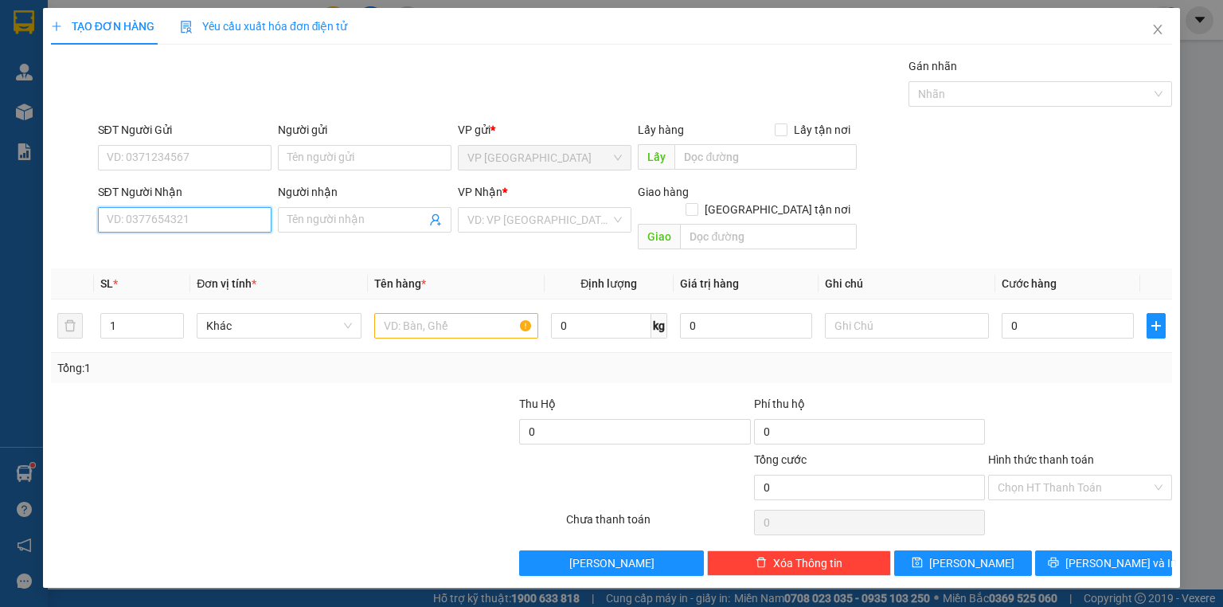
click at [191, 216] on input "SĐT Người Nhận" at bounding box center [185, 219] width 174 height 25
click at [156, 251] on div "0918974078 - DIỄM" at bounding box center [185, 251] width 154 height 18
type input "0918974078"
type input "DIỄM"
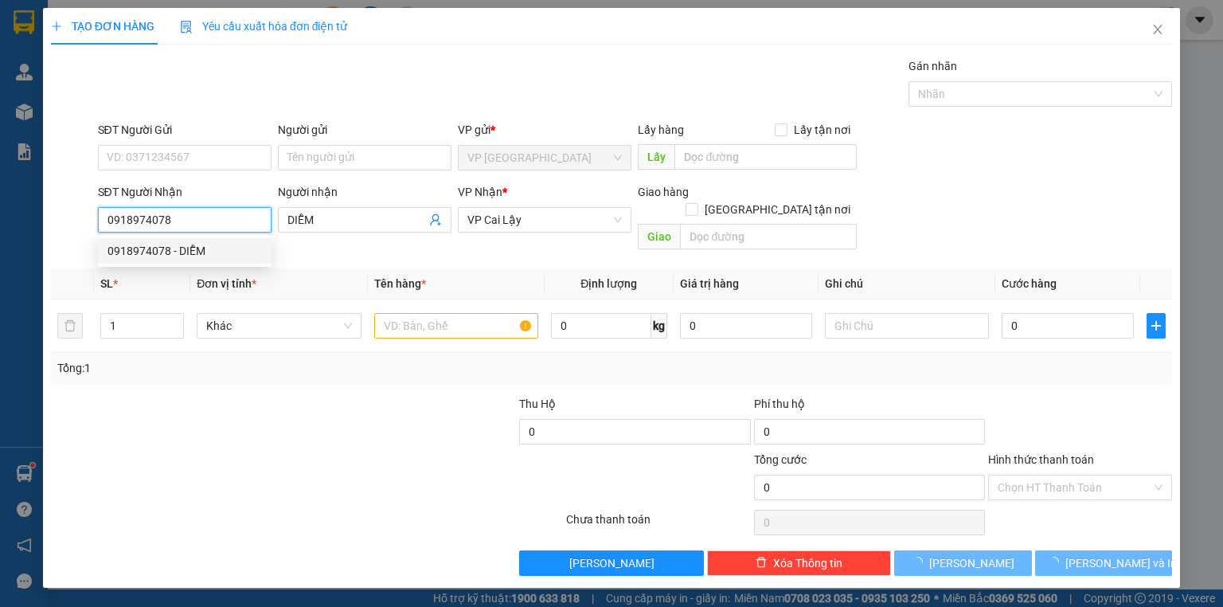
type input "20.000"
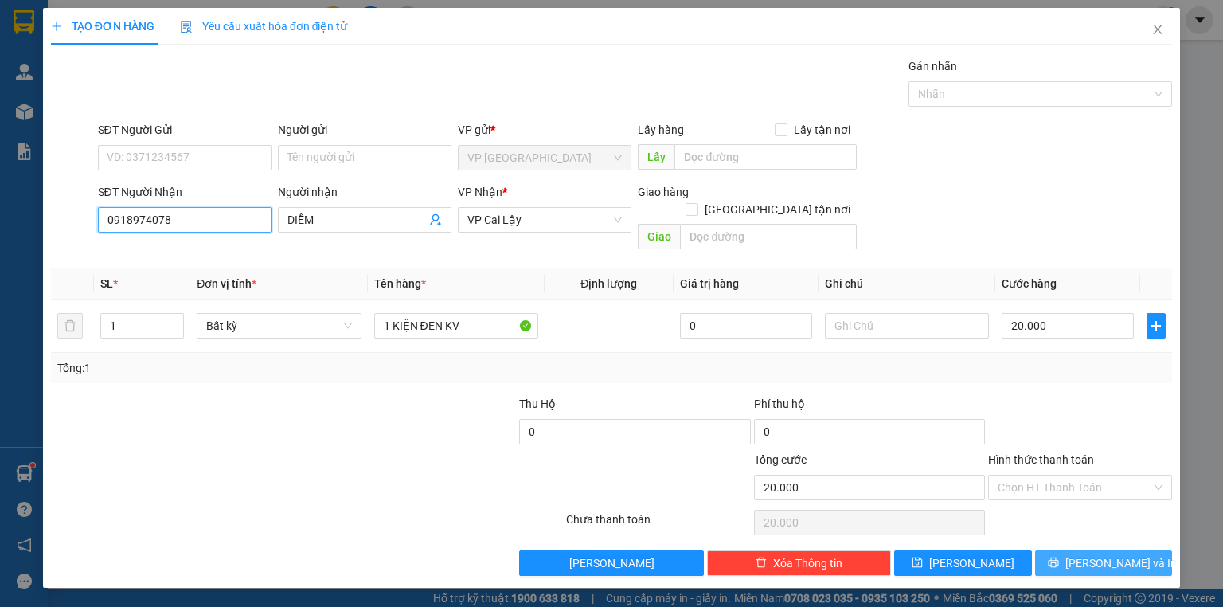
type input "0918974078"
click at [1074, 550] on button "Lưu và In" at bounding box center [1104, 562] width 138 height 25
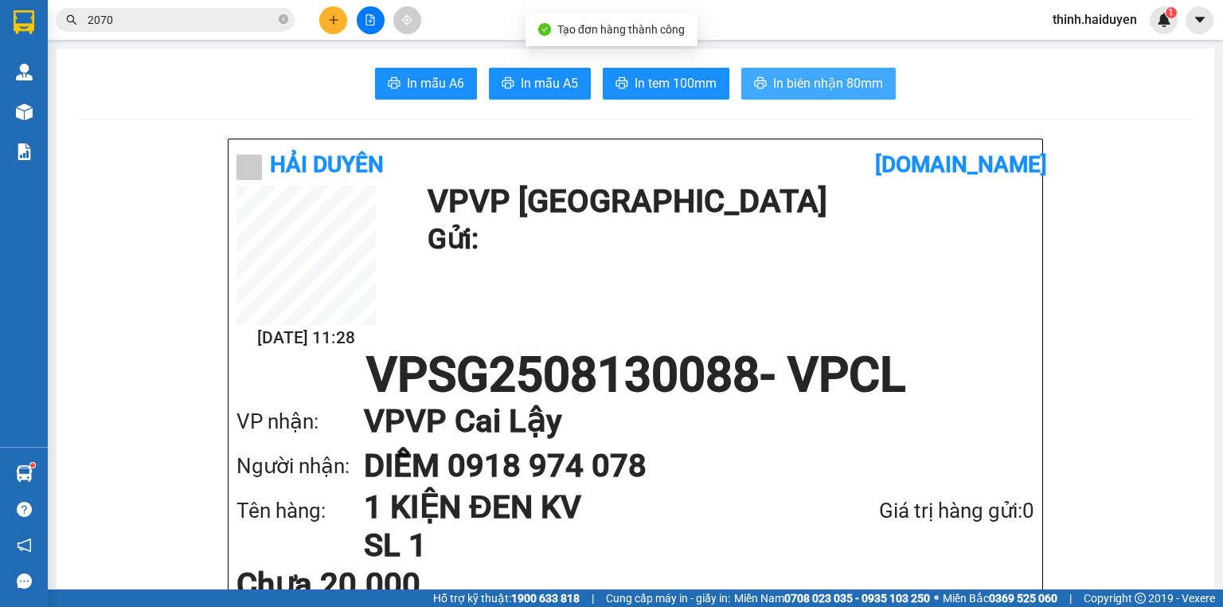
click at [803, 86] on span "In biên nhận 80mm" at bounding box center [828, 83] width 110 height 20
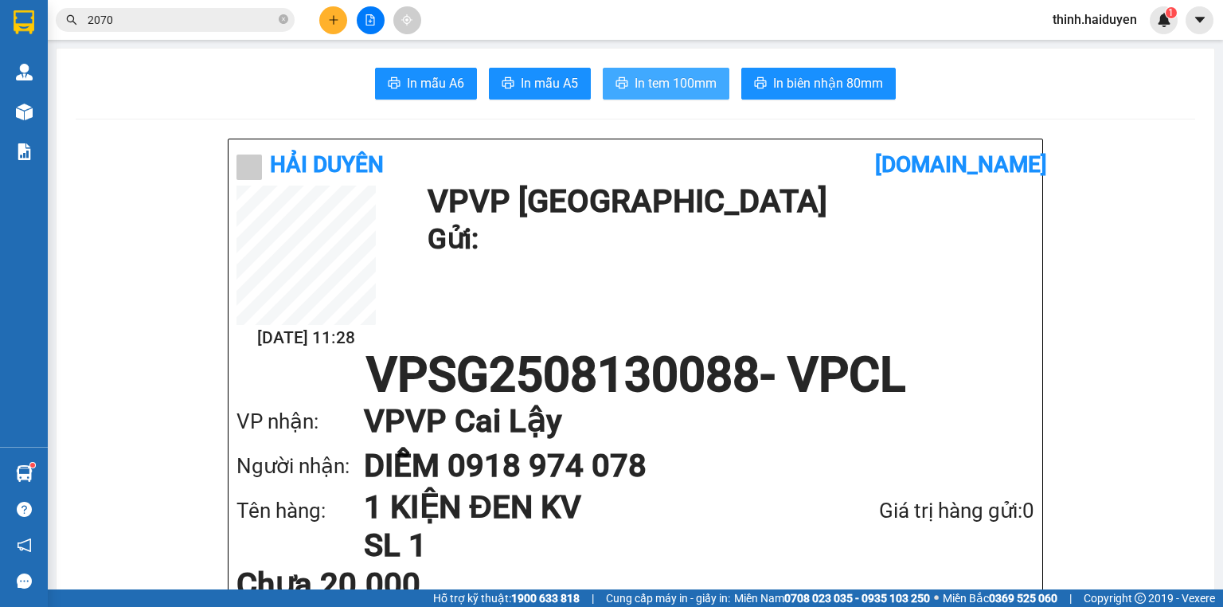
click at [668, 75] on span "In tem 100mm" at bounding box center [676, 83] width 82 height 20
click at [243, 25] on input "2070" at bounding box center [182, 20] width 188 height 18
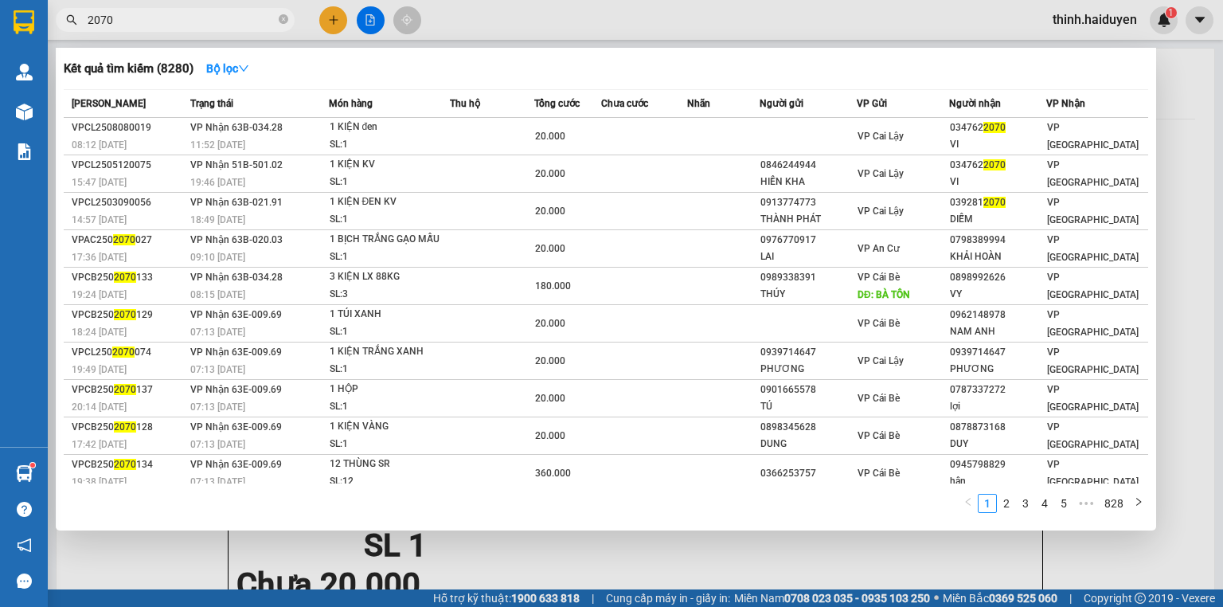
click at [243, 25] on input "2070" at bounding box center [182, 20] width 188 height 18
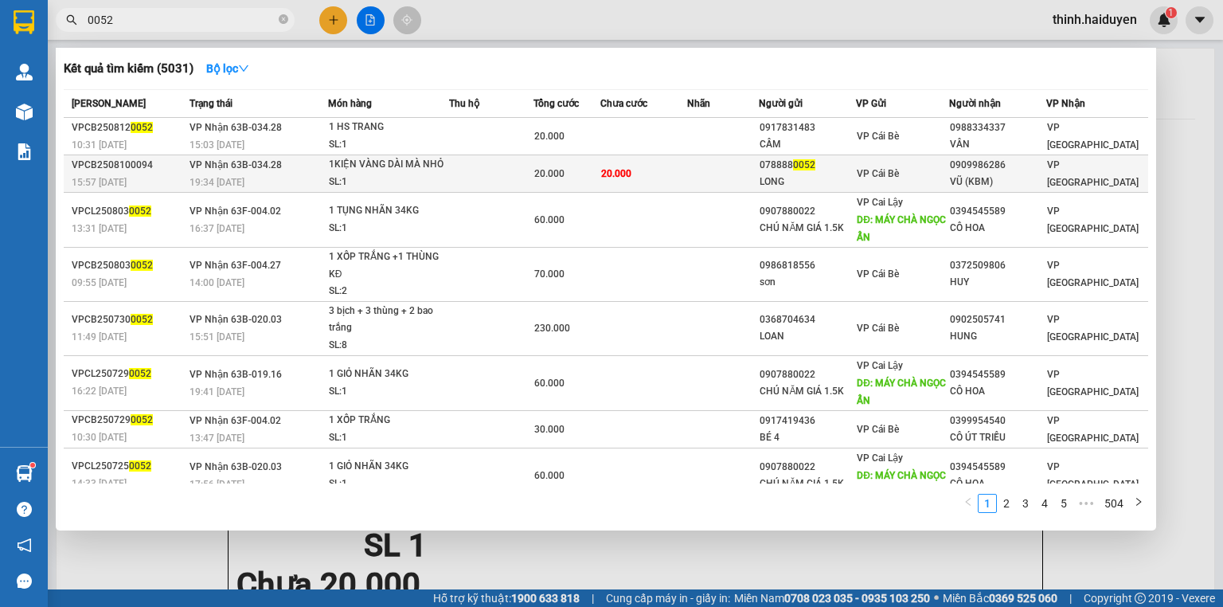
type input "0052"
click at [815, 182] on div "LONG" at bounding box center [808, 182] width 96 height 17
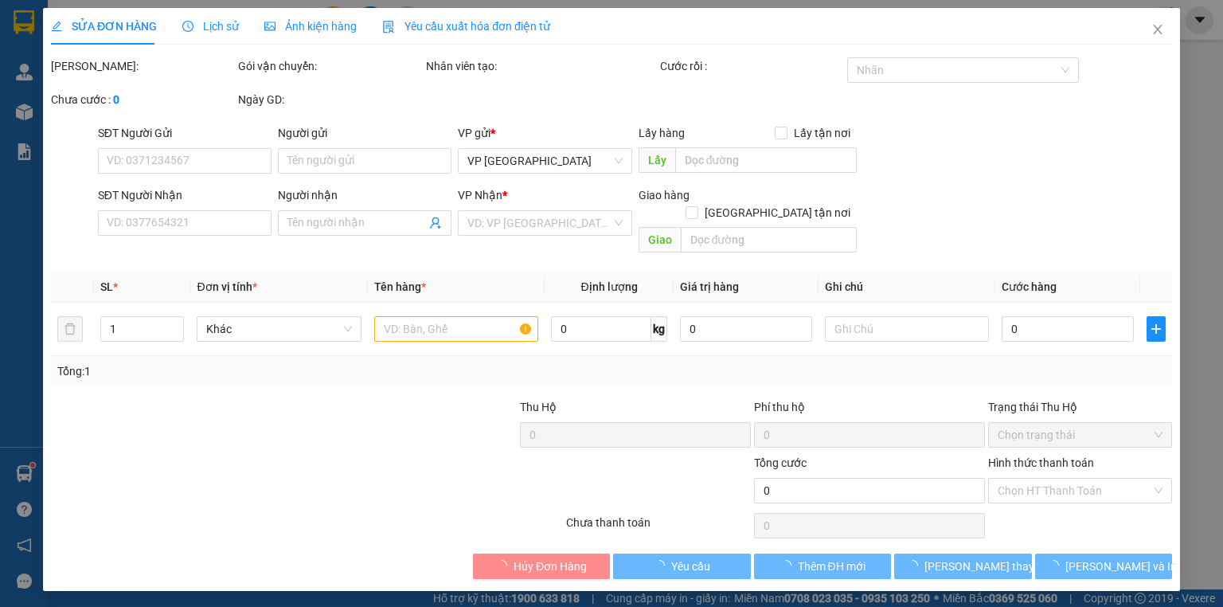
type input "0788880052"
type input "LONG"
type input "0909986286"
type input "VŨ (KBM)"
type input "20.000"
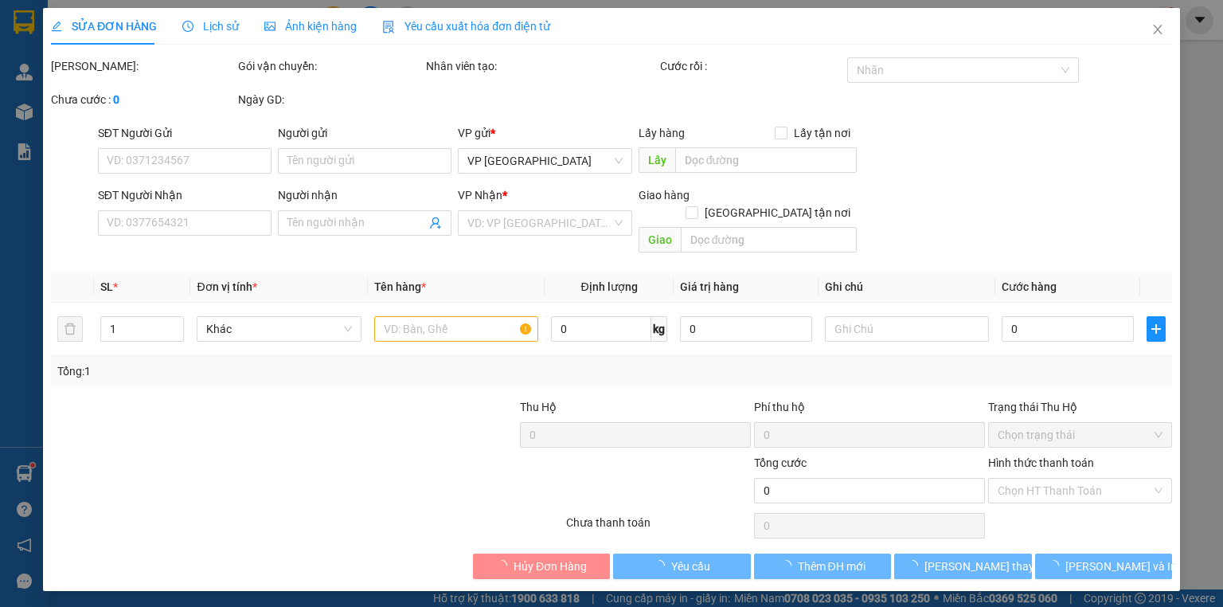
type input "20.000"
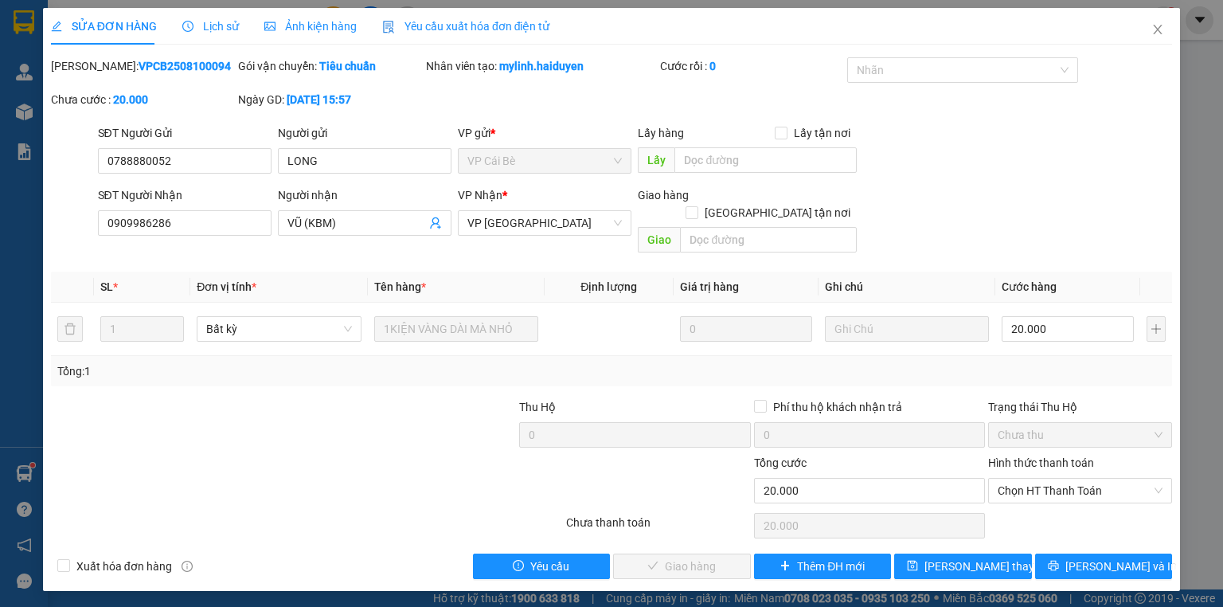
click at [194, 22] on span "Lịch sử" at bounding box center [210, 26] width 57 height 13
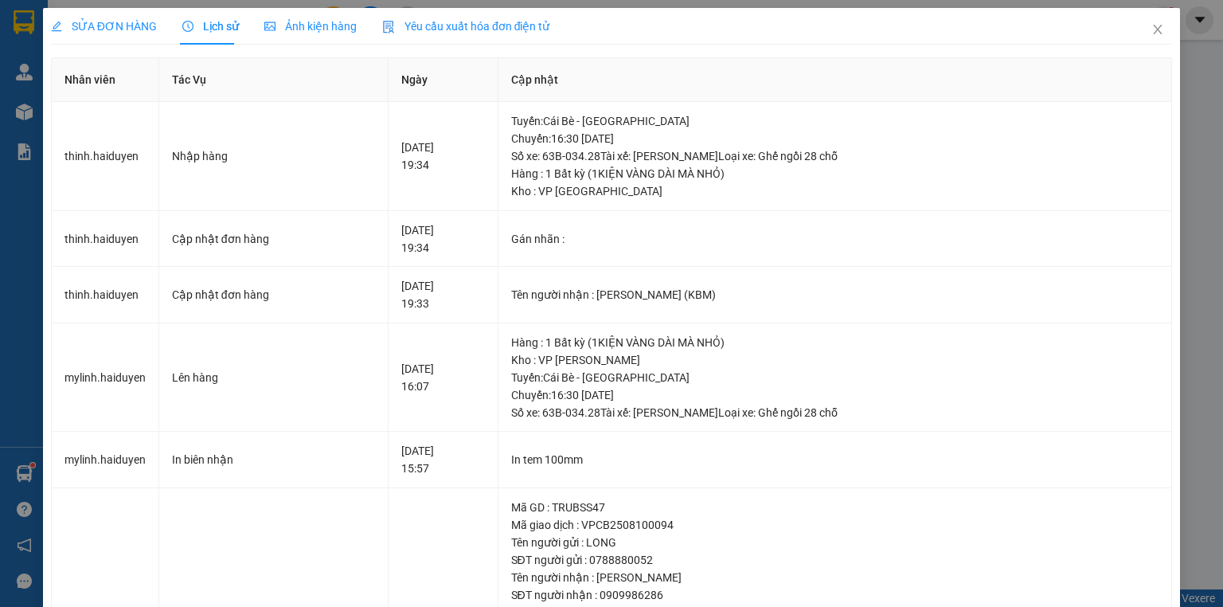
click at [115, 22] on span "SỬA ĐƠN HÀNG" at bounding box center [104, 26] width 106 height 13
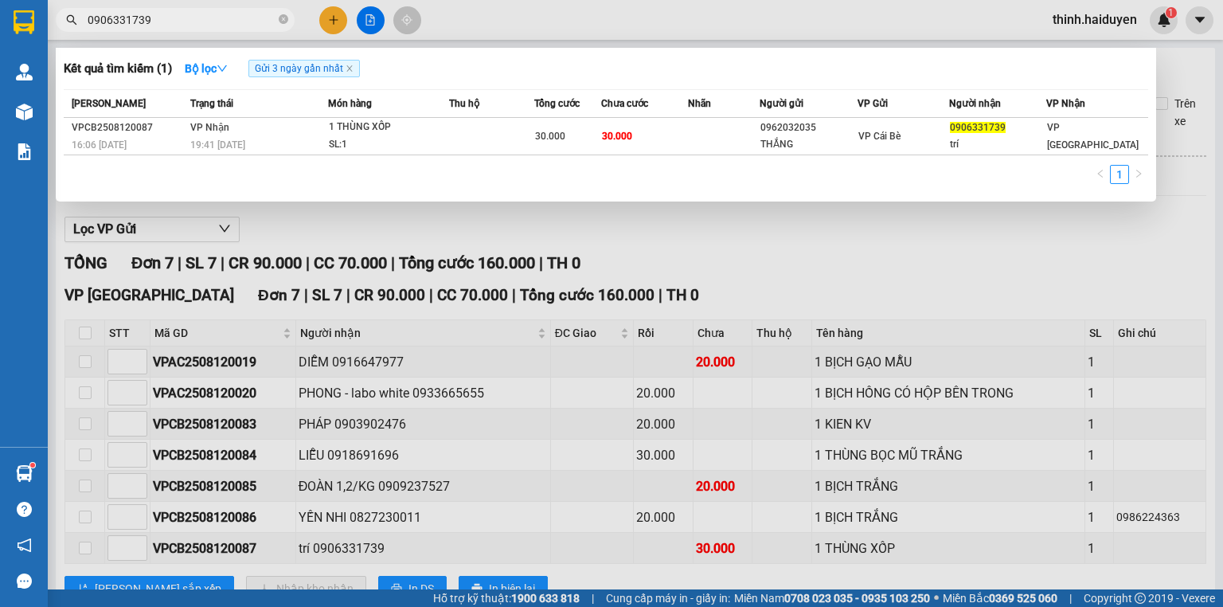
click at [329, 23] on div at bounding box center [611, 303] width 1223 height 607
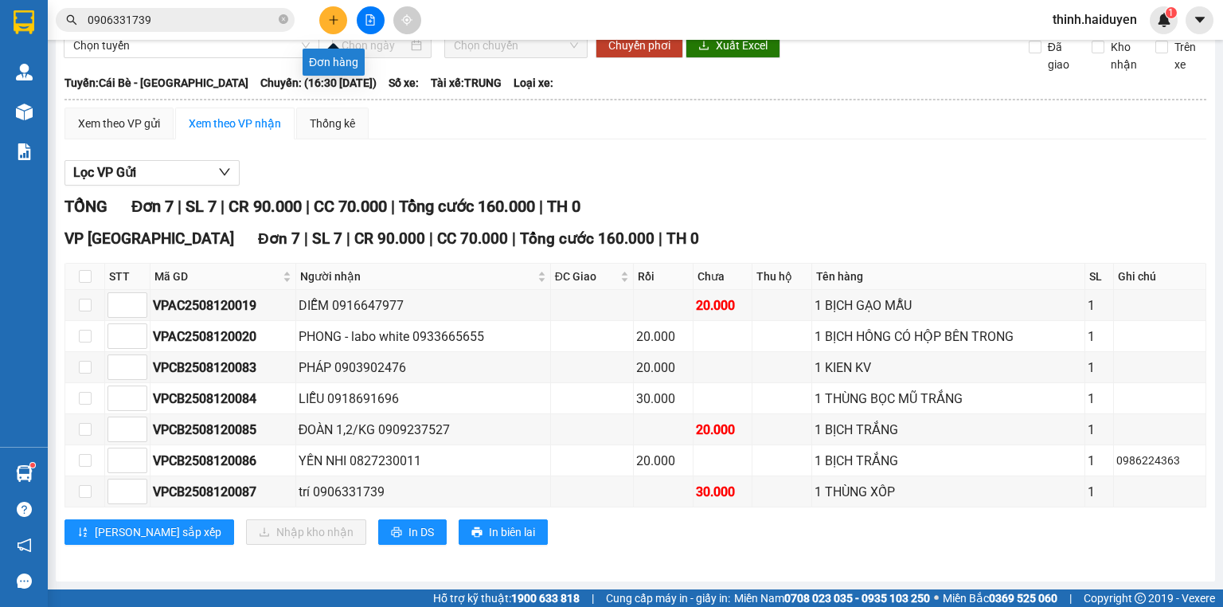
click at [329, 23] on icon "plus" at bounding box center [333, 19] width 11 height 11
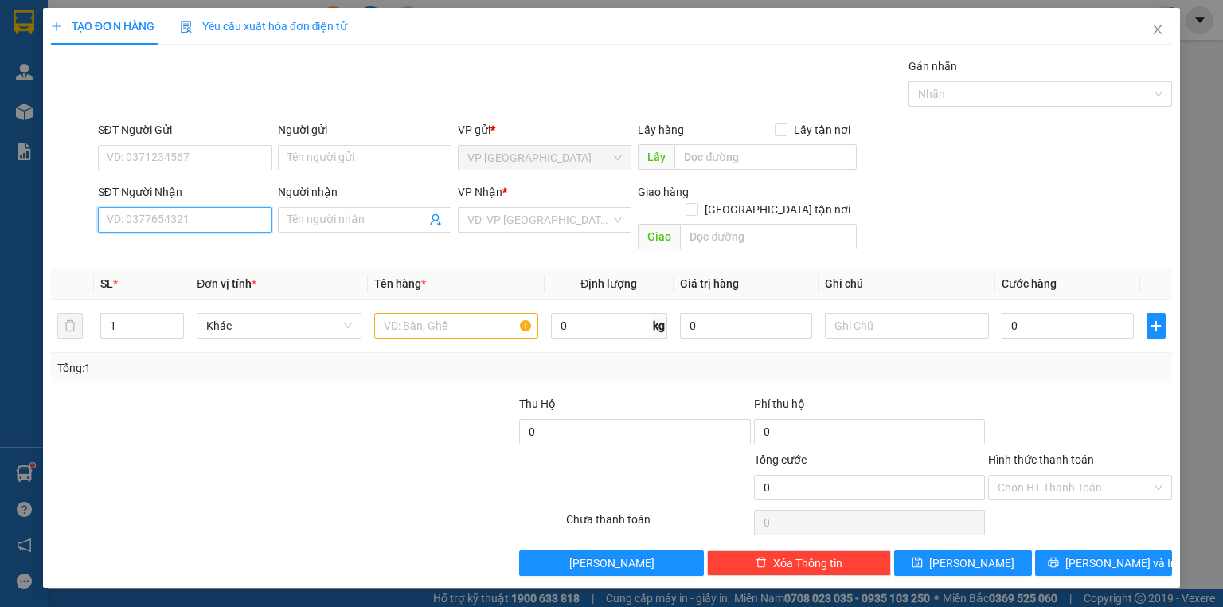
click at [216, 207] on input "SĐT Người Nhận" at bounding box center [185, 219] width 174 height 25
click at [248, 245] on div "0828702833 - CƯỜNG" at bounding box center [186, 251] width 157 height 18
type input "0828702833"
type input "CƯỜNG"
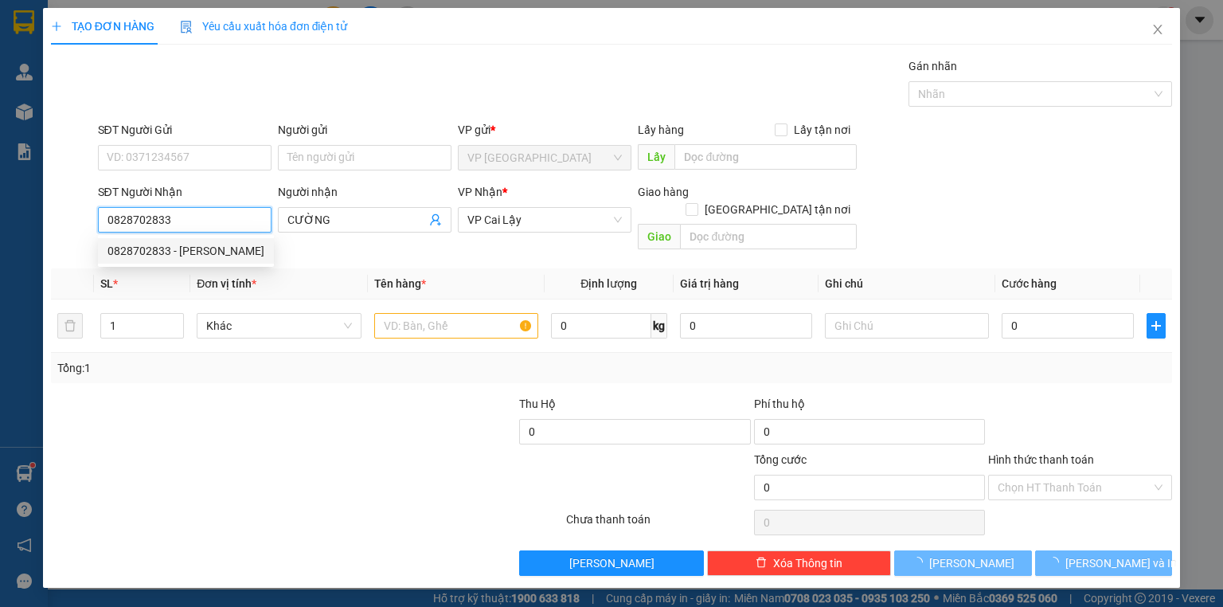
type input "20.000"
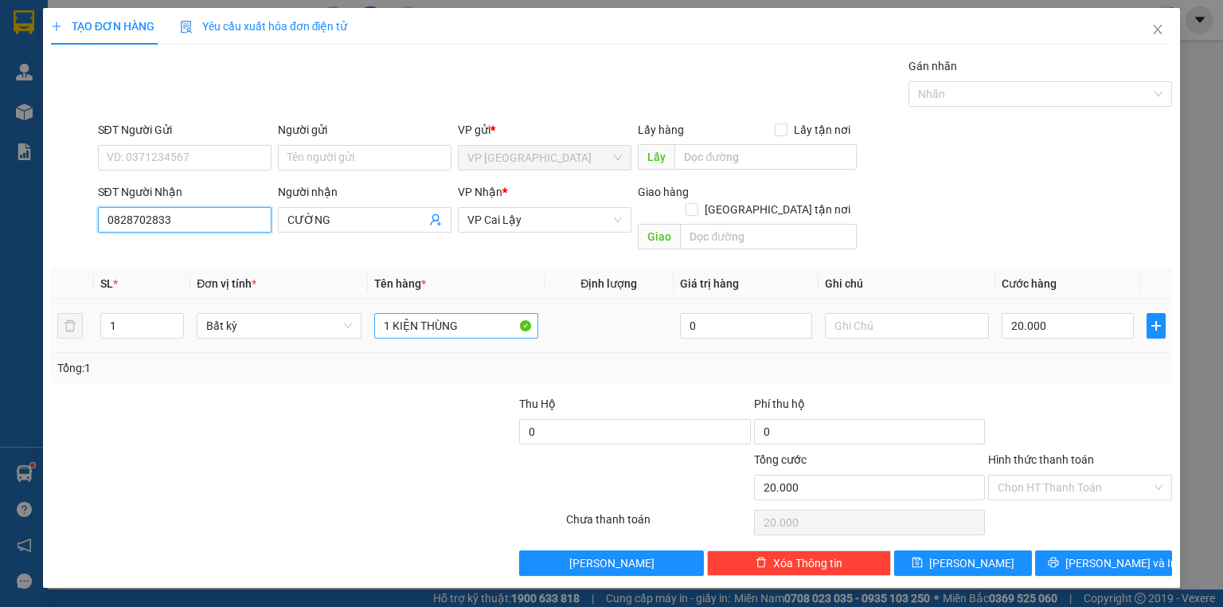
type input "0828702833"
click at [495, 314] on input "1 KIỆN THÙNG" at bounding box center [456, 325] width 164 height 25
type input "1 KIỆN KV"
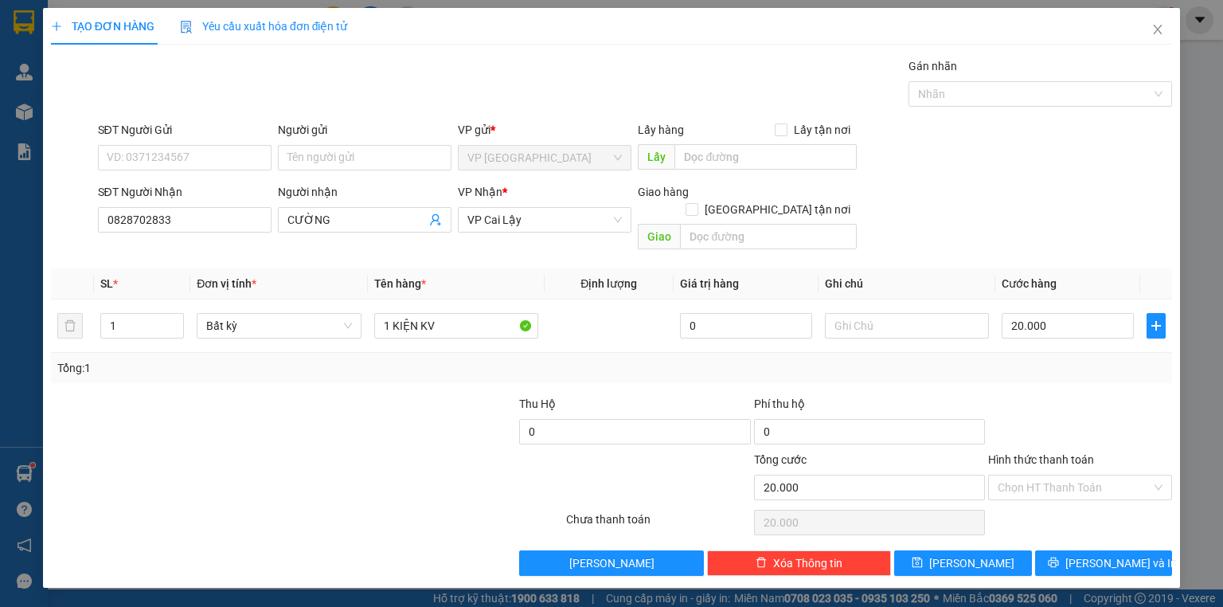
click at [1150, 409] on div at bounding box center [1080, 423] width 187 height 56
click at [1102, 554] on span "Lưu và In" at bounding box center [1120, 563] width 111 height 18
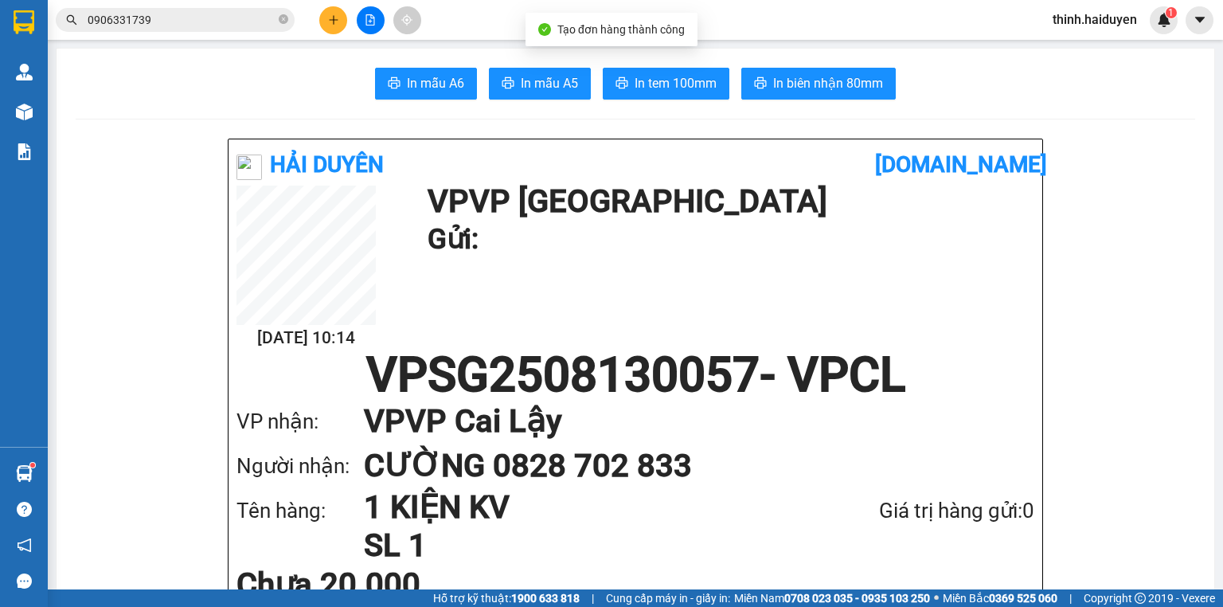
click at [663, 99] on button "In tem 100mm" at bounding box center [666, 84] width 127 height 32
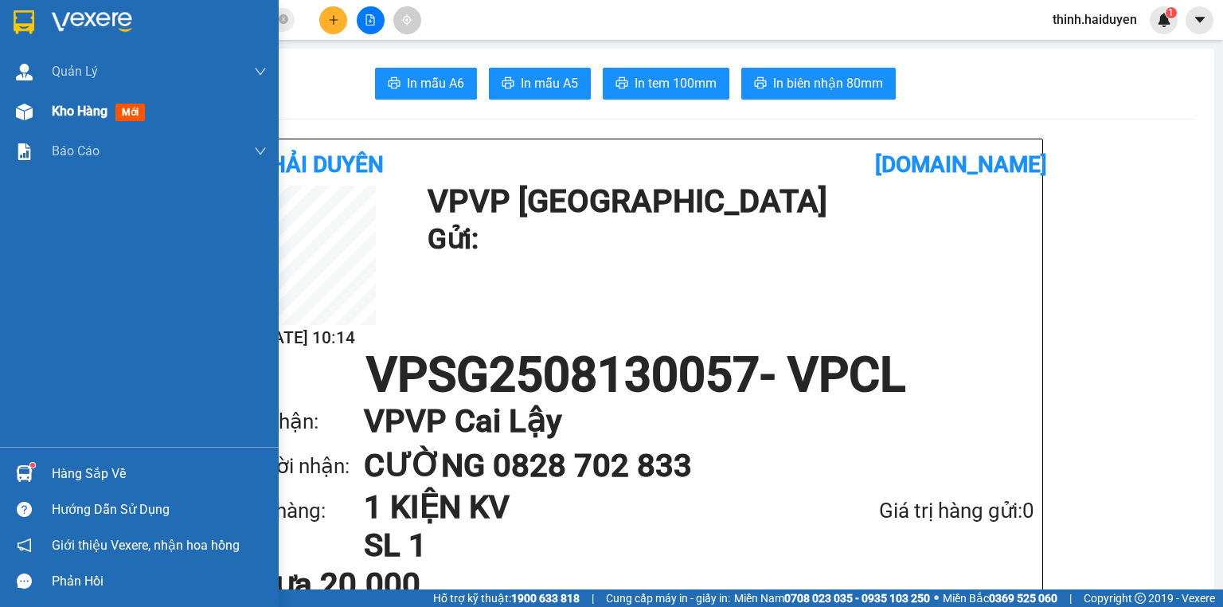
click at [81, 113] on span "Kho hàng" at bounding box center [80, 111] width 56 height 15
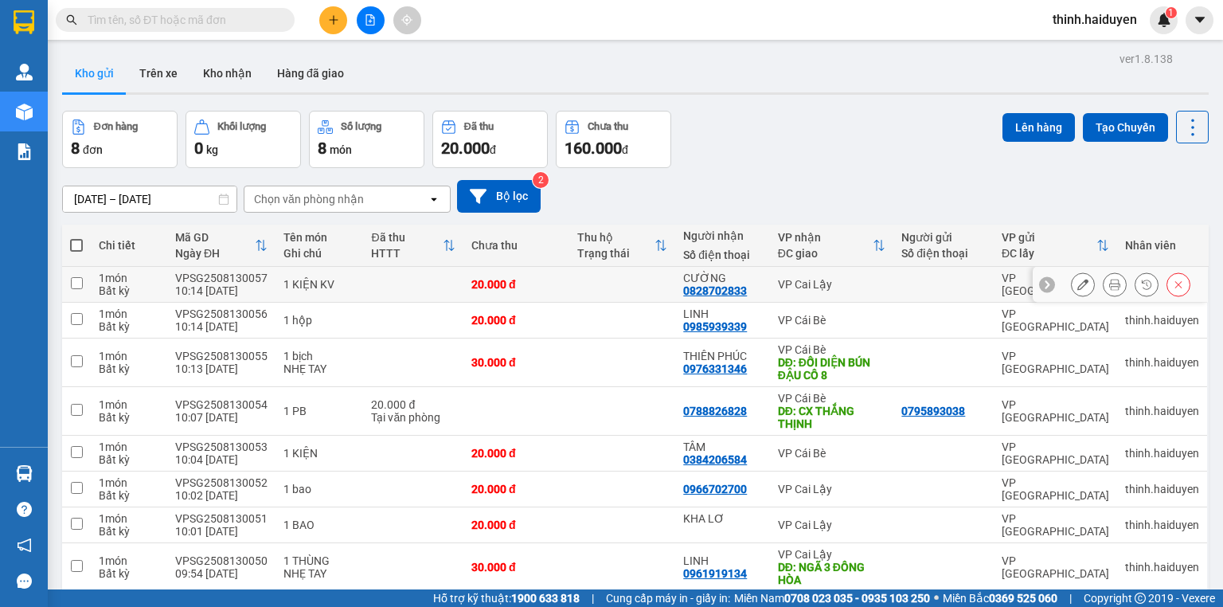
click at [1077, 280] on icon at bounding box center [1082, 284] width 11 height 11
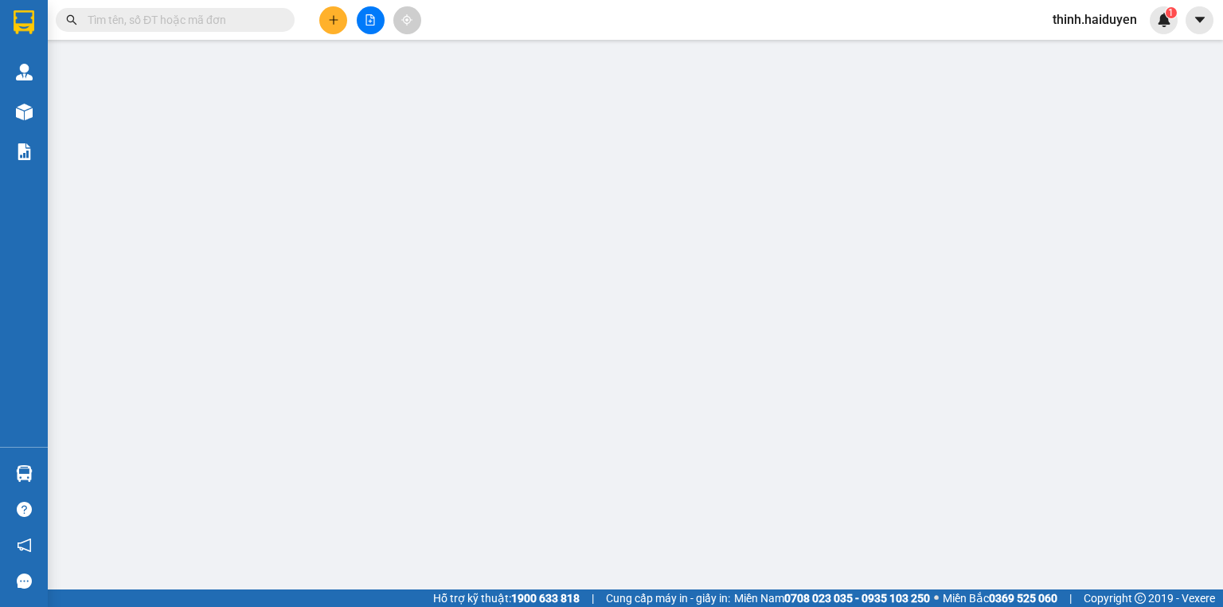
type input "0828702833"
type input "CƯỜNG"
type input "20.000"
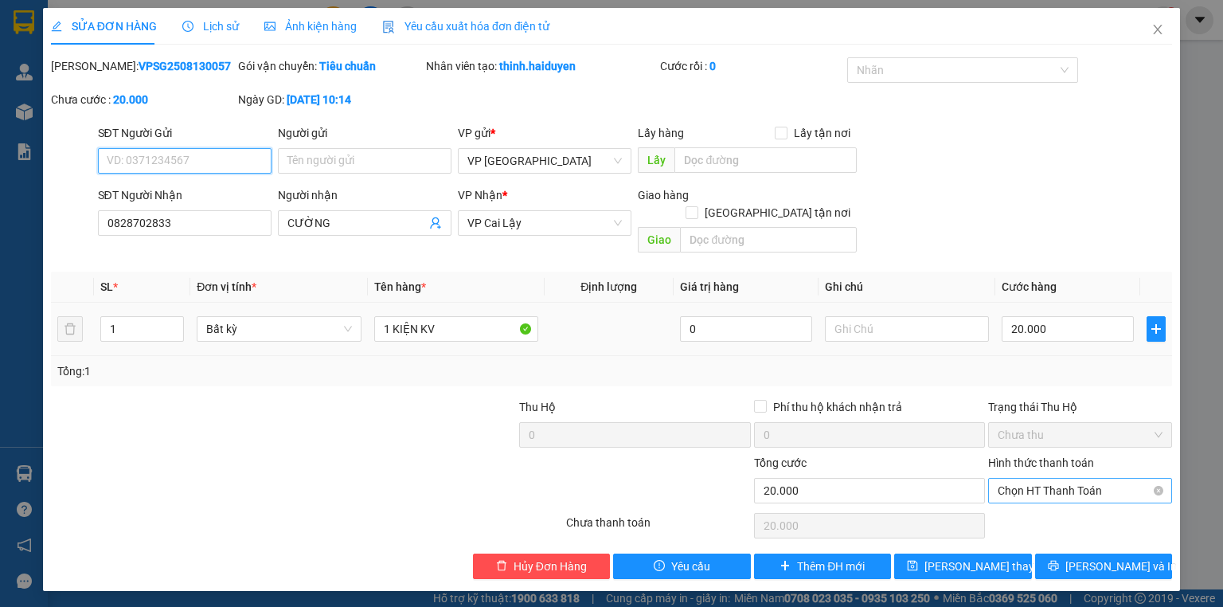
click at [1054, 479] on span "Chọn HT Thanh Toán" at bounding box center [1080, 491] width 165 height 24
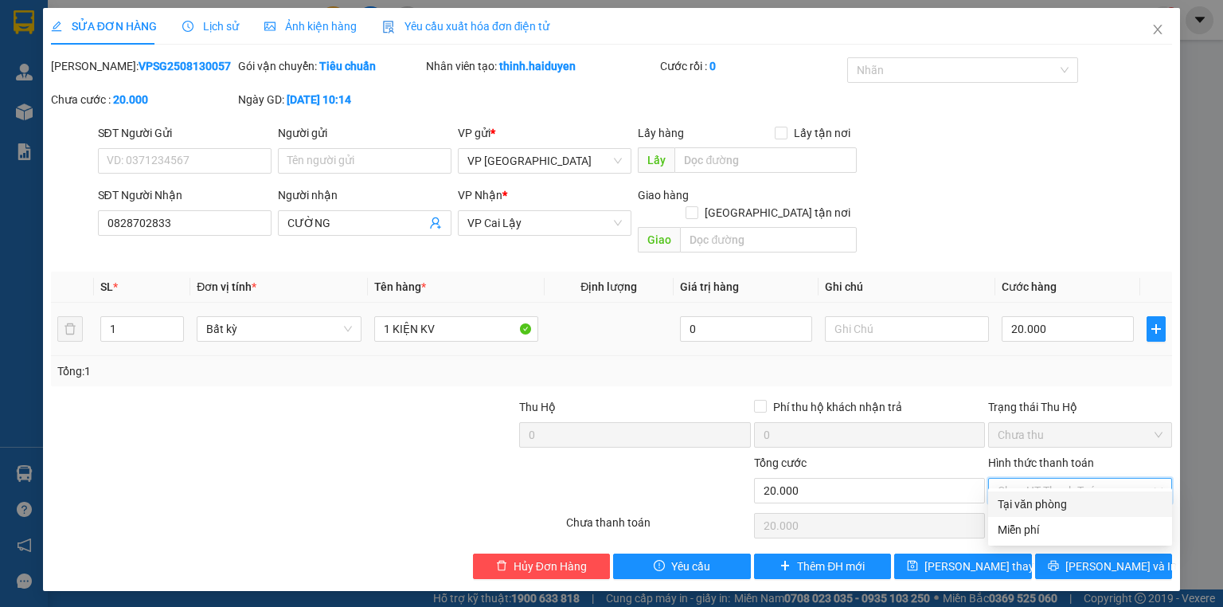
click at [1046, 506] on div "Tại văn phòng" at bounding box center [1080, 504] width 165 height 18
type input "0"
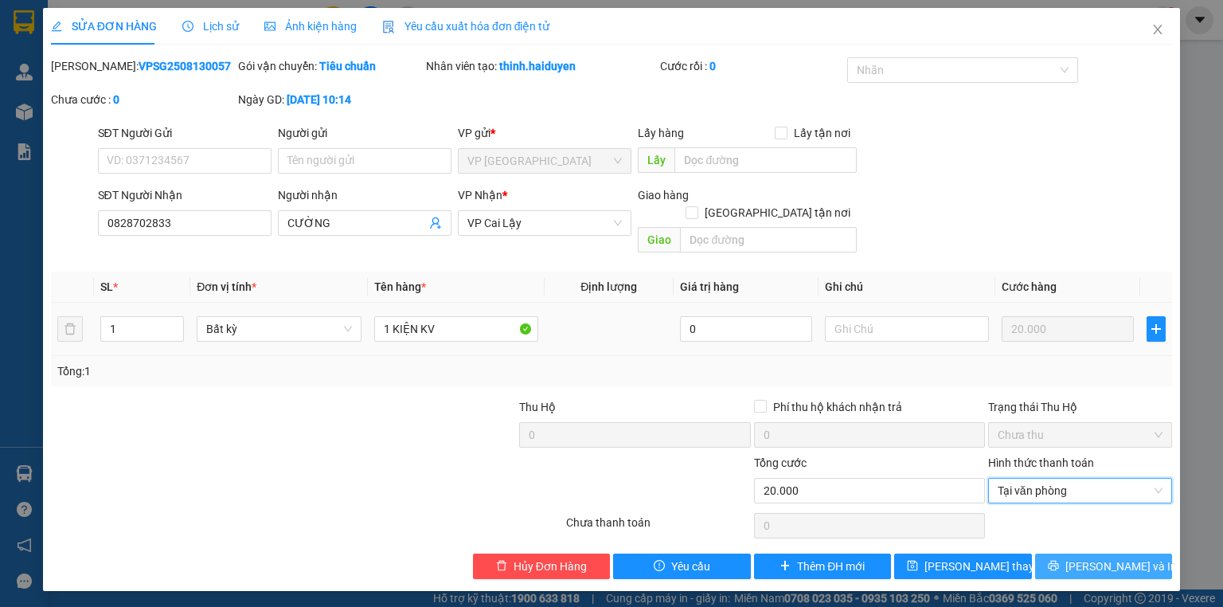
click at [1085, 553] on button "[PERSON_NAME] và In" at bounding box center [1104, 565] width 138 height 25
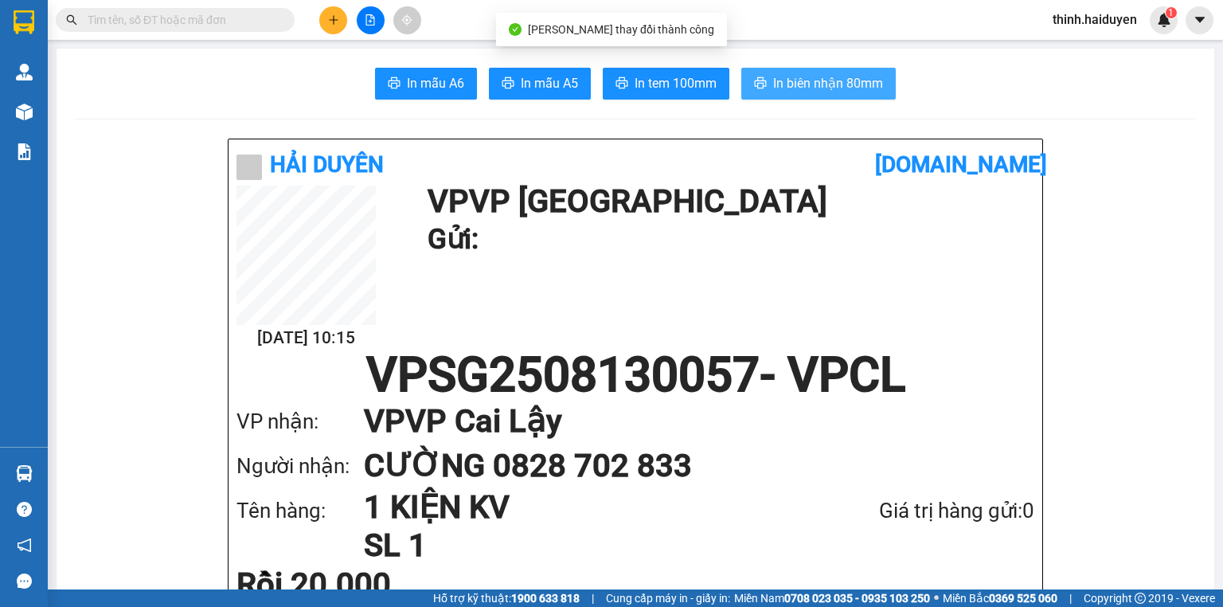
click at [809, 81] on span "In biên nhận 80mm" at bounding box center [828, 83] width 110 height 20
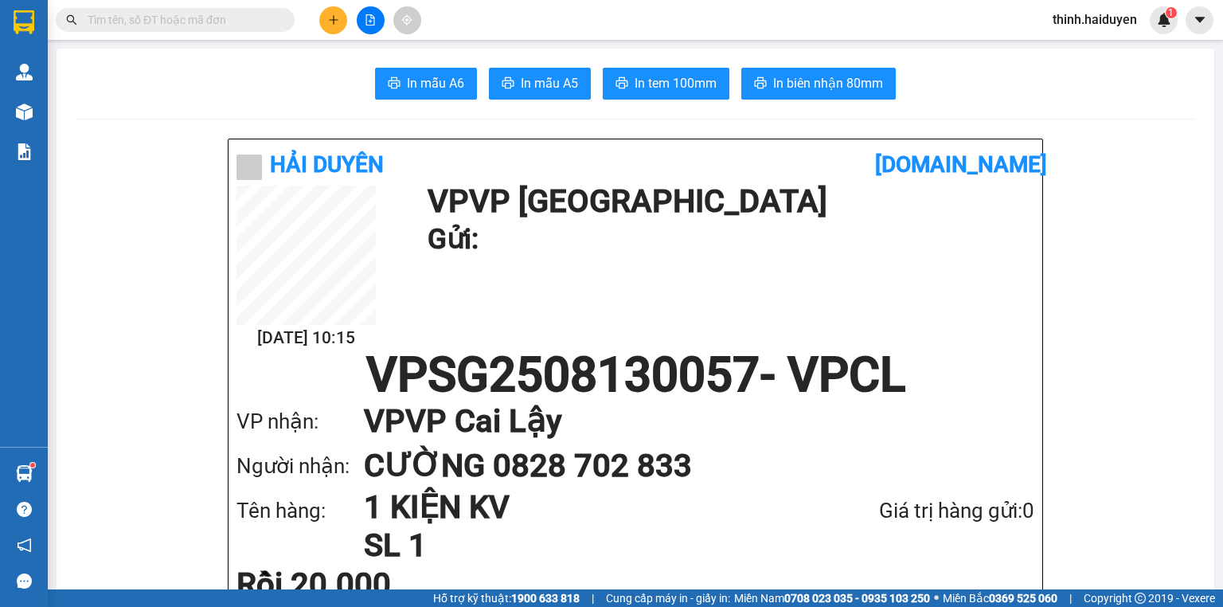
click at [312, 32] on div at bounding box center [370, 20] width 119 height 28
click at [334, 20] on icon "plus" at bounding box center [333, 19] width 11 height 11
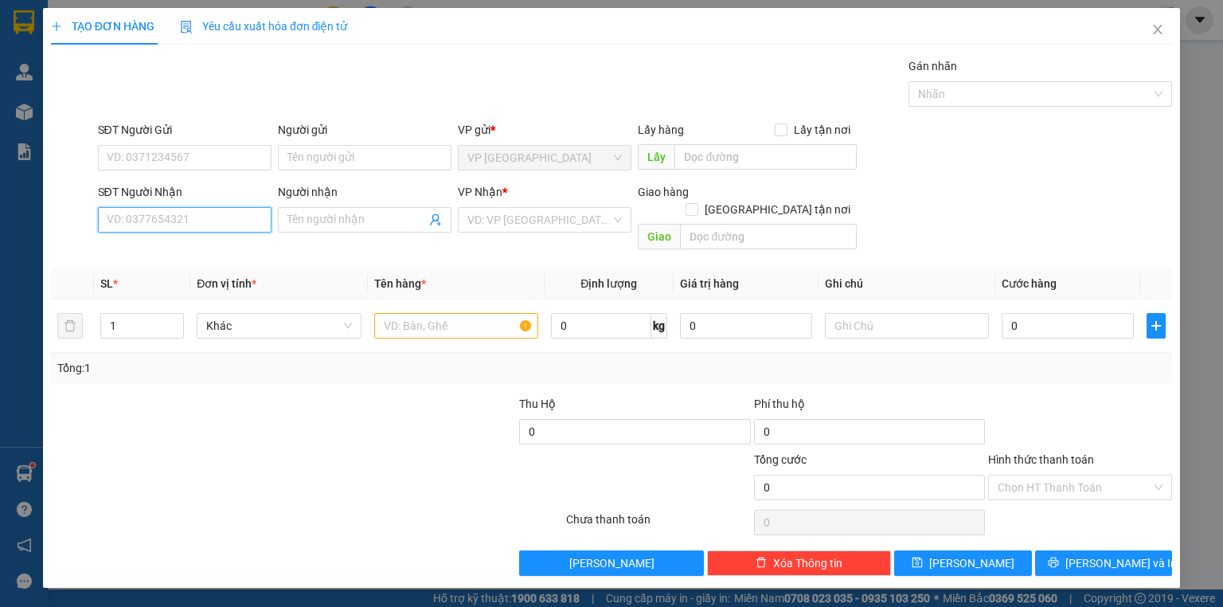
click at [148, 223] on input "SĐT Người Nhận" at bounding box center [185, 219] width 174 height 25
click at [153, 230] on input "0829092979" at bounding box center [185, 219] width 174 height 25
click at [215, 233] on div "SĐT Người Nhận 0829092979 0829092979" at bounding box center [185, 211] width 174 height 56
click at [207, 231] on input "0829092979" at bounding box center [185, 219] width 174 height 25
click at [207, 230] on input "0829092979" at bounding box center [185, 219] width 174 height 25
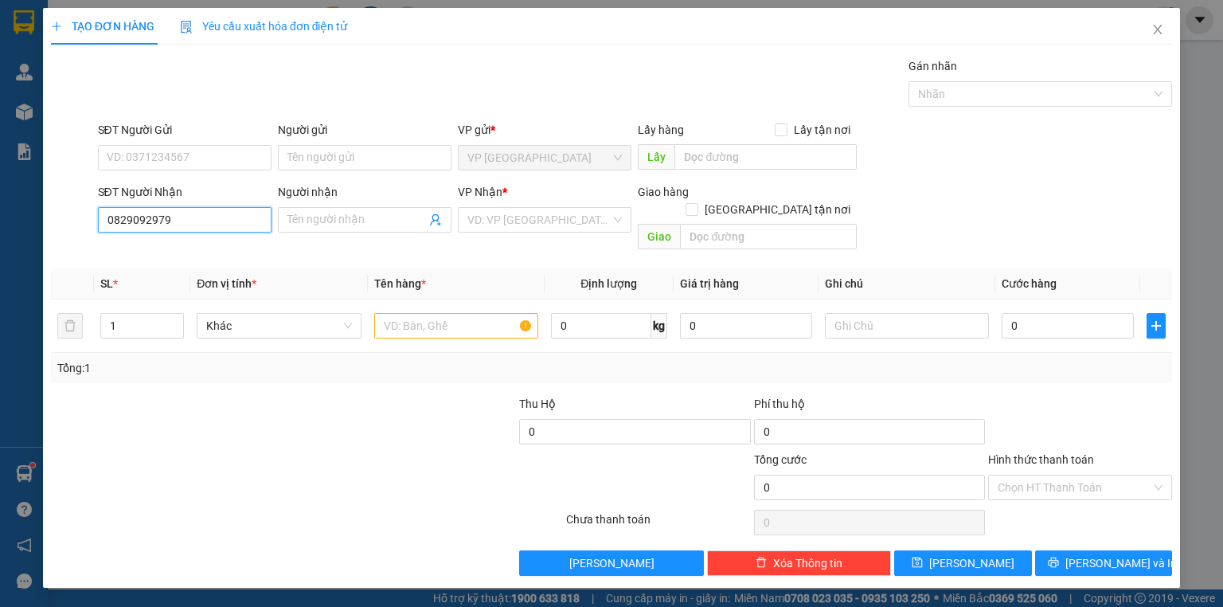
click at [207, 230] on input "0829092979" at bounding box center [185, 219] width 174 height 25
type input "0829092979"
click at [496, 225] on input "search" at bounding box center [538, 220] width 143 height 24
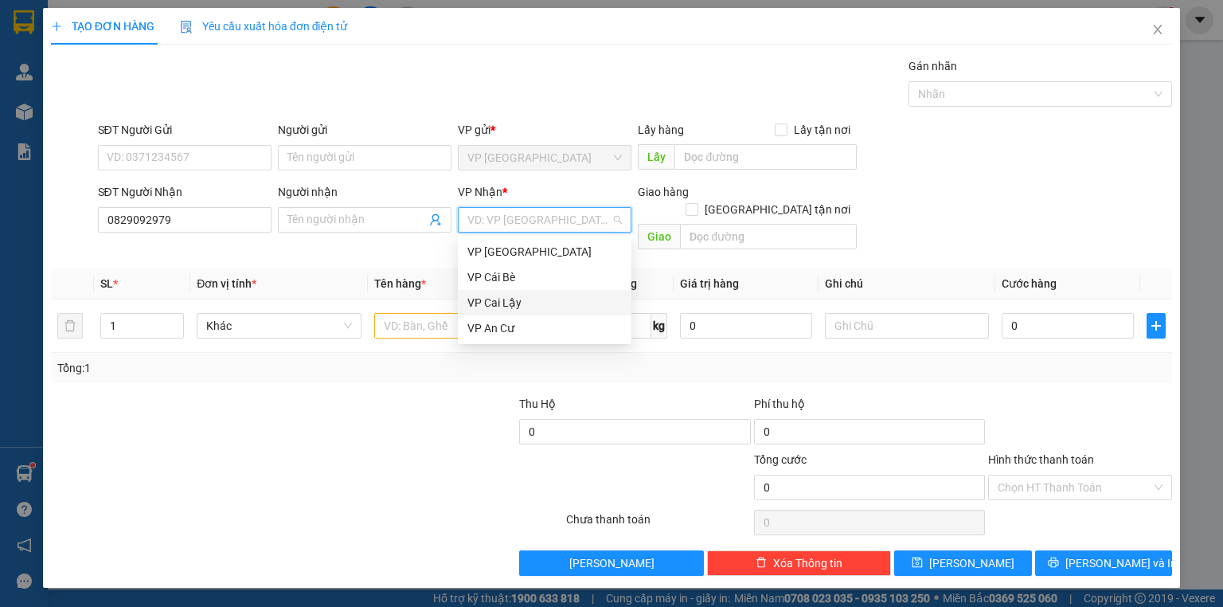
click at [510, 301] on div "VP Cai Lậy" at bounding box center [544, 303] width 154 height 18
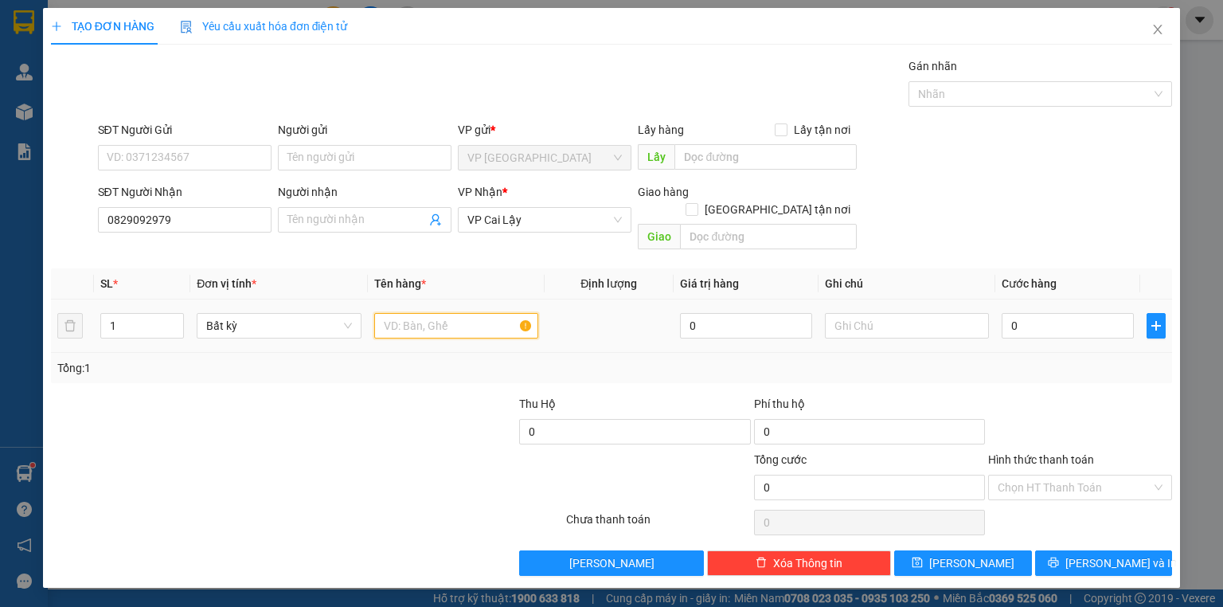
click at [401, 313] on input "text" at bounding box center [456, 325] width 164 height 25
click at [444, 313] on input "text" at bounding box center [456, 325] width 164 height 25
type input "1 KIEN"
click at [1099, 313] on input "0" at bounding box center [1068, 325] width 132 height 25
type input "2"
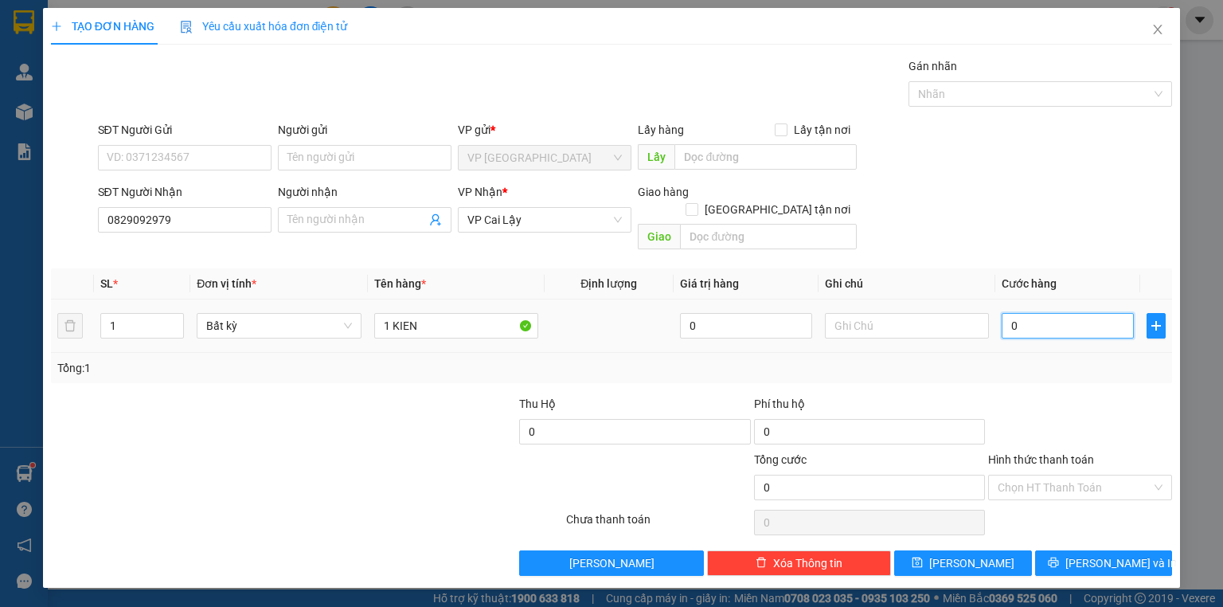
type input "2"
type input "20"
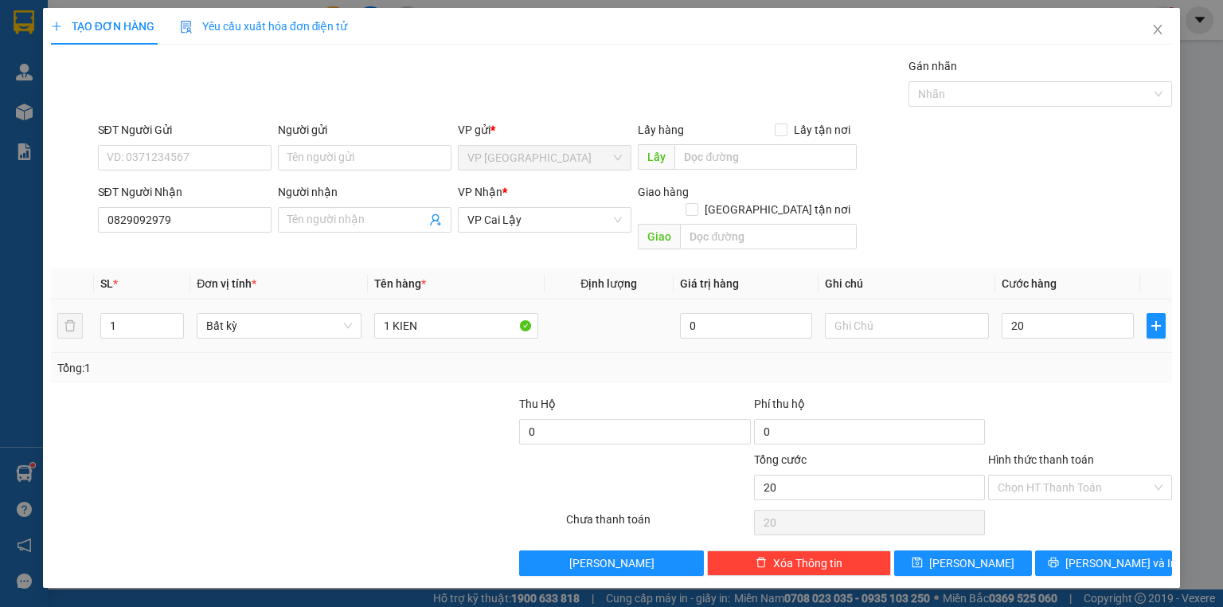
type input "20.000"
click at [1118, 224] on div "SĐT Người Nhận 0829092979 Người nhận Tên người nhận VP Nhận * VP Cai Lậy Giao h…" at bounding box center [635, 219] width 1081 height 73
click at [1085, 550] on button "Lưu và In" at bounding box center [1104, 562] width 138 height 25
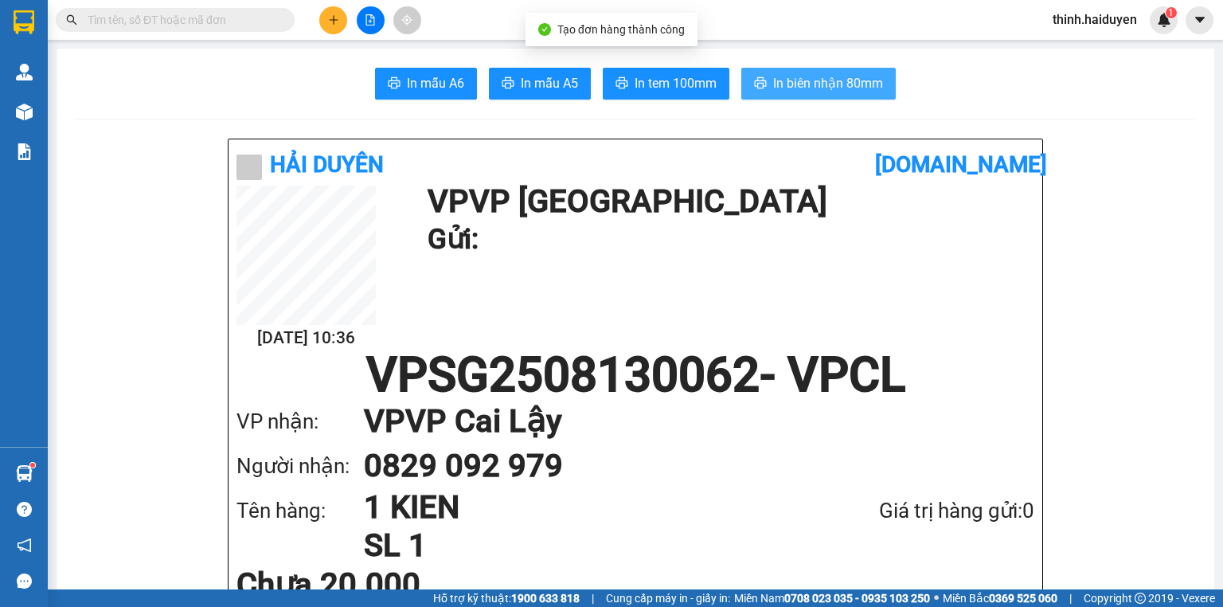
click at [813, 86] on span "In biên nhận 80mm" at bounding box center [828, 83] width 110 height 20
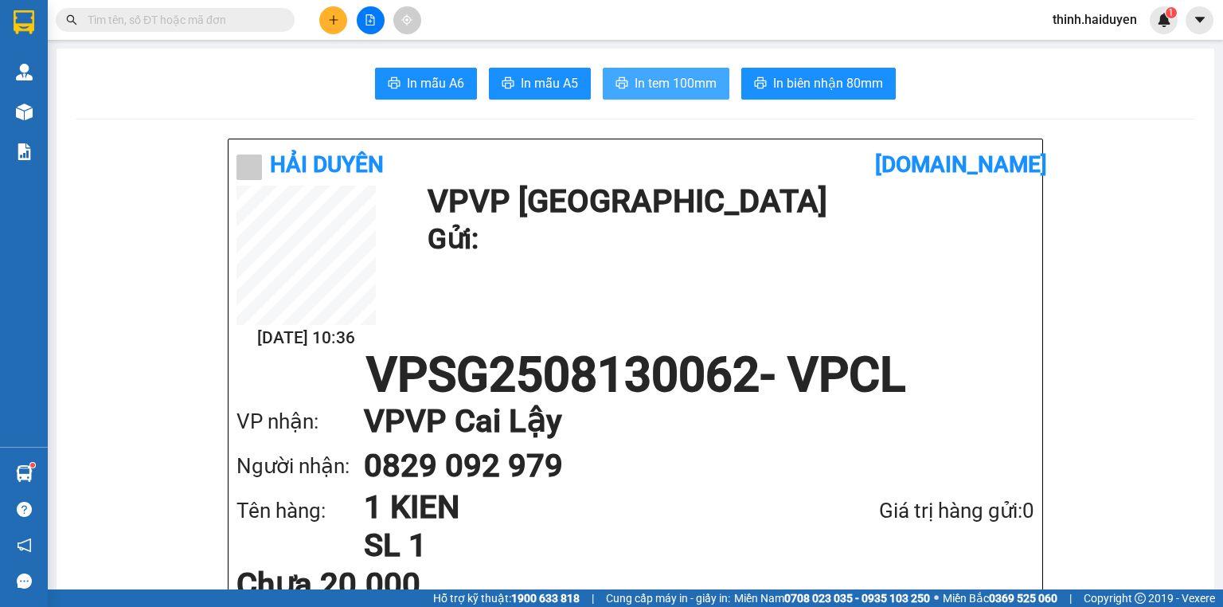
click at [683, 80] on span "In tem 100mm" at bounding box center [676, 83] width 82 height 20
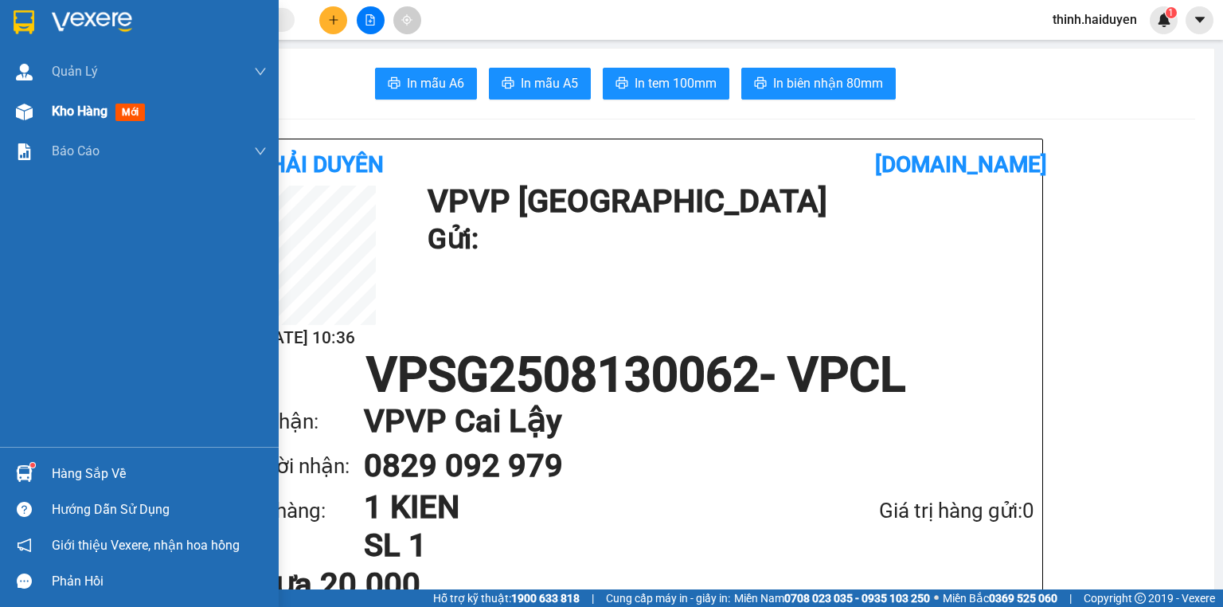
click at [96, 111] on span "Kho hàng" at bounding box center [80, 111] width 56 height 15
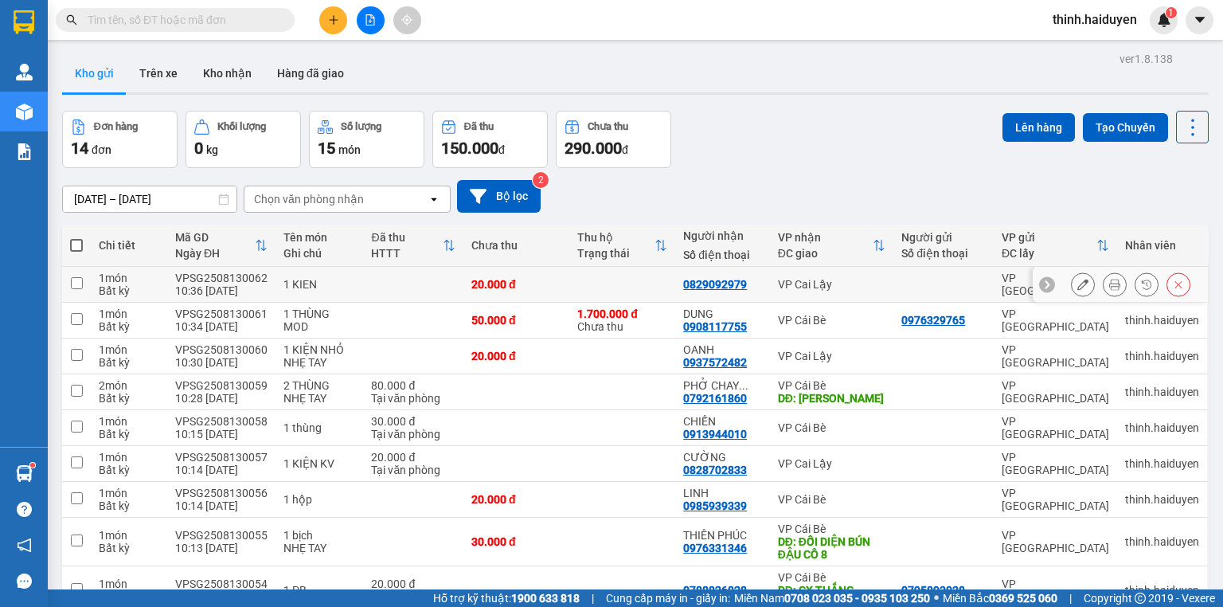
click at [1072, 277] on button at bounding box center [1083, 285] width 22 height 28
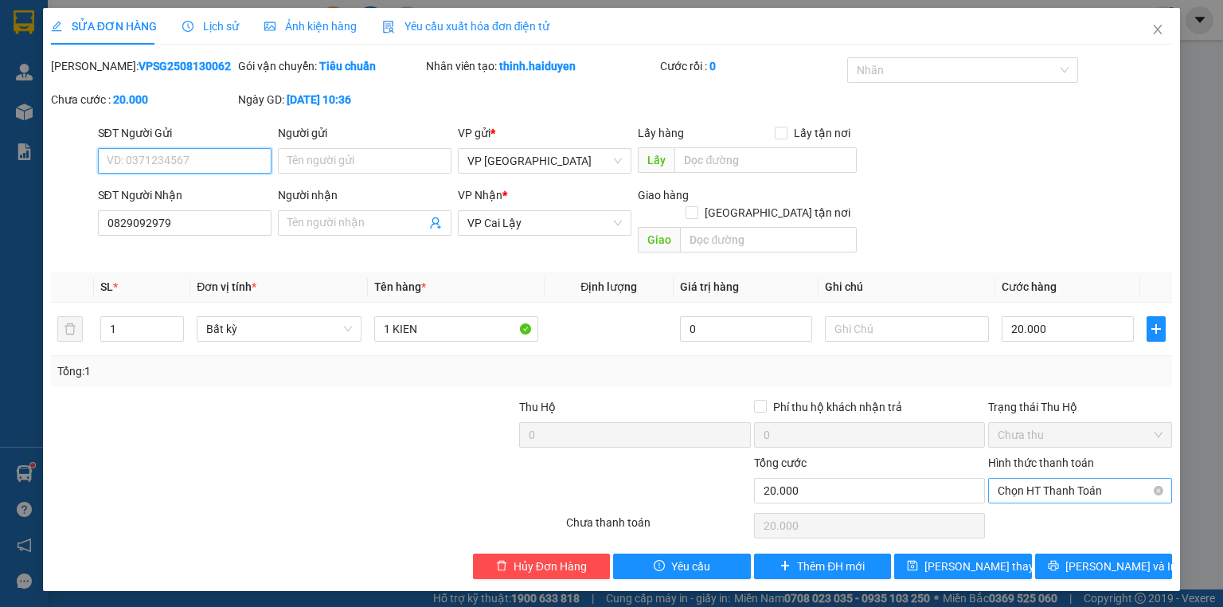
click at [1089, 479] on span "Chọn HT Thanh Toán" at bounding box center [1080, 491] width 165 height 24
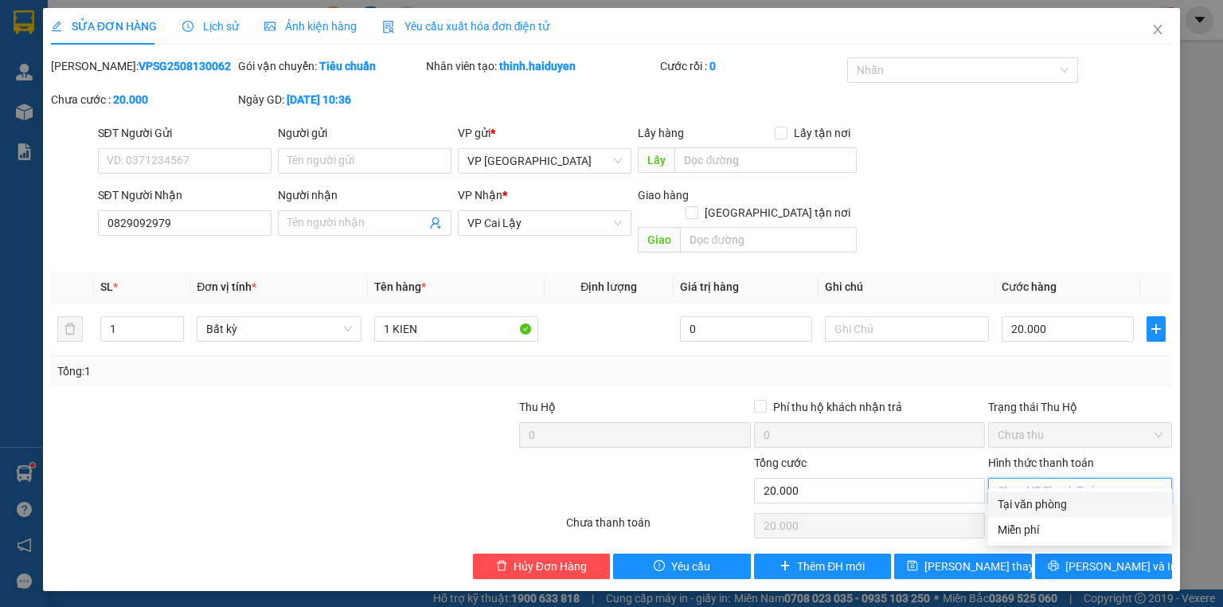
click at [1078, 496] on div "Tại văn phòng" at bounding box center [1080, 504] width 165 height 18
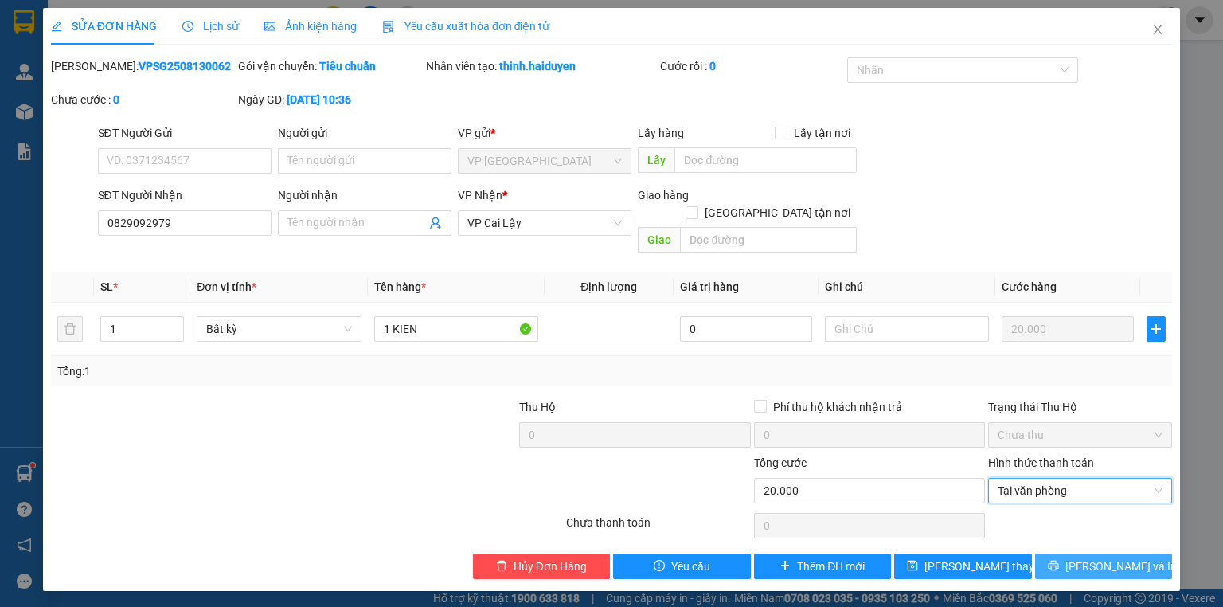
drag, startPoint x: 1070, startPoint y: 546, endPoint x: 1070, endPoint y: 523, distance: 23.1
click at [1070, 553] on button "Lưu và In" at bounding box center [1104, 565] width 138 height 25
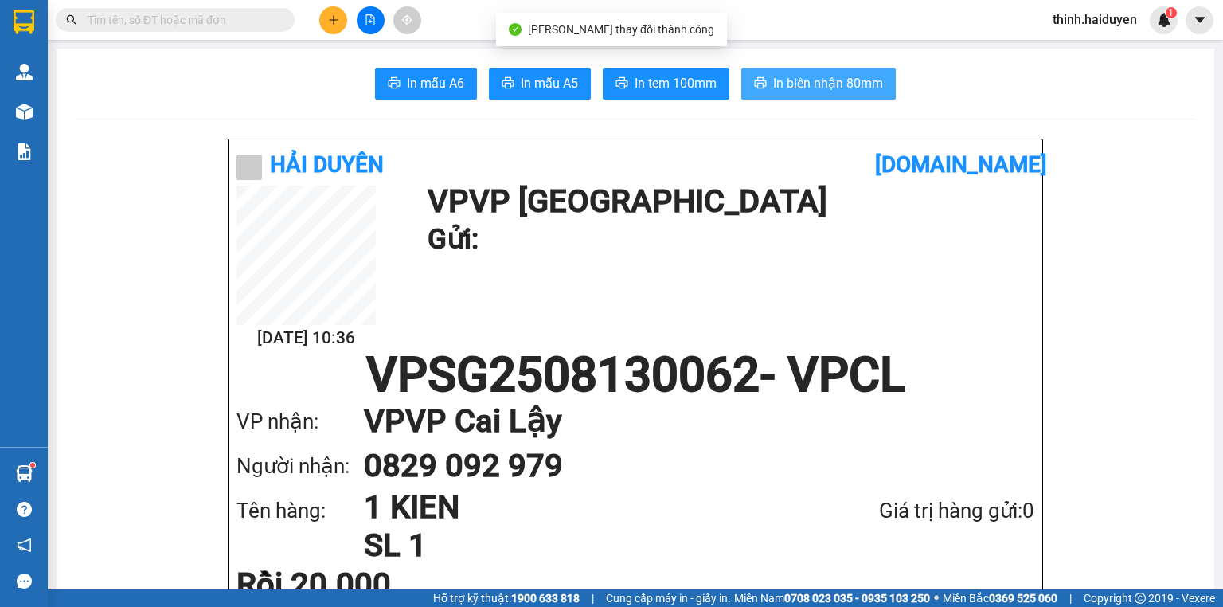
click at [838, 93] on button "In biên nhận 80mm" at bounding box center [818, 84] width 154 height 32
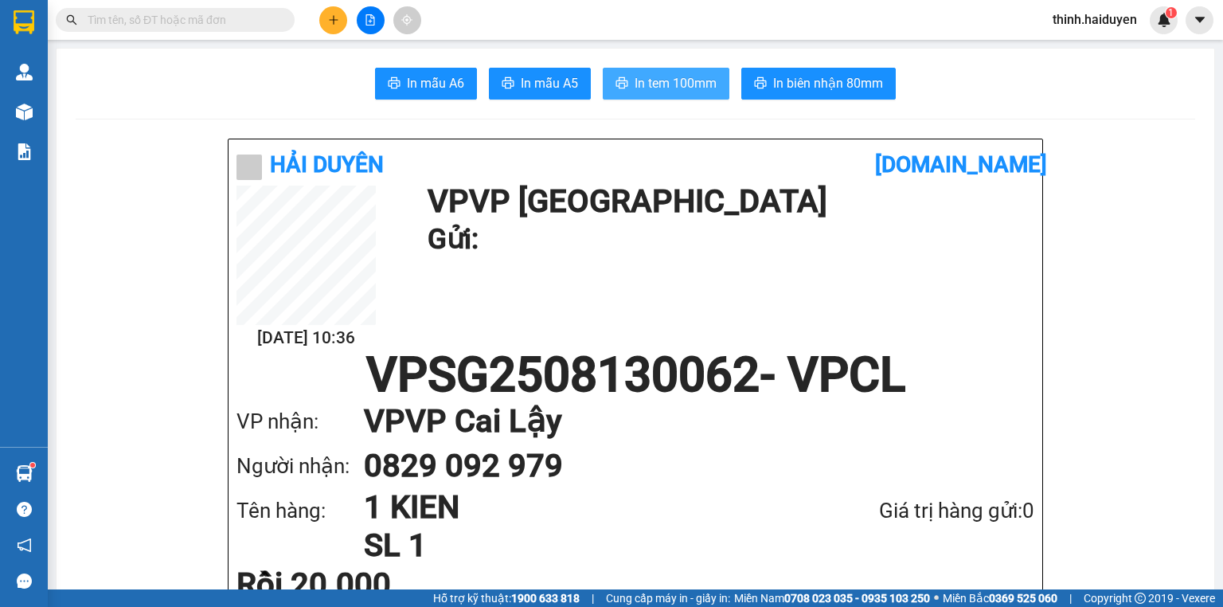
drag, startPoint x: 696, startPoint y: 84, endPoint x: 698, endPoint y: 54, distance: 29.6
click at [697, 74] on span "In tem 100mm" at bounding box center [676, 83] width 82 height 20
click at [382, 18] on button at bounding box center [371, 20] width 28 height 28
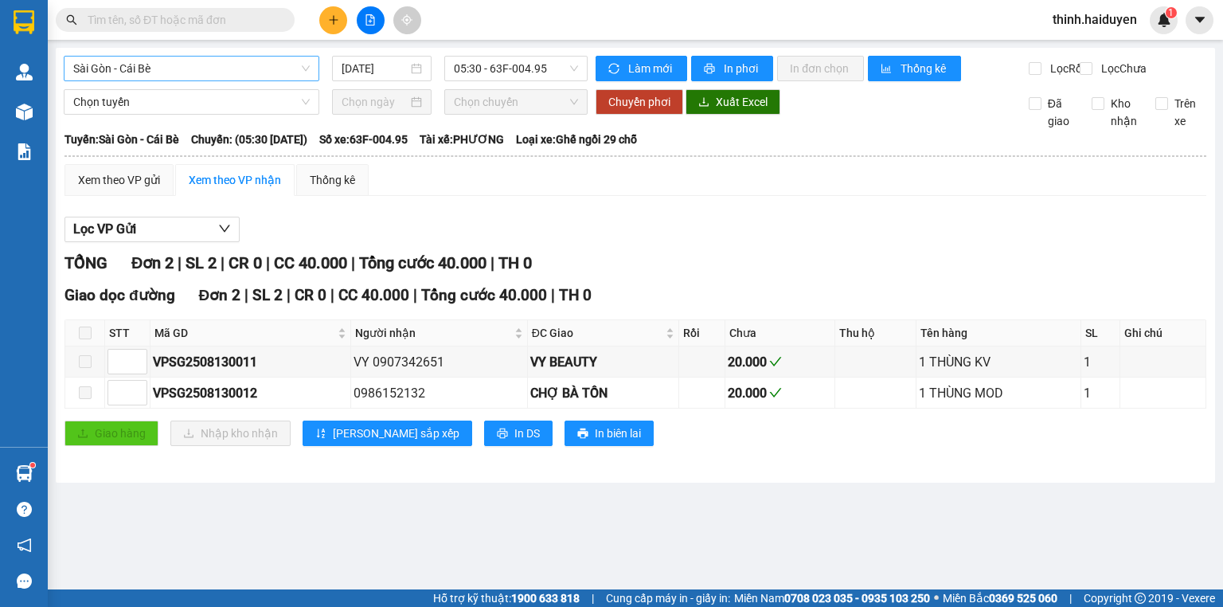
click at [159, 76] on span "Sài Gòn - Cái Bè" at bounding box center [191, 69] width 237 height 24
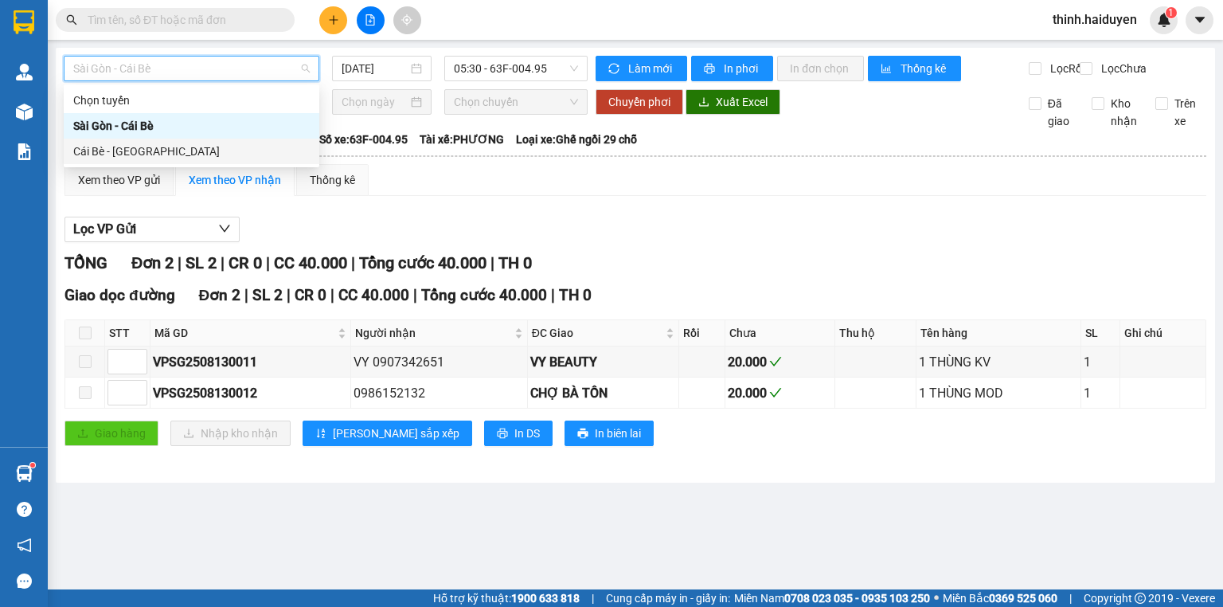
click at [135, 151] on div "Cái Bè - [GEOGRAPHIC_DATA]" at bounding box center [191, 152] width 237 height 18
type input "[DATE]"
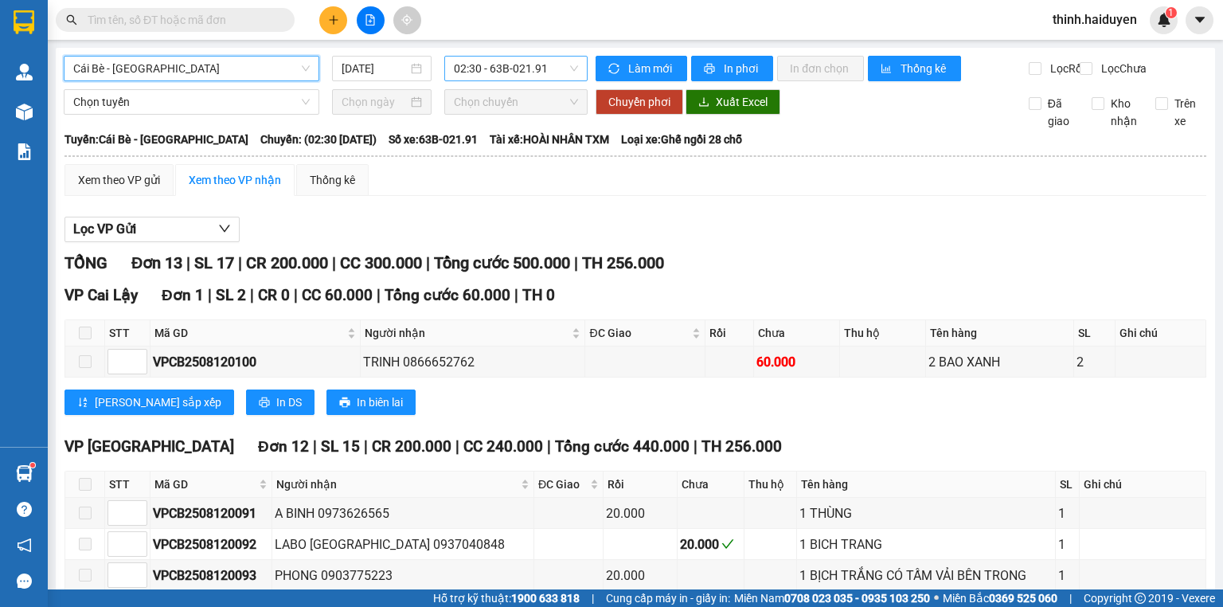
click at [478, 59] on span "02:30 - 63B-021.91" at bounding box center [516, 69] width 125 height 24
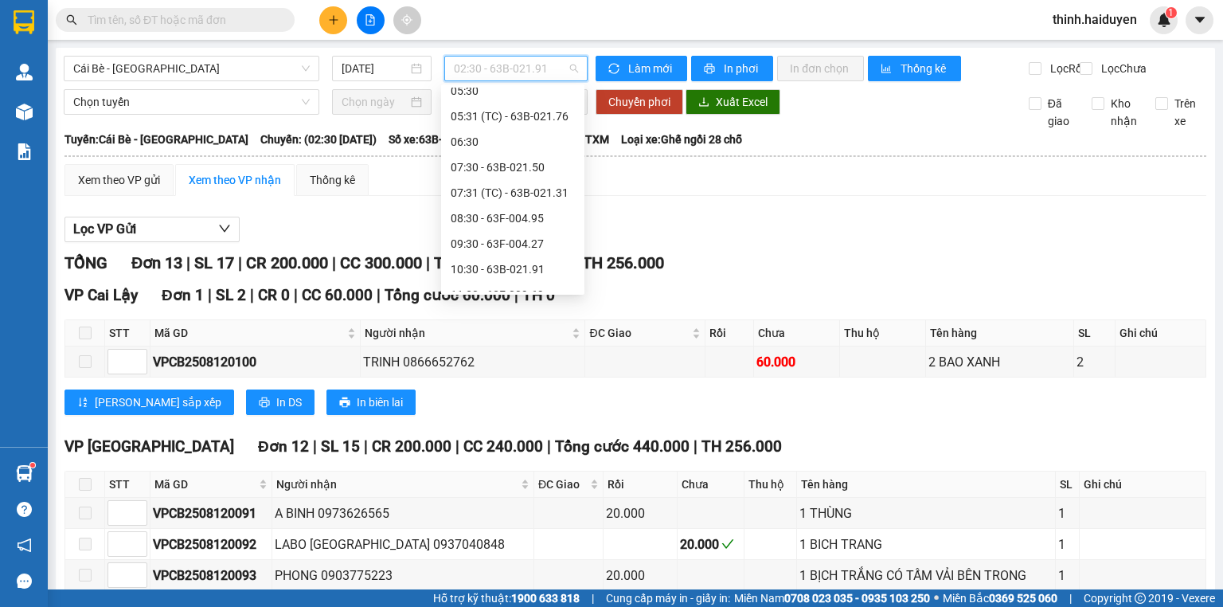
scroll to position [191, 0]
click at [491, 213] on div "08:30 - 63F-004.95" at bounding box center [513, 215] width 124 height 18
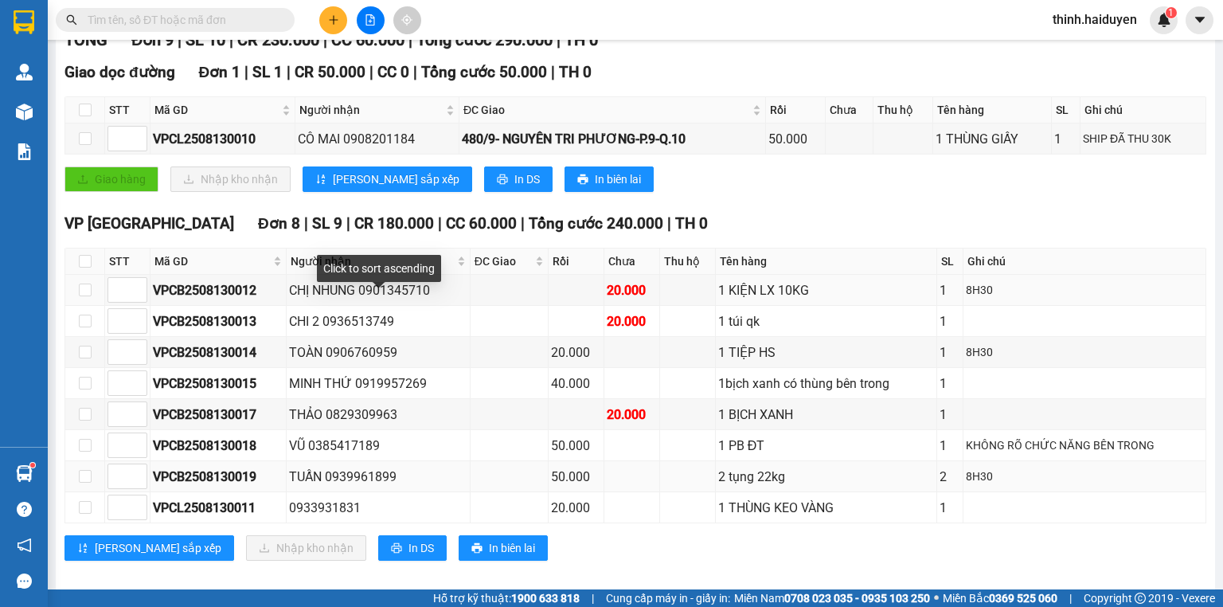
scroll to position [246, 0]
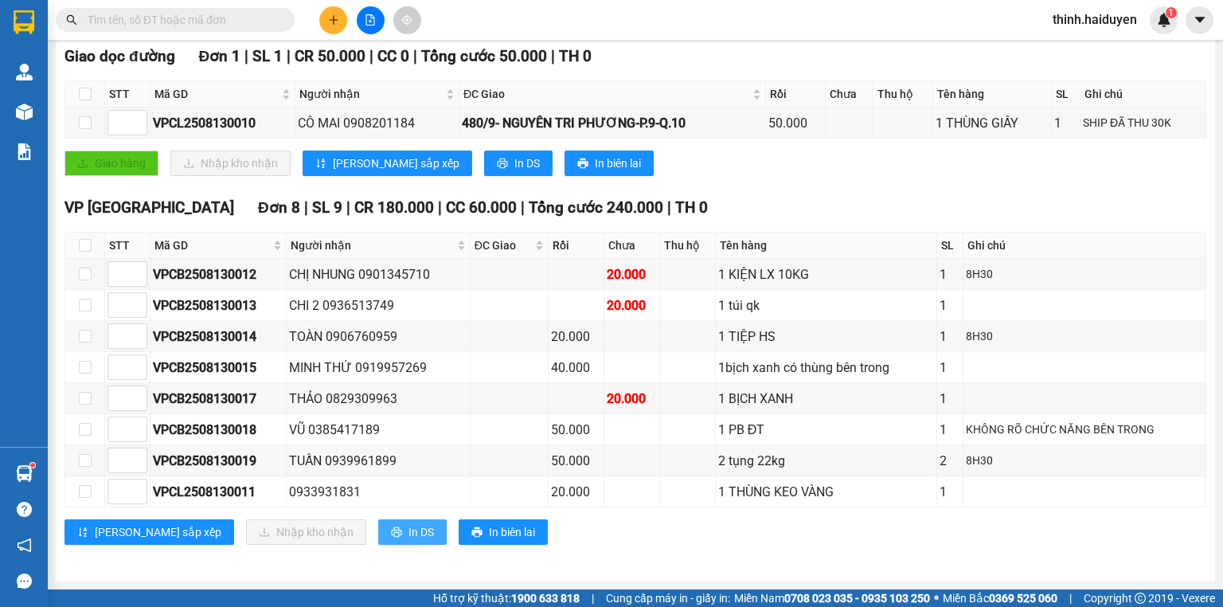
click at [378, 542] on button "In DS" at bounding box center [412, 531] width 68 height 25
